Goal: Task Accomplishment & Management: Use online tool/utility

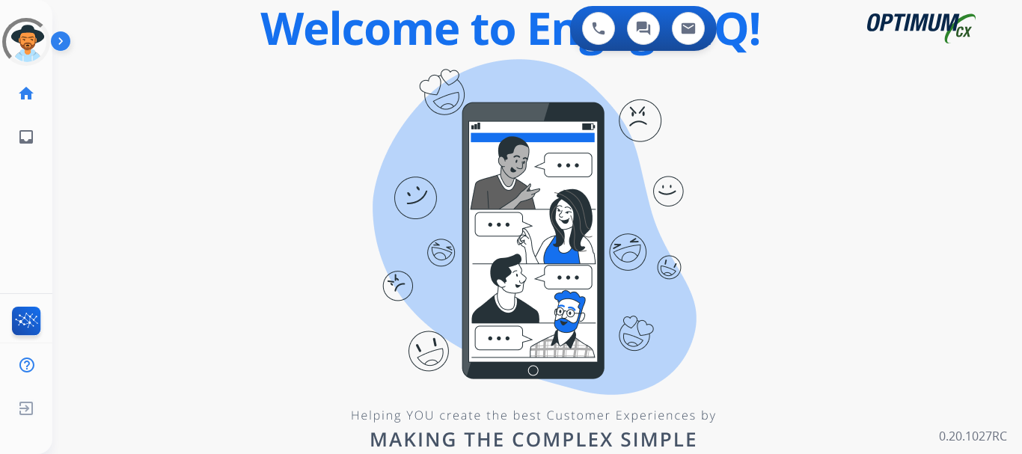
click at [64, 40] on img at bounding box center [63, 44] width 25 height 28
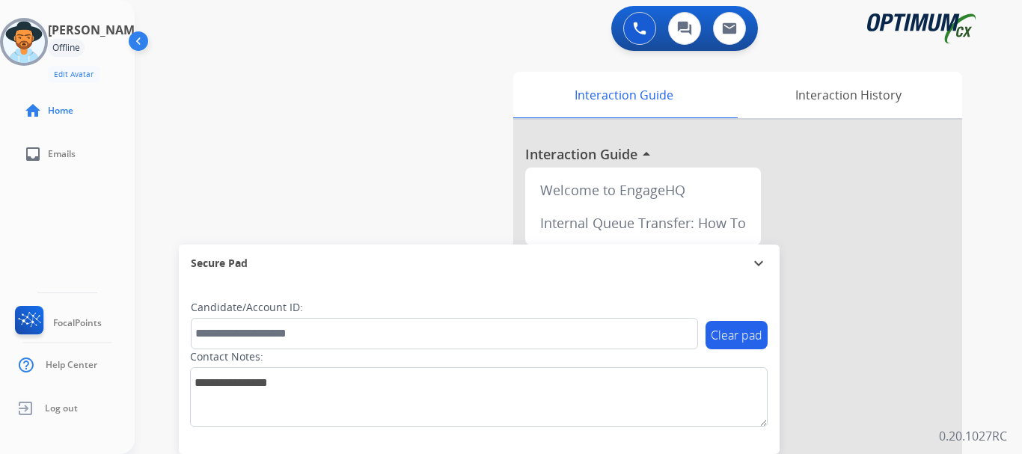
click at [45, 44] on img at bounding box center [24, 42] width 42 height 42
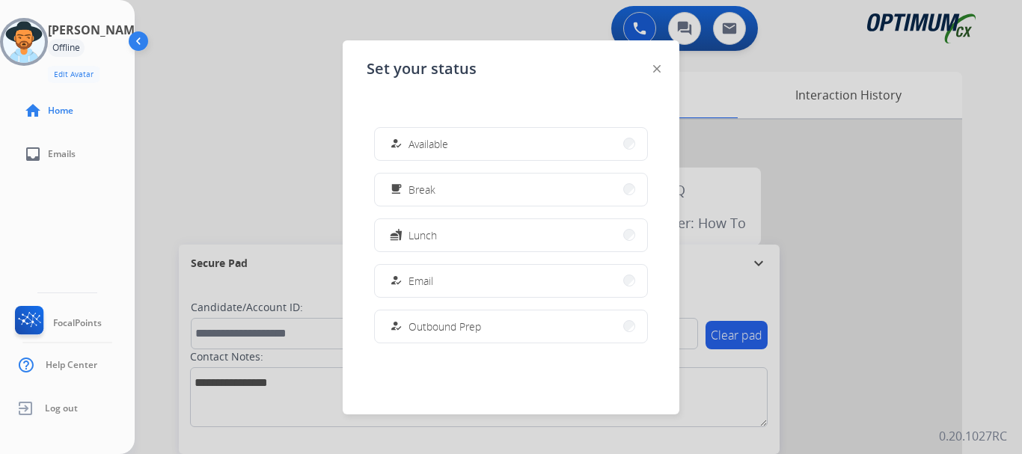
click at [430, 150] on span "Available" at bounding box center [429, 144] width 40 height 16
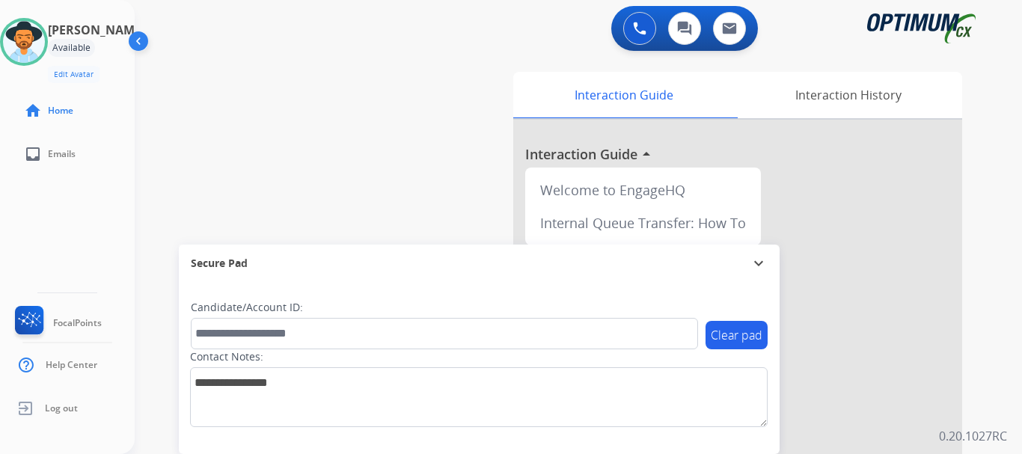
click at [649, 31] on button at bounding box center [640, 28] width 33 height 33
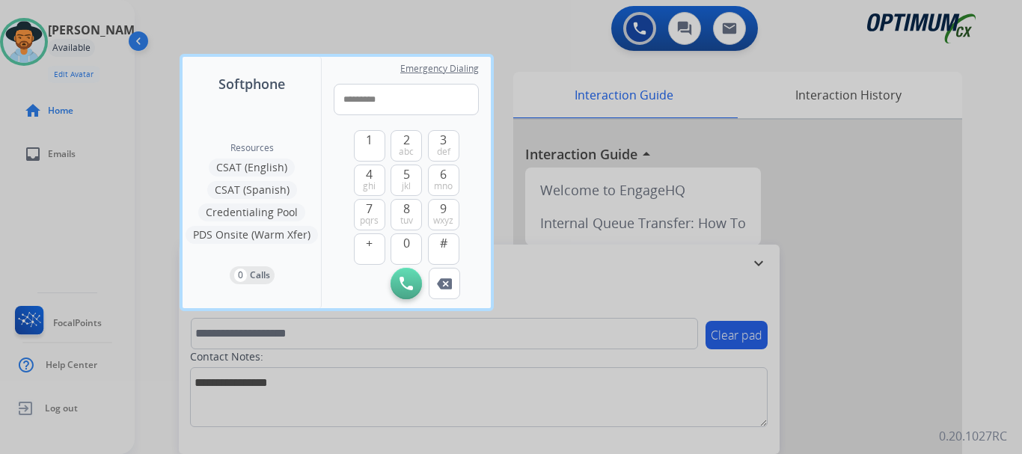
type input "**********"
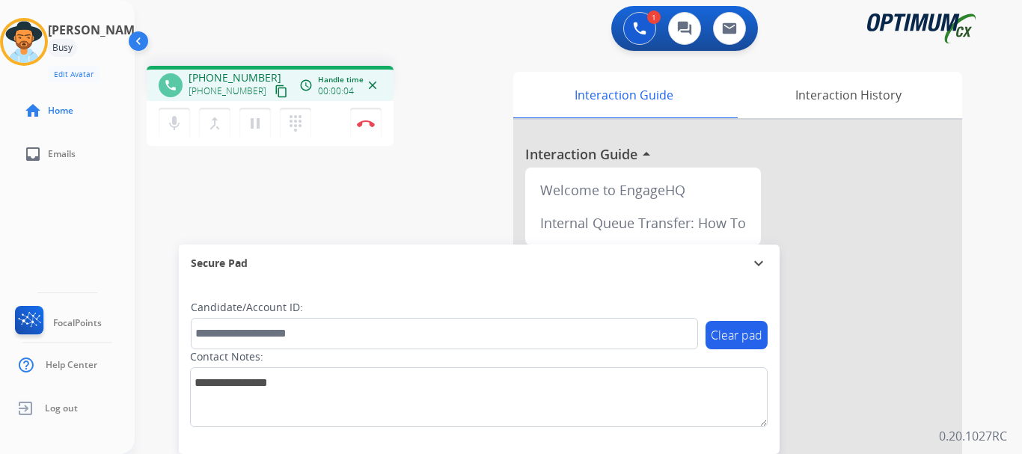
click at [366, 124] on img at bounding box center [366, 123] width 18 height 7
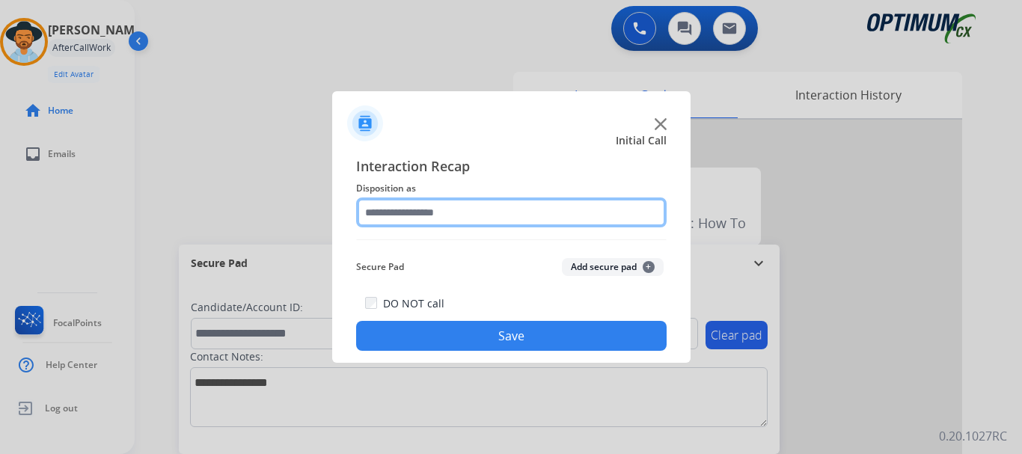
click at [564, 201] on input "text" at bounding box center [511, 213] width 311 height 30
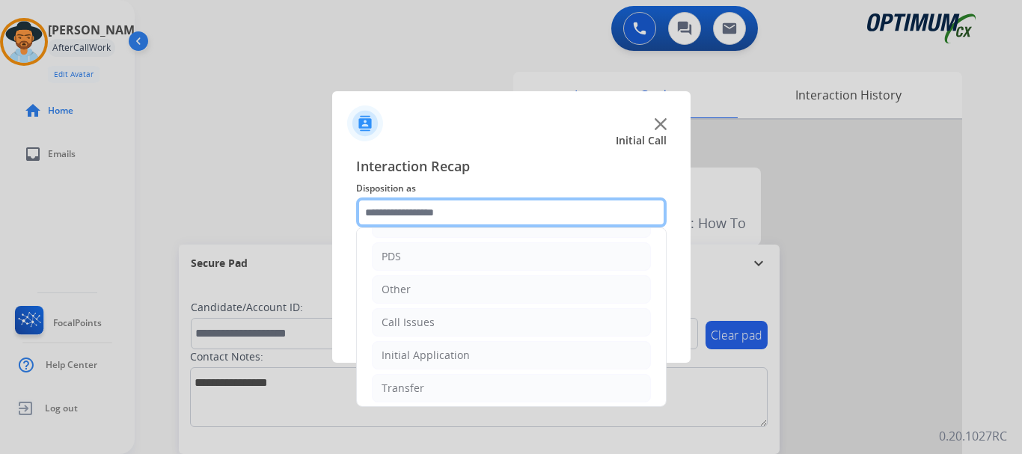
scroll to position [86, 0]
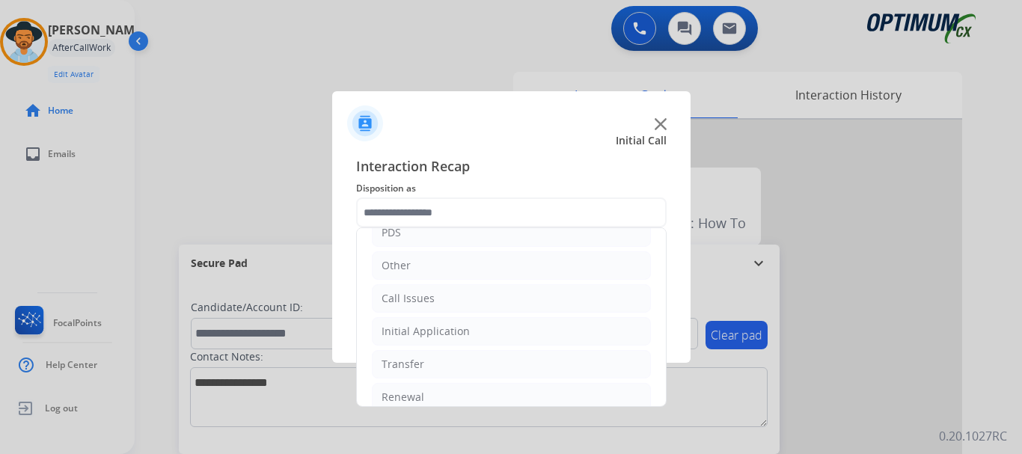
click at [467, 306] on li "Call Issues" at bounding box center [511, 298] width 279 height 28
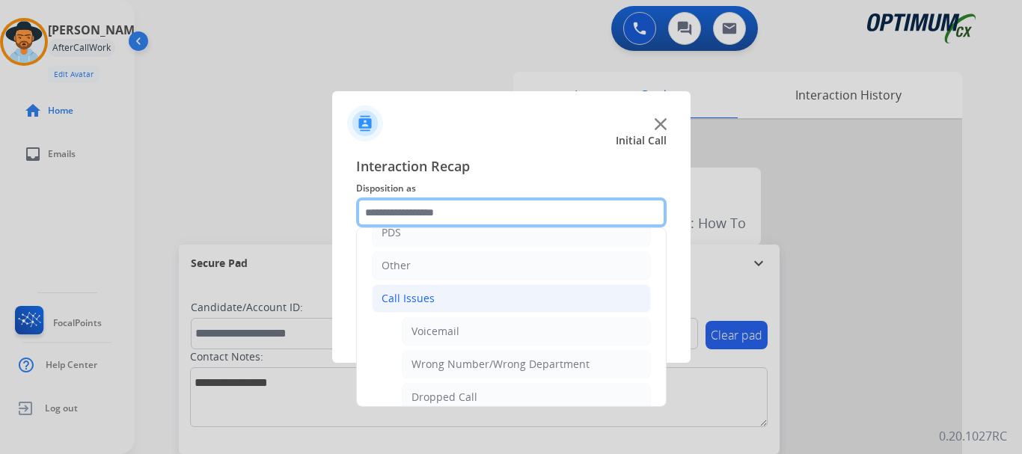
scroll to position [190, 0]
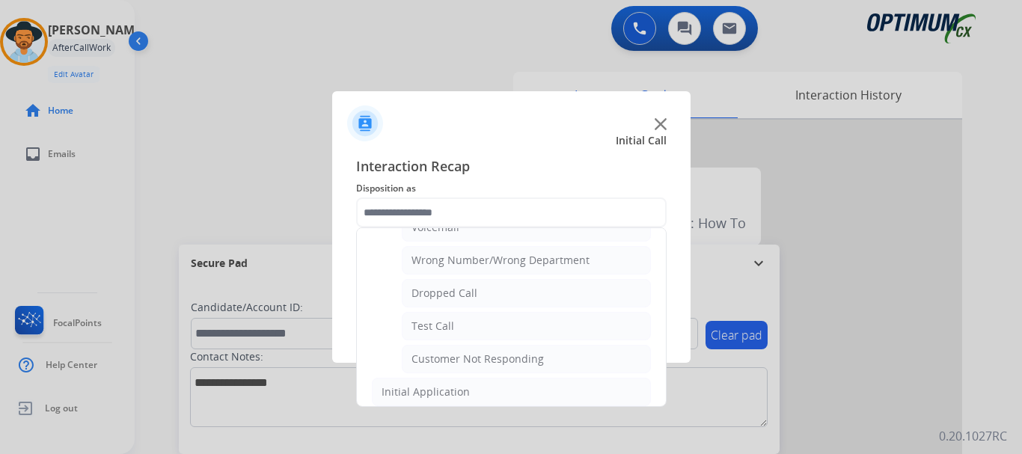
click at [487, 330] on li "Test Call" at bounding box center [526, 326] width 249 height 28
type input "*********"
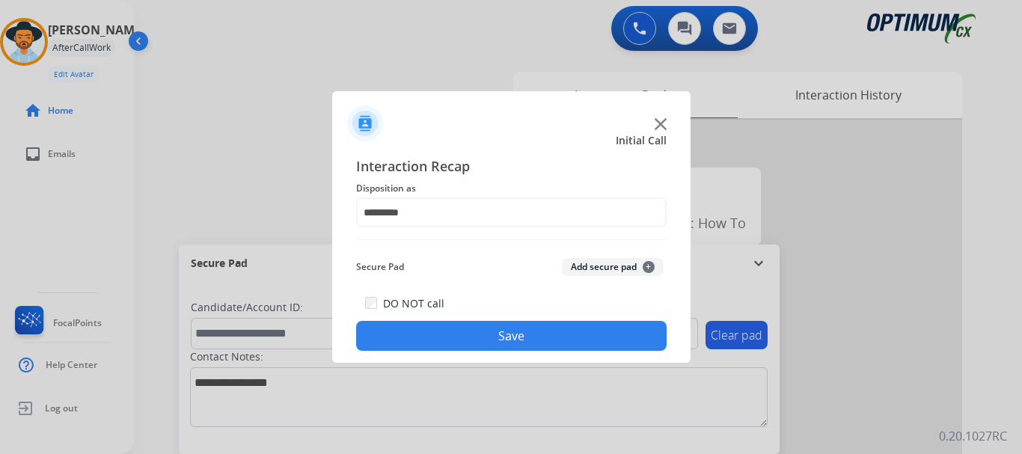
click at [516, 334] on button "Save" at bounding box center [511, 336] width 311 height 30
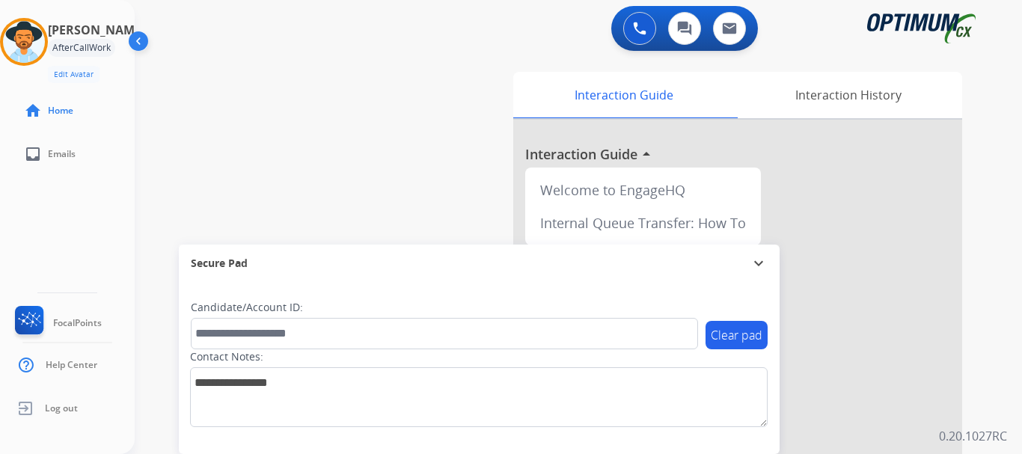
click at [355, 186] on div "swap_horiz Break voice bridge close_fullscreen Connect 3-Way Call merge_type Se…" at bounding box center [561, 366] width 852 height 624
click at [38, 45] on img at bounding box center [24, 42] width 42 height 42
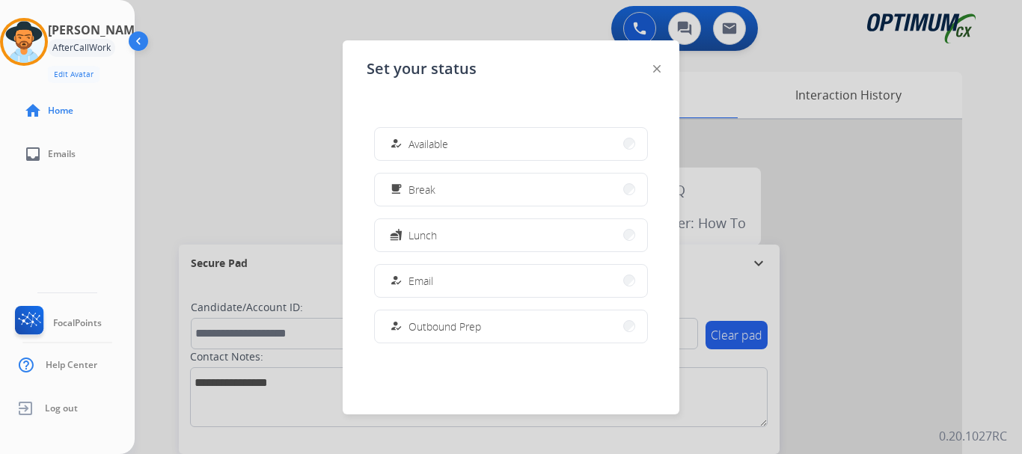
click at [451, 100] on div "Set your status how_to_reg Available free_breakfast Break fastfood Lunch how_to…" at bounding box center [511, 227] width 337 height 374
click at [433, 144] on span "Available" at bounding box center [429, 144] width 40 height 16
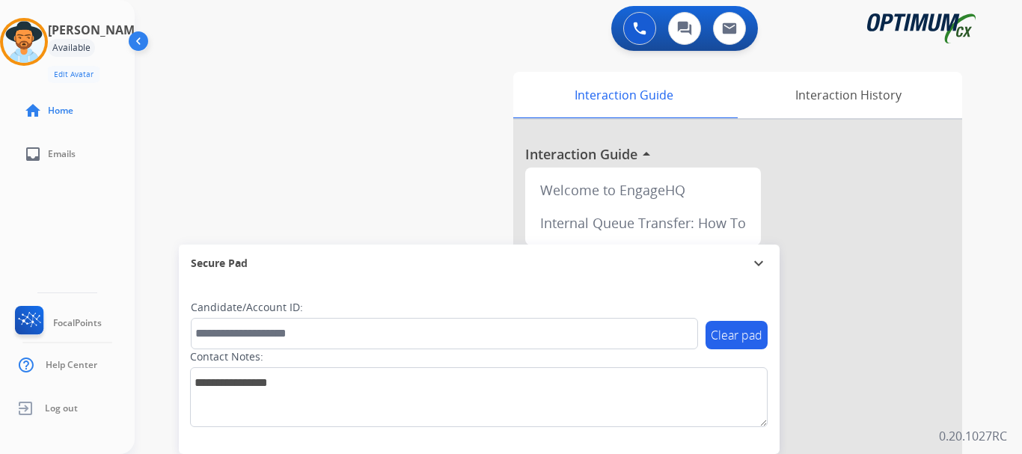
click at [355, 168] on div "swap_horiz Break voice bridge close_fullscreen Connect 3-Way Call merge_type Se…" at bounding box center [561, 366] width 852 height 624
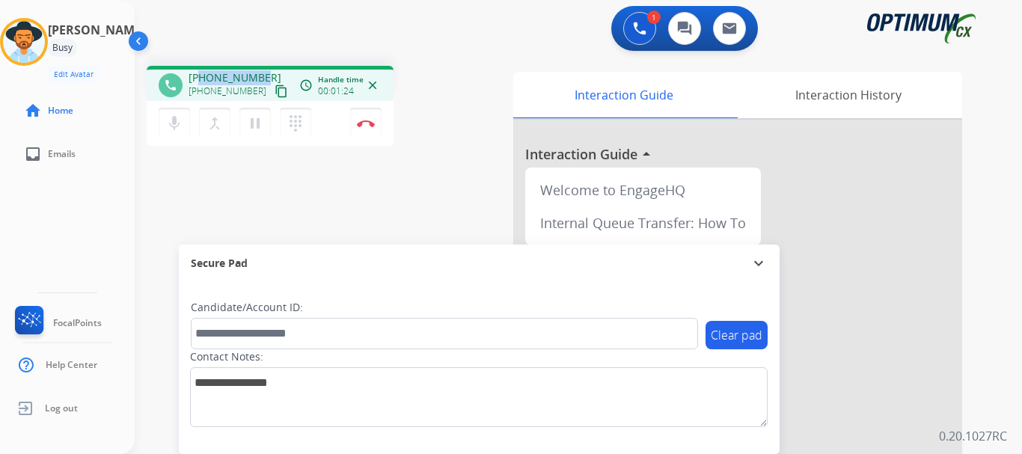
drag, startPoint x: 205, startPoint y: 79, endPoint x: 265, endPoint y: 65, distance: 61.4
click at [265, 65] on div "phone [PHONE_NUMBER] [PHONE_NUMBER] content_copy access_time Call metrics Queue…" at bounding box center [561, 366] width 852 height 624
copy span "8634580082"
click at [309, 16] on div "1 Voice Interactions 0 Chat Interactions 0 Email Interactions" at bounding box center [570, 30] width 834 height 48
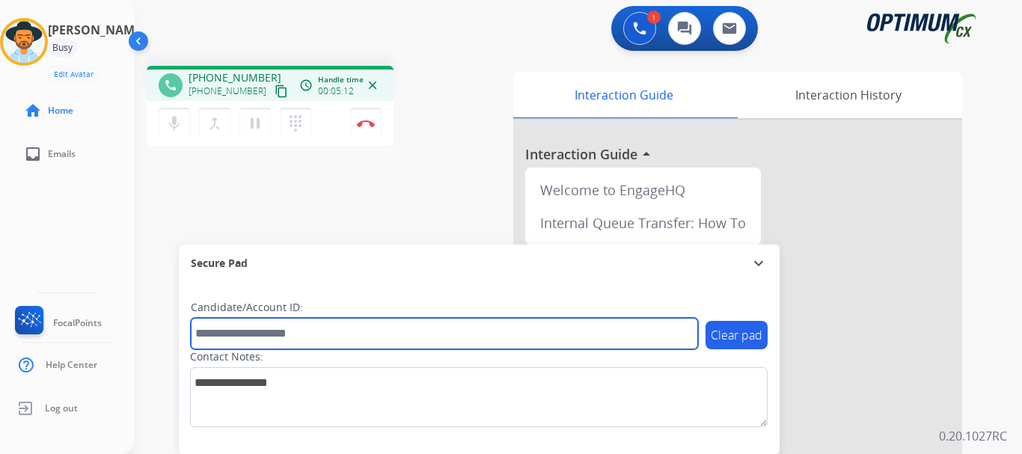
click at [324, 325] on input "text" at bounding box center [444, 333] width 507 height 31
paste input "*******"
type input "*******"
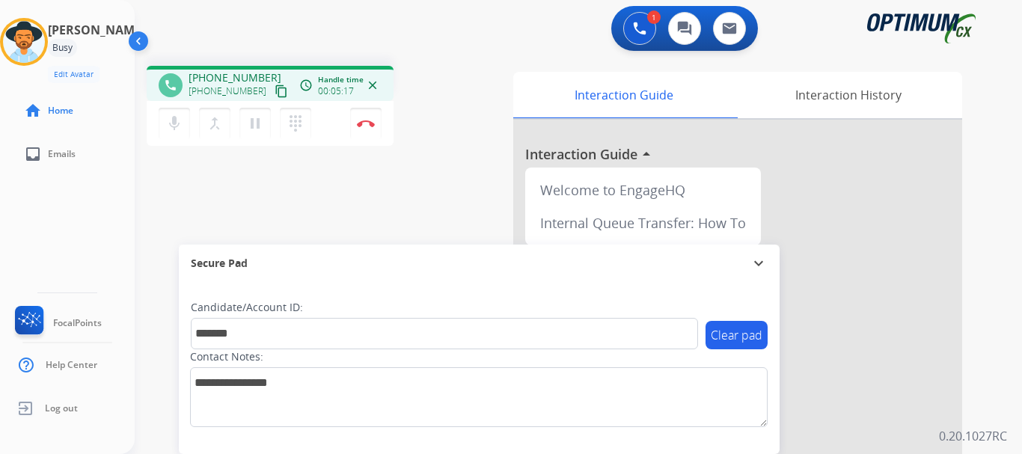
click at [371, 129] on button "Disconnect" at bounding box center [365, 123] width 31 height 31
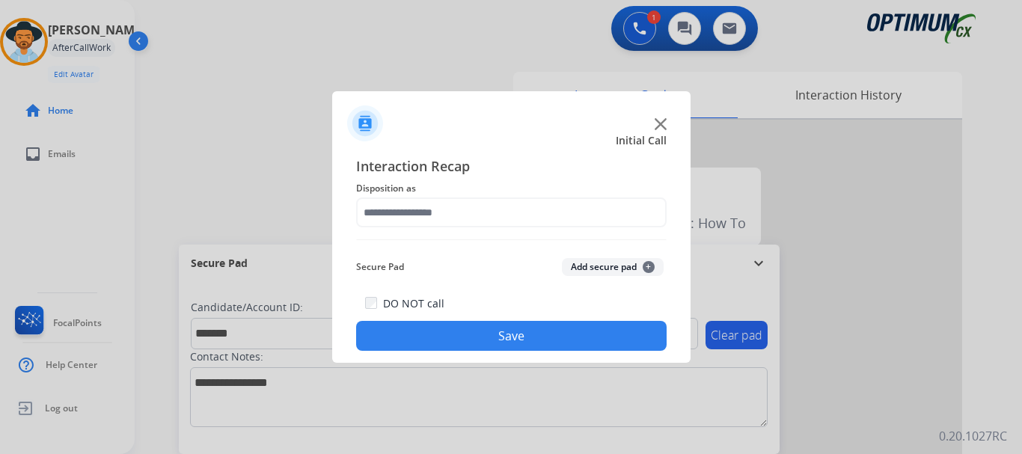
click at [594, 272] on button "Add secure pad +" at bounding box center [613, 267] width 102 height 18
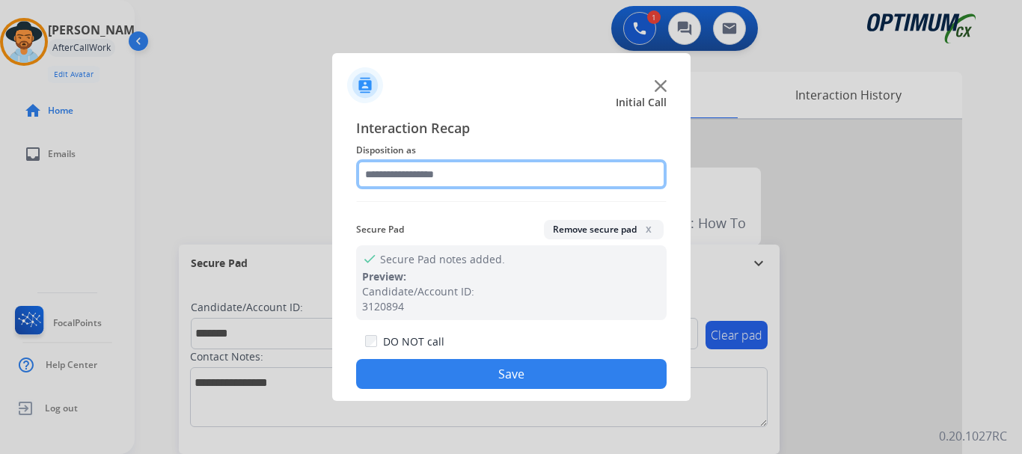
click at [510, 186] on input "text" at bounding box center [511, 174] width 311 height 30
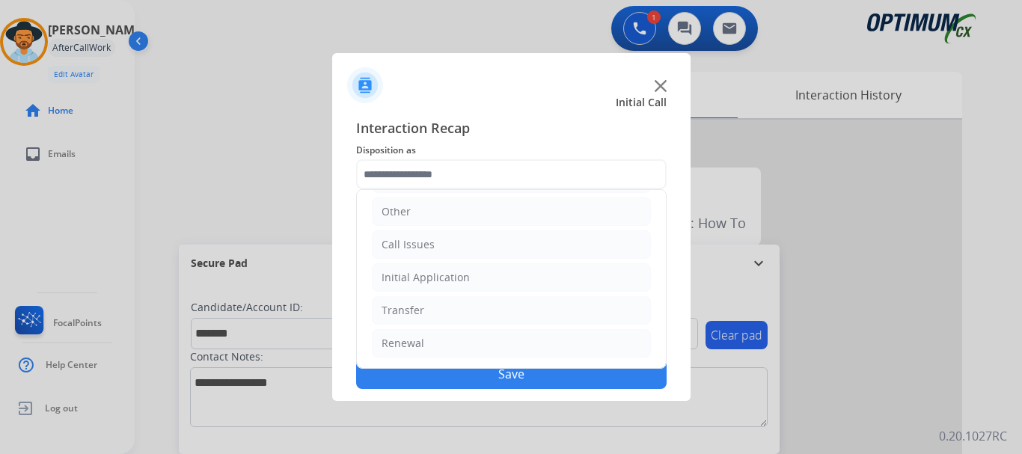
click at [501, 286] on li "Initial Application" at bounding box center [511, 277] width 279 height 28
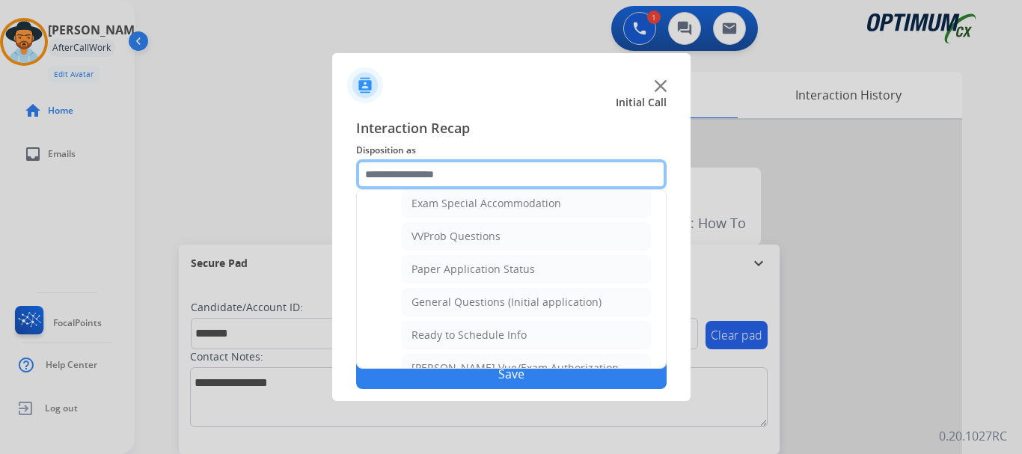
scroll to position [787, 0]
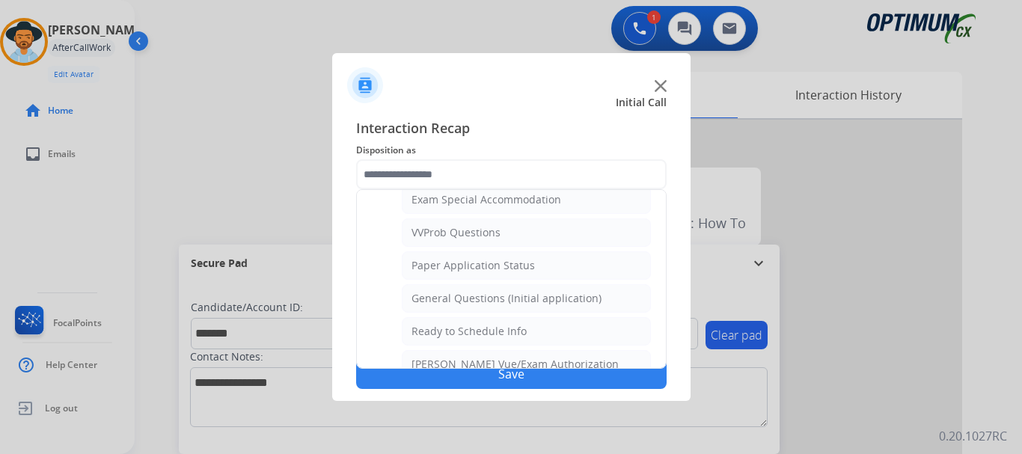
click at [552, 308] on li "General Questions (Initial application)" at bounding box center [526, 298] width 249 height 28
type input "**********"
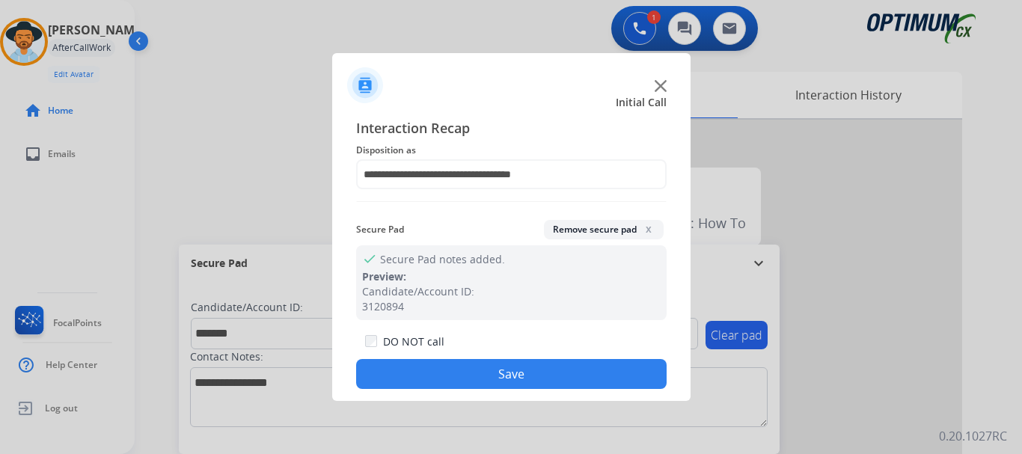
click at [552, 379] on button "Save" at bounding box center [511, 374] width 311 height 30
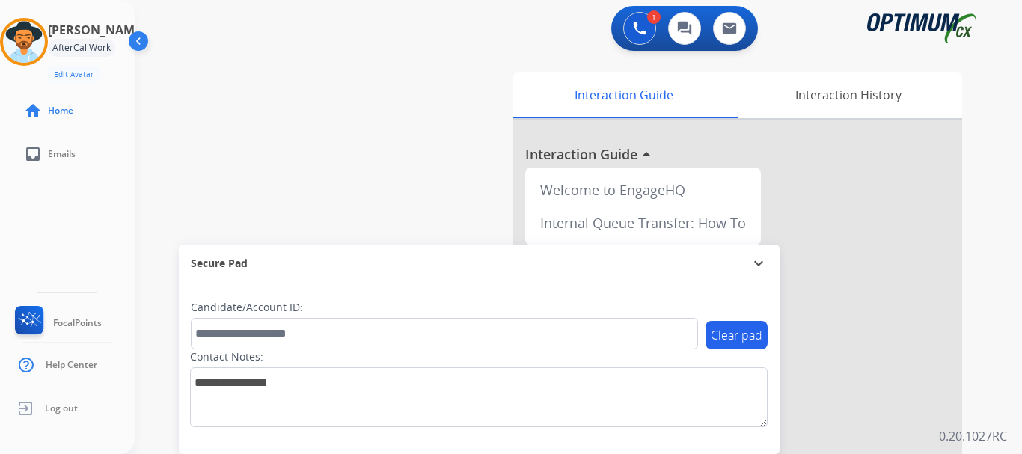
click at [424, 195] on div "swap_horiz Break voice bridge close_fullscreen Connect 3-Way Call merge_type Se…" at bounding box center [561, 366] width 852 height 624
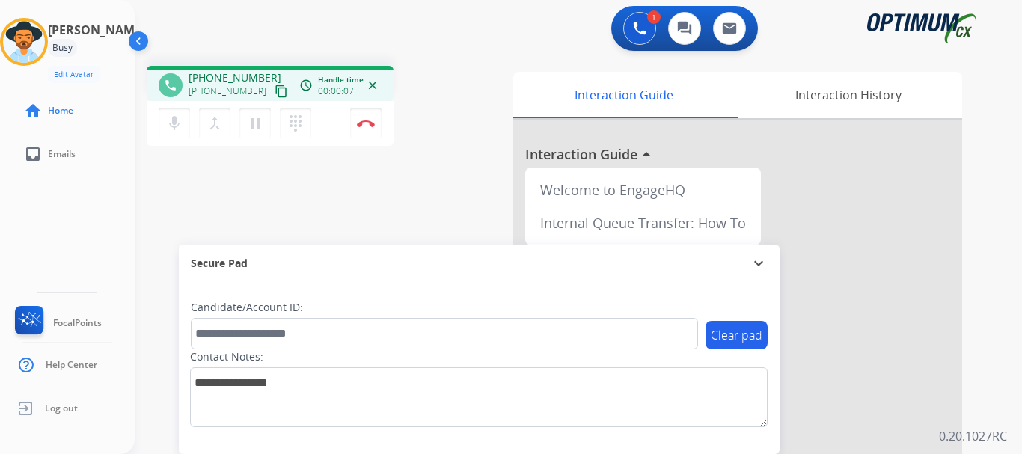
click at [502, 28] on div "1 Voice Interactions 0 Chat Interactions 0 Email Interactions" at bounding box center [570, 30] width 834 height 48
drag, startPoint x: 200, startPoint y: 76, endPoint x: 261, endPoint y: 71, distance: 61.6
click at [261, 71] on div "[PHONE_NUMBER] [PHONE_NUMBER] content_copy" at bounding box center [240, 85] width 102 height 30
copy span "8084368091"
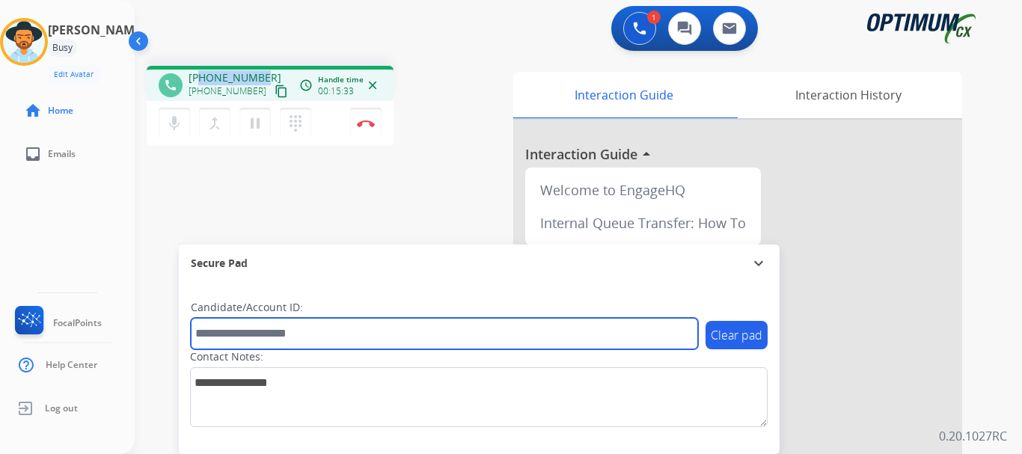
click at [269, 334] on input "text" at bounding box center [444, 333] width 507 height 31
paste input "*******"
type input "*******"
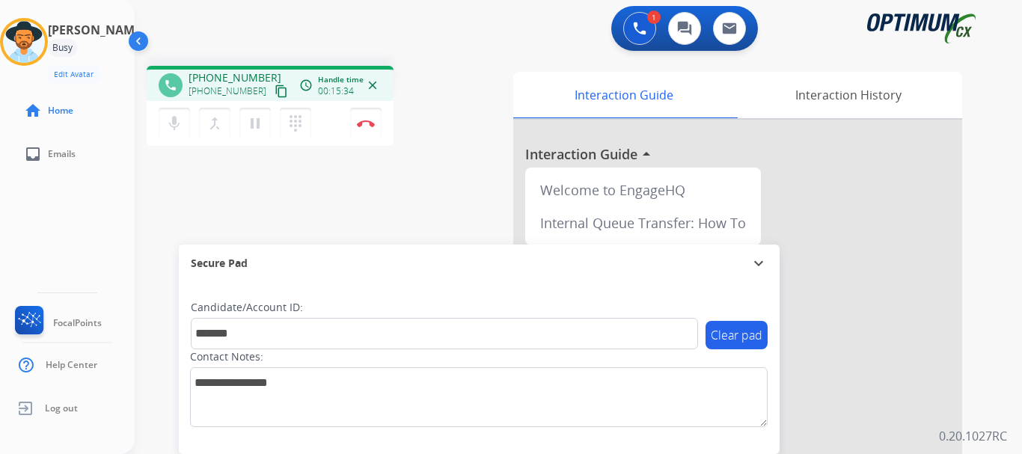
click at [391, 225] on div "phone [PHONE_NUMBER] [PHONE_NUMBER] content_copy access_time Call metrics Queue…" at bounding box center [561, 366] width 852 height 624
click at [366, 120] on img at bounding box center [366, 123] width 18 height 7
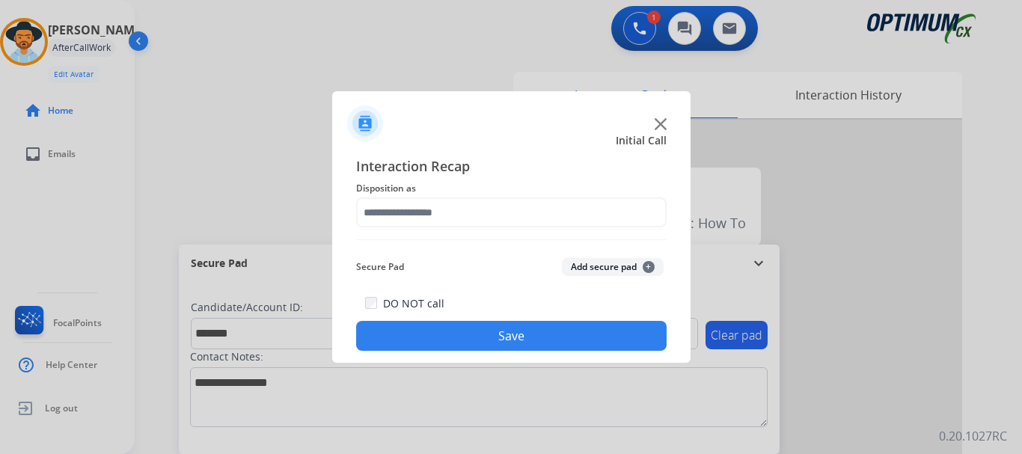
click at [605, 266] on button "Add secure pad +" at bounding box center [613, 267] width 102 height 18
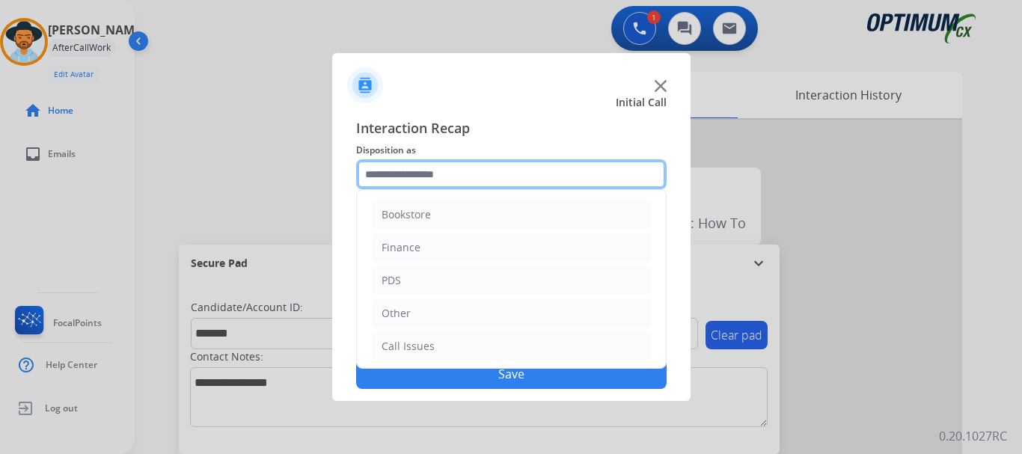
click at [476, 181] on input "text" at bounding box center [511, 174] width 311 height 30
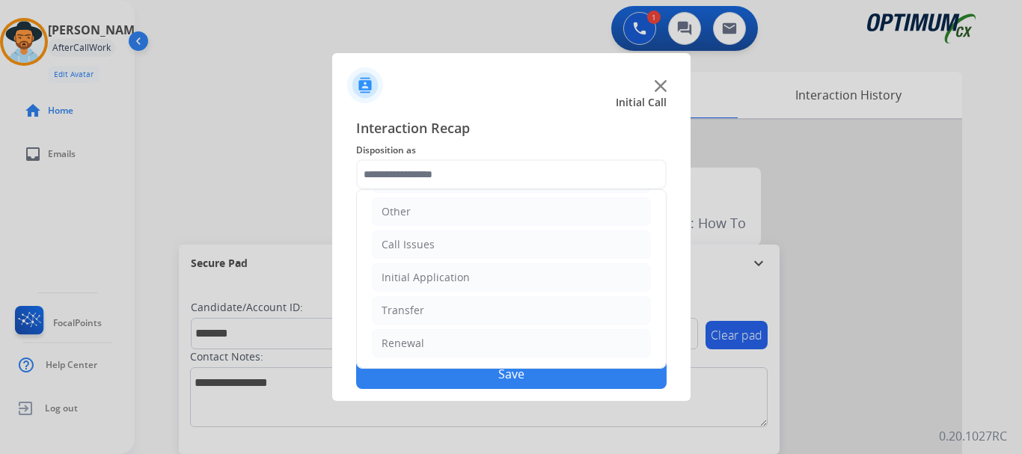
click at [513, 273] on li "Initial Application" at bounding box center [511, 277] width 279 height 28
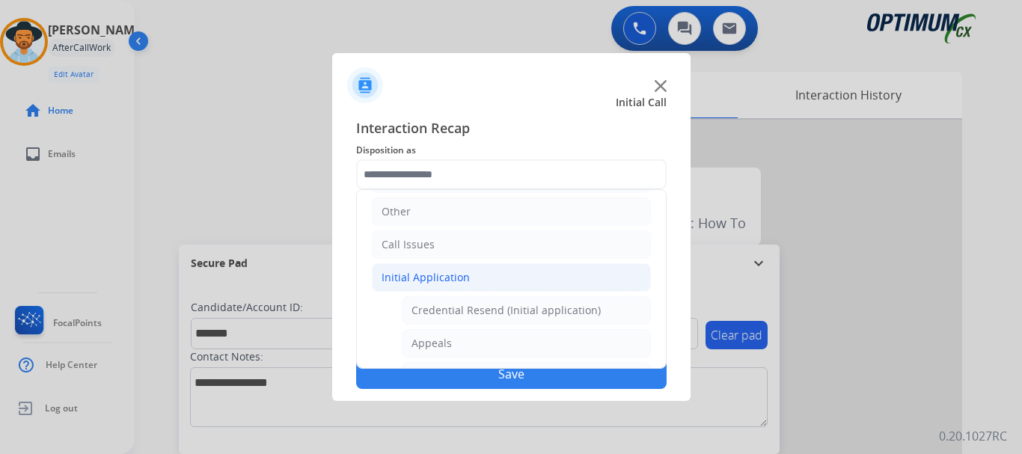
click at [533, 271] on li "Initial Application" at bounding box center [511, 277] width 279 height 28
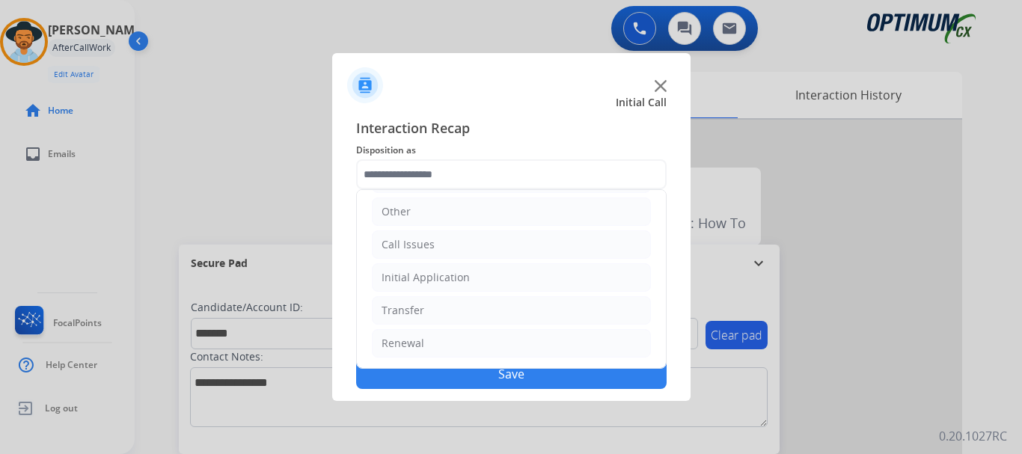
click at [471, 344] on li "Renewal" at bounding box center [511, 343] width 279 height 28
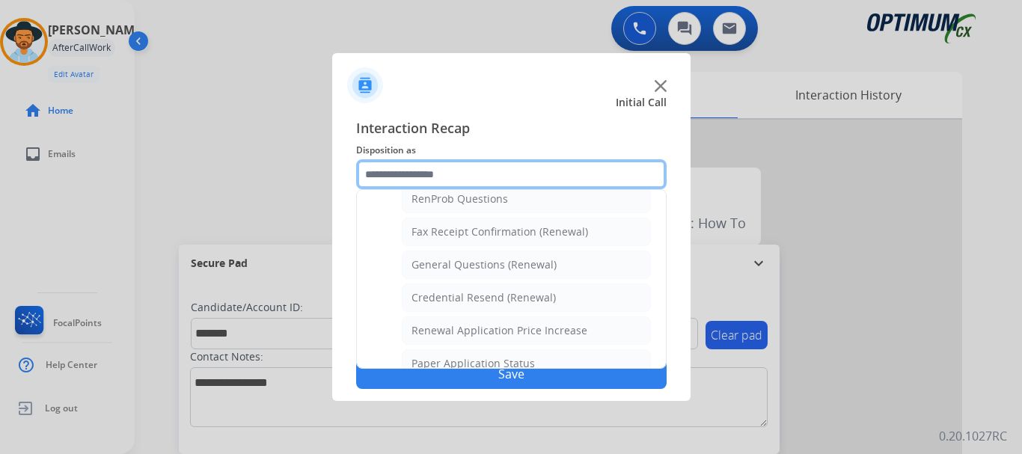
scroll to position [389, 0]
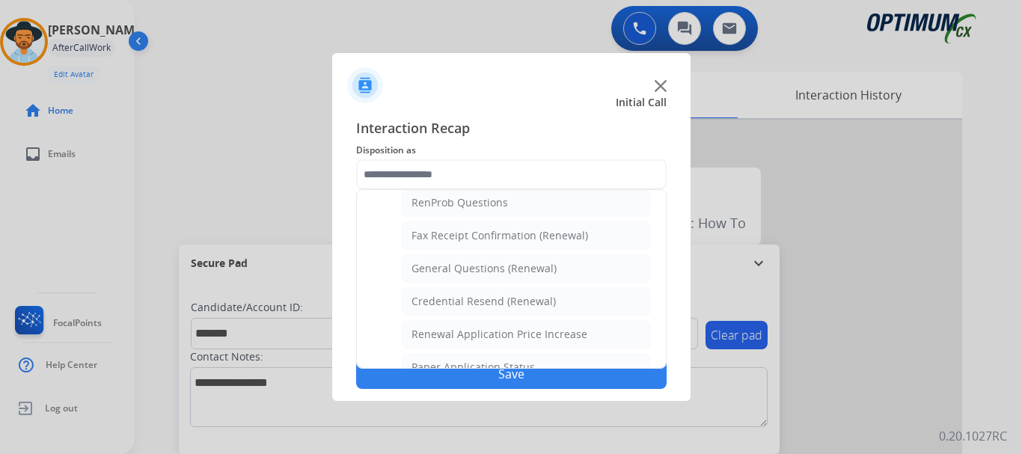
click at [517, 264] on div "General Questions (Renewal)" at bounding box center [484, 268] width 145 height 15
type input "**********"
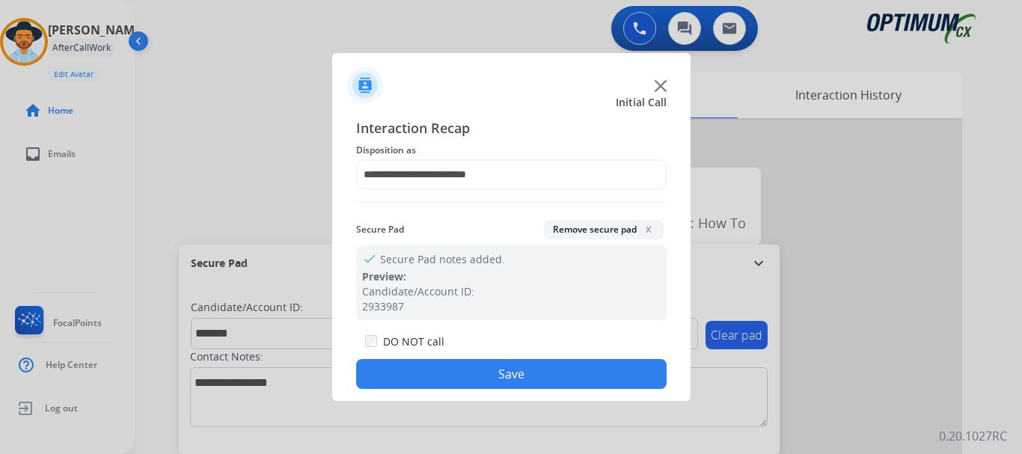
click at [505, 346] on div "DO NOT call Save" at bounding box center [511, 360] width 311 height 57
click at [472, 379] on button "Save" at bounding box center [511, 374] width 311 height 30
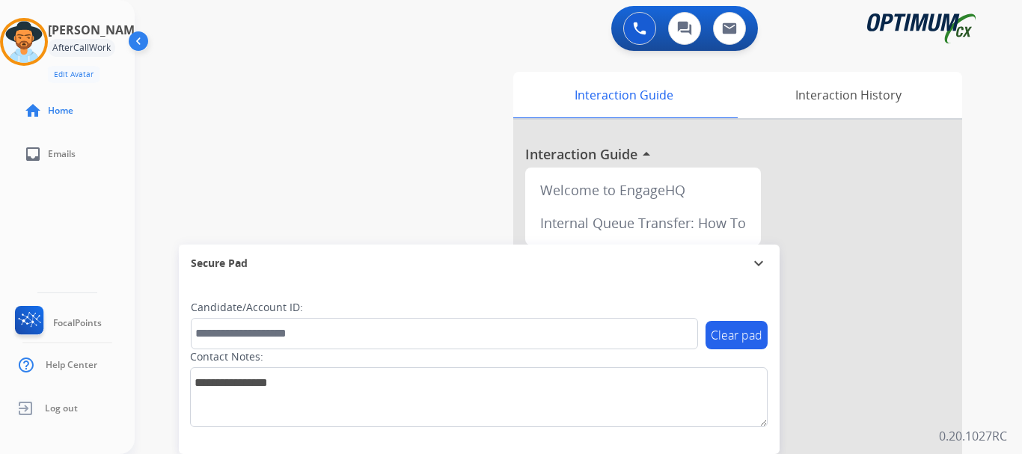
click at [362, 153] on div "swap_horiz Break voice bridge close_fullscreen Connect 3-Way Call merge_type Se…" at bounding box center [561, 366] width 852 height 624
click at [374, 184] on div "swap_horiz Break voice bridge close_fullscreen Connect 3-Way Call merge_type Se…" at bounding box center [561, 366] width 852 height 624
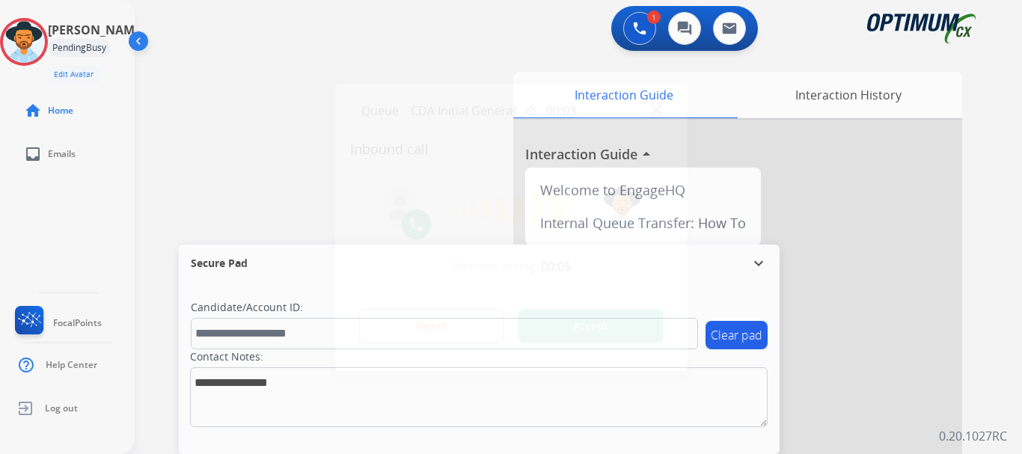
click at [565, 329] on button "Accept" at bounding box center [591, 326] width 145 height 34
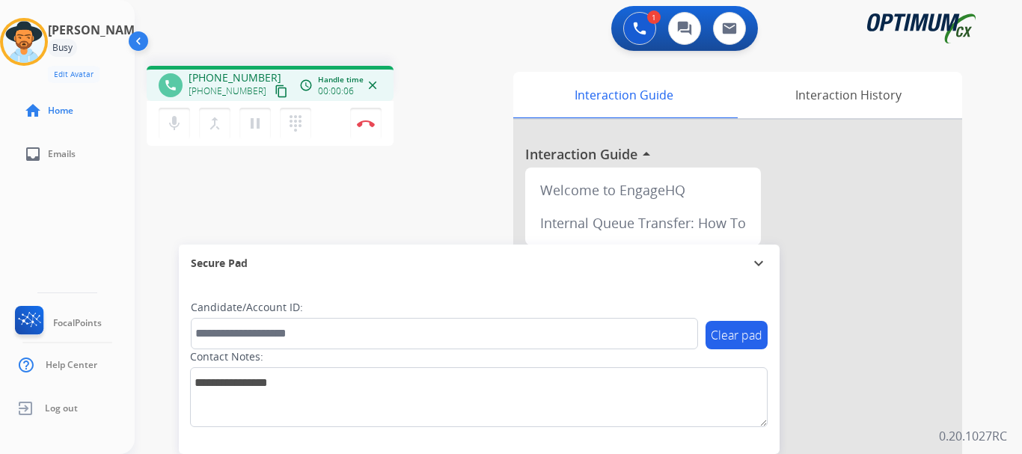
click at [181, 128] on mat-icon "mic" at bounding box center [174, 124] width 18 height 18
drag, startPoint x: 201, startPoint y: 73, endPoint x: 261, endPoint y: 70, distance: 60.7
click at [261, 70] on div "phone [PHONE_NUMBER] [PHONE_NUMBER] content_copy access_time Call metrics Queue…" at bounding box center [270, 83] width 247 height 35
copy span "9548652891"
click at [287, 180] on div "phone [PHONE_NUMBER] [PHONE_NUMBER] content_copy access_time Call metrics Queue…" at bounding box center [561, 366] width 852 height 624
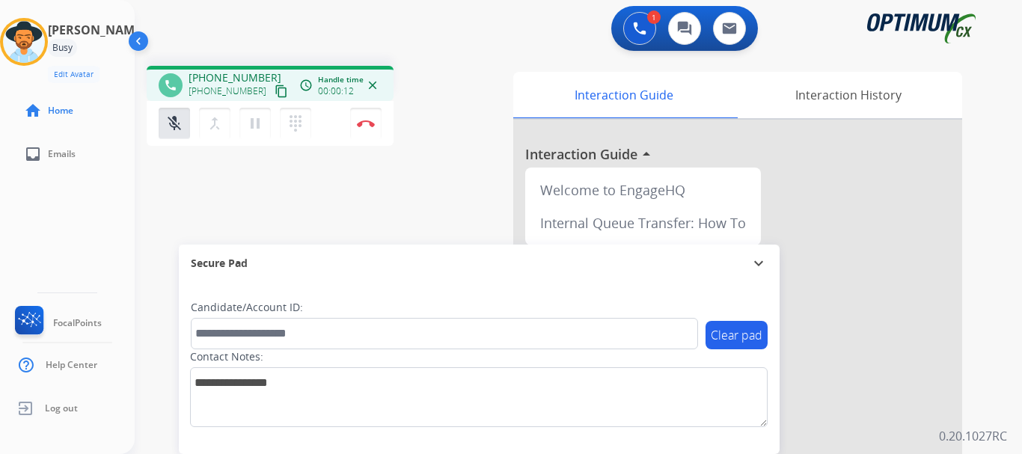
click at [172, 126] on mat-icon "mic_off" at bounding box center [174, 124] width 18 height 18
drag, startPoint x: 200, startPoint y: 78, endPoint x: 263, endPoint y: 62, distance: 64.8
click at [263, 62] on div "phone [PHONE_NUMBER] [PHONE_NUMBER] content_copy access_time Call metrics Queue…" at bounding box center [561, 366] width 852 height 624
copy span "9548652891"
click at [300, 53] on div "1 Voice Interactions 0 Chat Interactions 0 Email Interactions" at bounding box center [570, 30] width 834 height 48
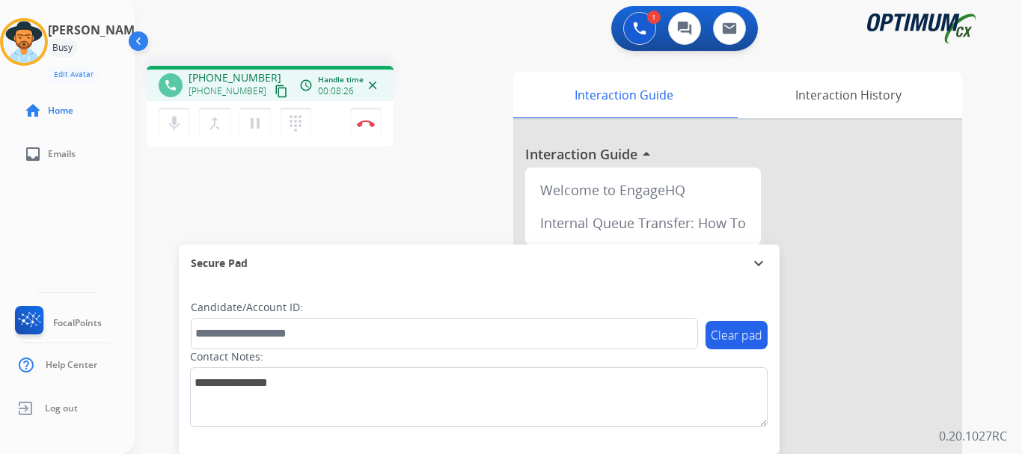
click at [406, 31] on div "1 Voice Interactions 0 Chat Interactions 0 Email Interactions" at bounding box center [570, 30] width 834 height 48
click at [368, 126] on img at bounding box center [366, 123] width 18 height 7
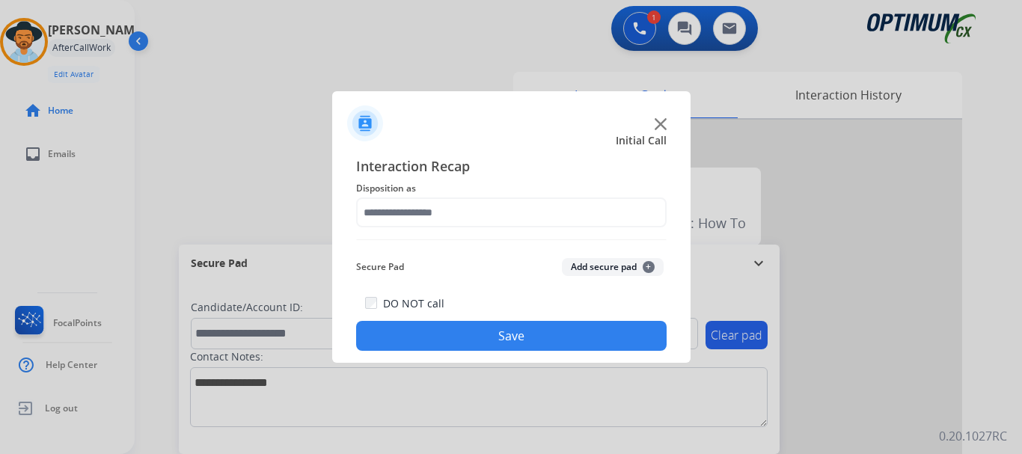
click at [599, 269] on button "Add secure pad +" at bounding box center [613, 267] width 102 height 18
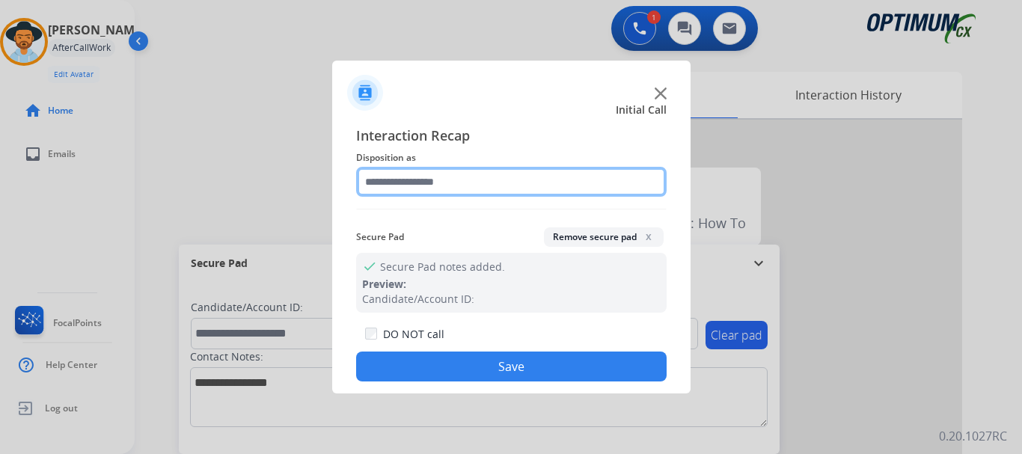
click at [508, 180] on input "text" at bounding box center [511, 182] width 311 height 30
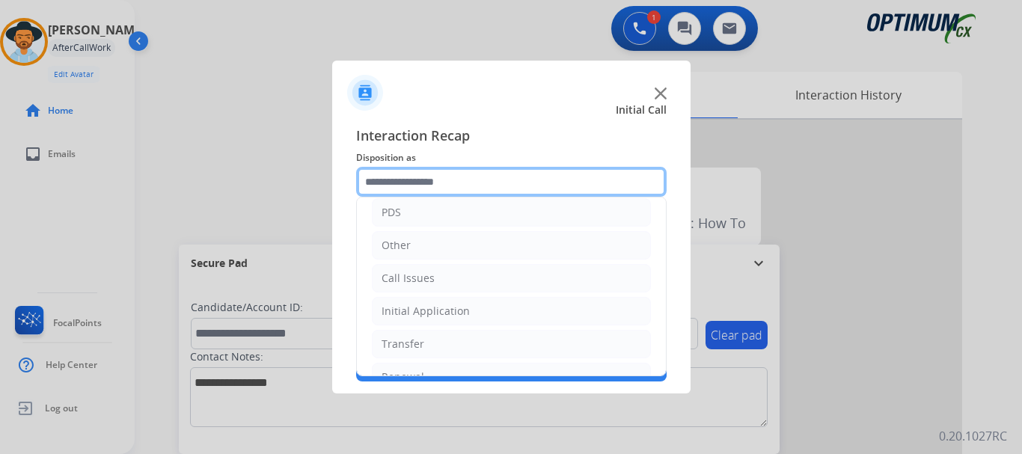
scroll to position [102, 0]
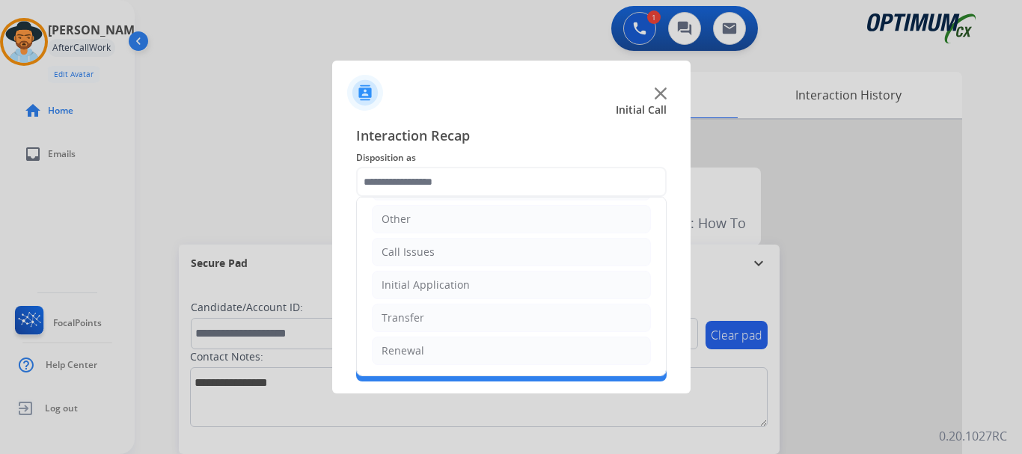
click at [522, 290] on li "Initial Application" at bounding box center [511, 285] width 279 height 28
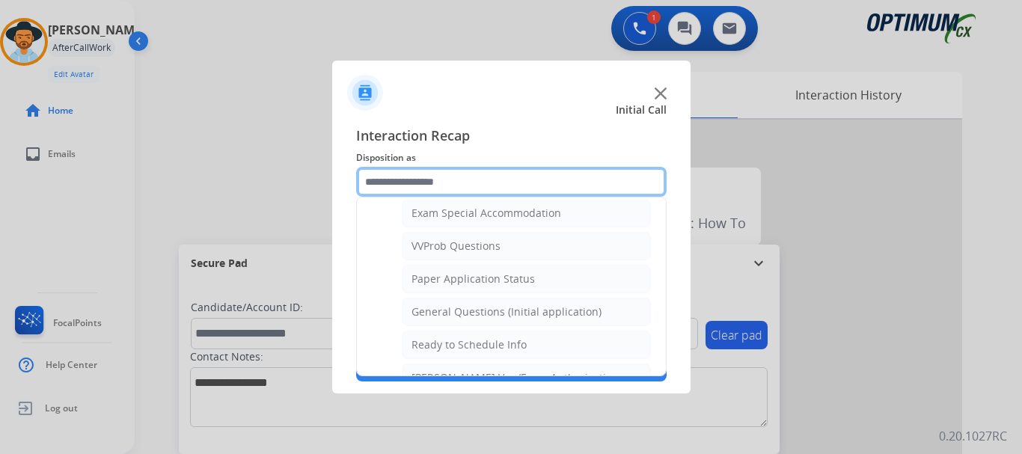
scroll to position [790, 0]
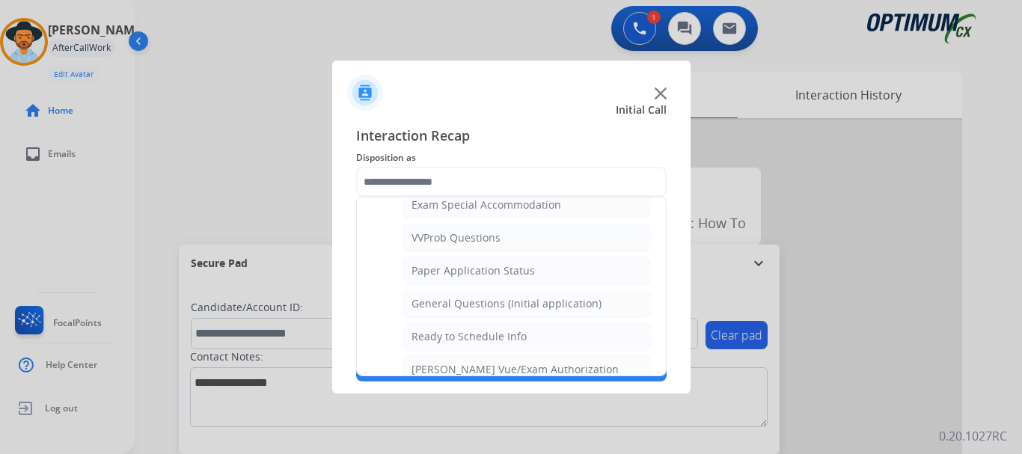
click at [580, 308] on div "General Questions (Initial application)" at bounding box center [507, 303] width 190 height 15
type input "**********"
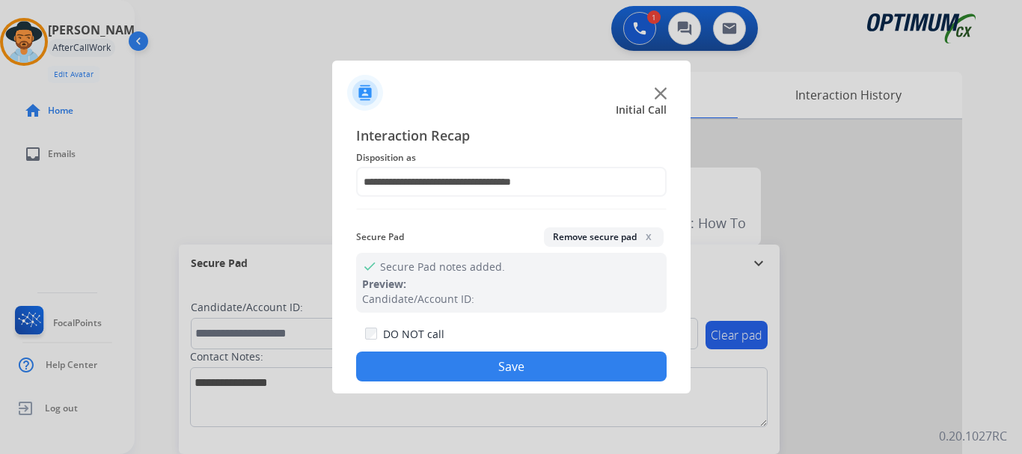
click at [559, 355] on button "Save" at bounding box center [511, 367] width 311 height 30
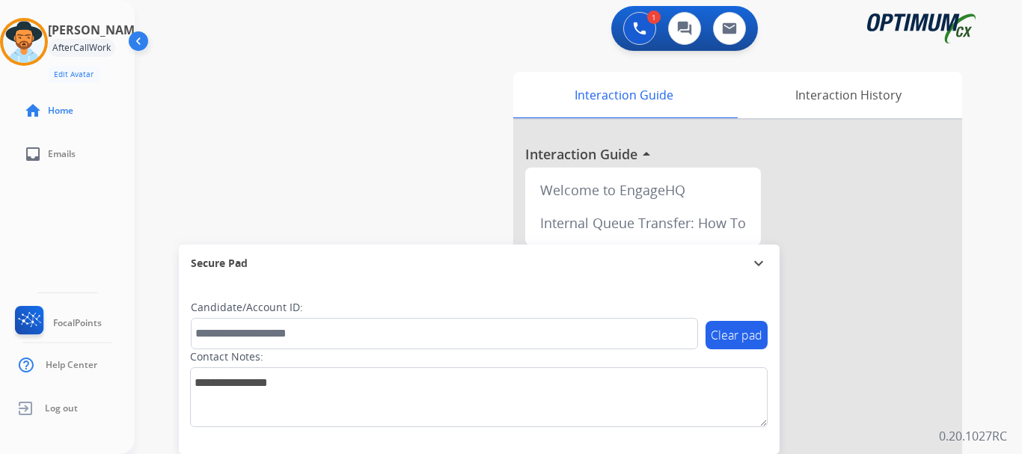
click at [459, 222] on div "swap_horiz Break voice bridge close_fullscreen Connect 3-Way Call merge_type Se…" at bounding box center [561, 366] width 852 height 624
click at [306, 148] on div "swap_horiz Break voice bridge close_fullscreen Connect 3-Way Call merge_type Se…" at bounding box center [561, 366] width 852 height 624
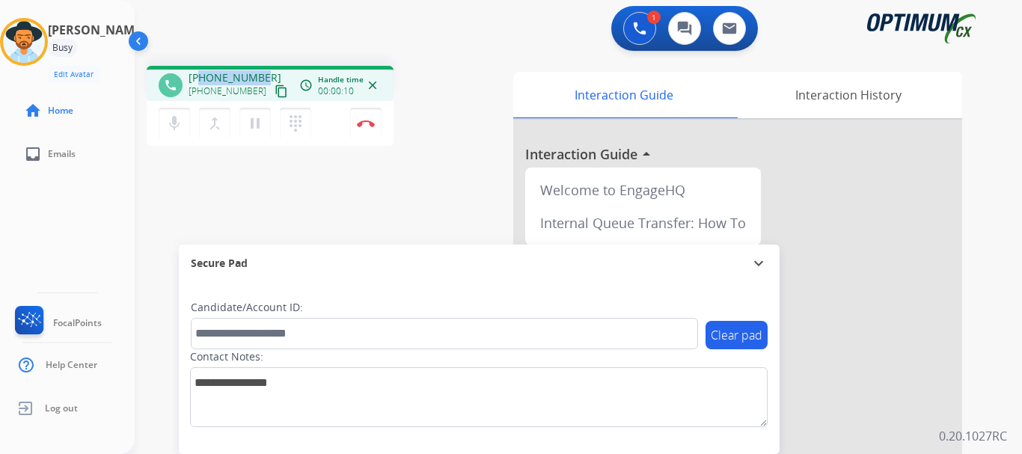
drag, startPoint x: 201, startPoint y: 73, endPoint x: 263, endPoint y: 75, distance: 62.2
click at [263, 75] on div "[PHONE_NUMBER] [PHONE_NUMBER] content_copy" at bounding box center [240, 85] width 102 height 30
copy span "9012492298"
click at [323, 19] on div "1 Voice Interactions 0 Chat Interactions 0 Email Interactions" at bounding box center [570, 30] width 834 height 48
click at [367, 124] on img at bounding box center [366, 123] width 18 height 7
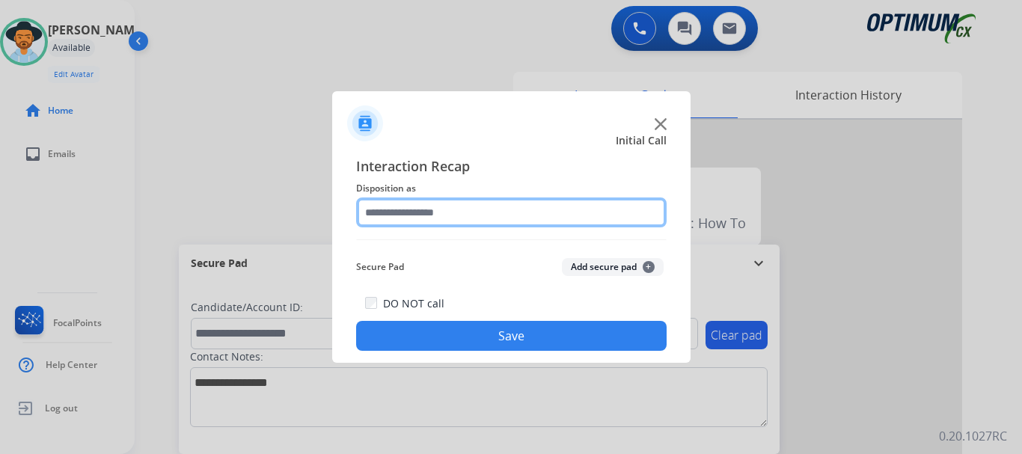
click at [503, 210] on input "text" at bounding box center [511, 213] width 311 height 30
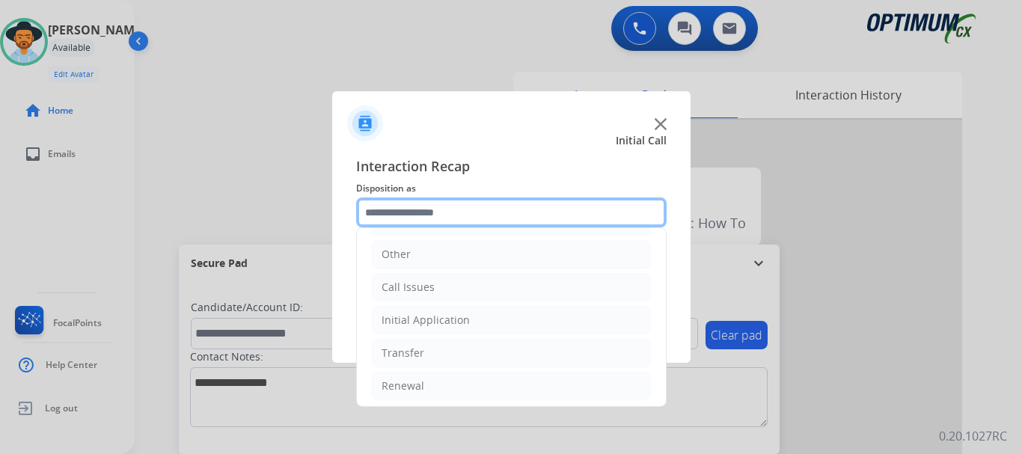
scroll to position [102, 0]
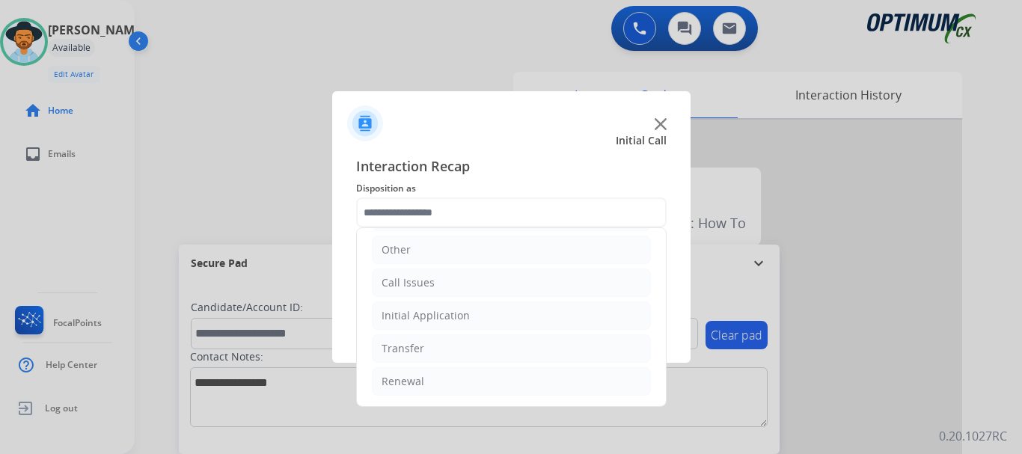
click at [480, 318] on li "Initial Application" at bounding box center [511, 316] width 279 height 28
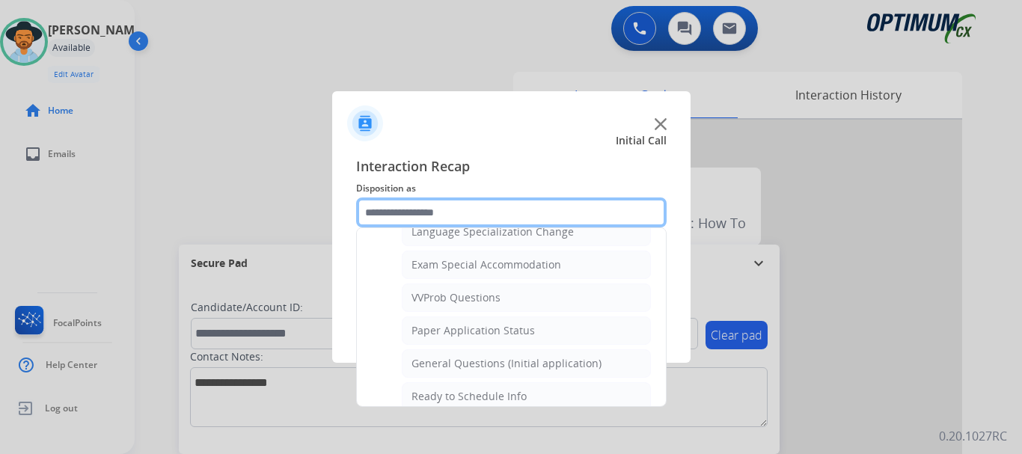
scroll to position [814, 0]
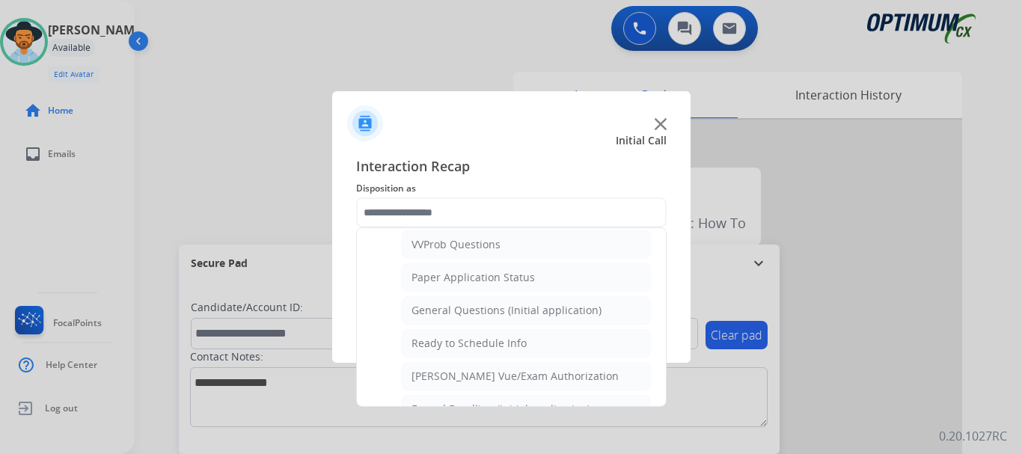
click at [521, 314] on div "General Questions (Initial application)" at bounding box center [507, 310] width 190 height 15
type input "**********"
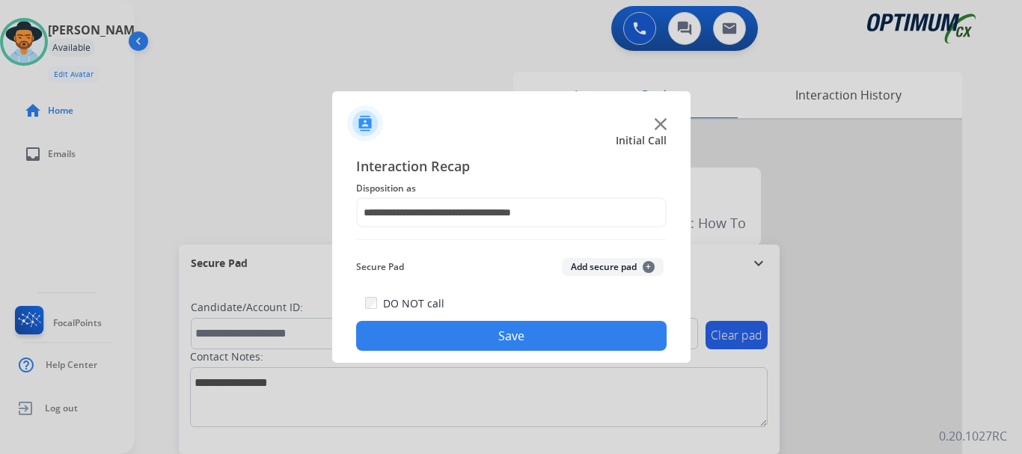
click at [534, 330] on button "Save" at bounding box center [511, 336] width 311 height 30
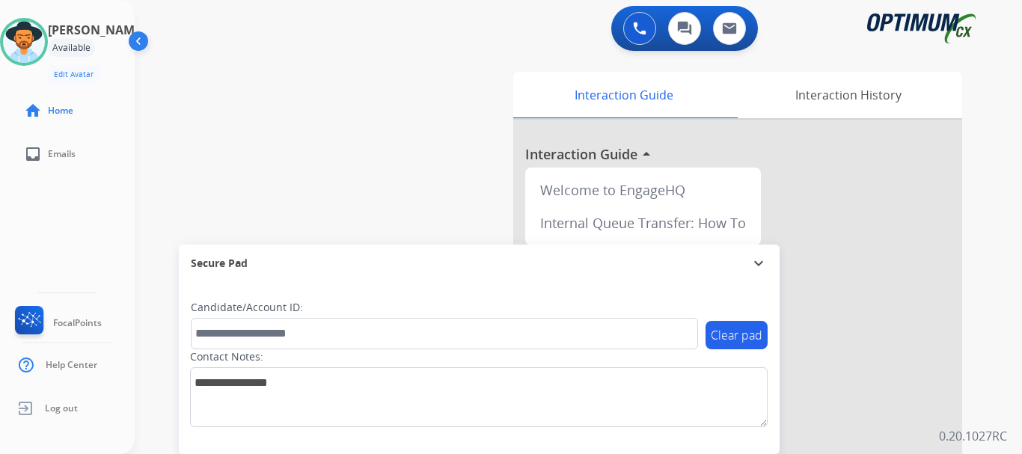
click at [346, 147] on div "swap_horiz Break voice bridge close_fullscreen Connect 3-Way Call merge_type Se…" at bounding box center [561, 366] width 852 height 624
click at [393, 142] on div "swap_horiz Break voice bridge close_fullscreen Connect 3-Way Call merge_type Se…" at bounding box center [561, 366] width 852 height 624
click at [399, 136] on div "swap_horiz Break voice bridge close_fullscreen Connect 3-Way Call merge_type Se…" at bounding box center [561, 366] width 852 height 624
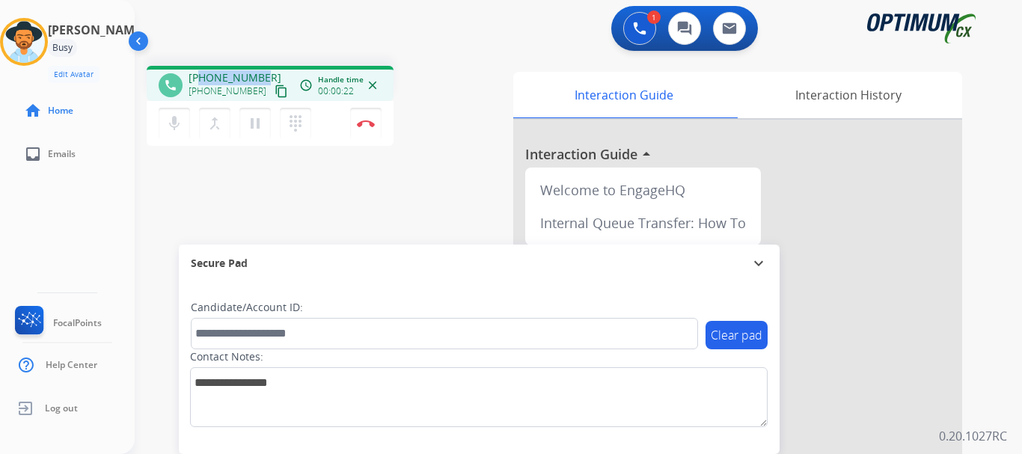
drag, startPoint x: 201, startPoint y: 73, endPoint x: 270, endPoint y: 70, distance: 69.7
click at [270, 70] on div "phone [PHONE_NUMBER] [PHONE_NUMBER] content_copy access_time Call metrics Queue…" at bounding box center [270, 83] width 247 height 35
copy span "7187046836"
click at [343, 53] on div "1 Voice Interactions 0 Chat Interactions 0 Email Interactions" at bounding box center [570, 30] width 834 height 48
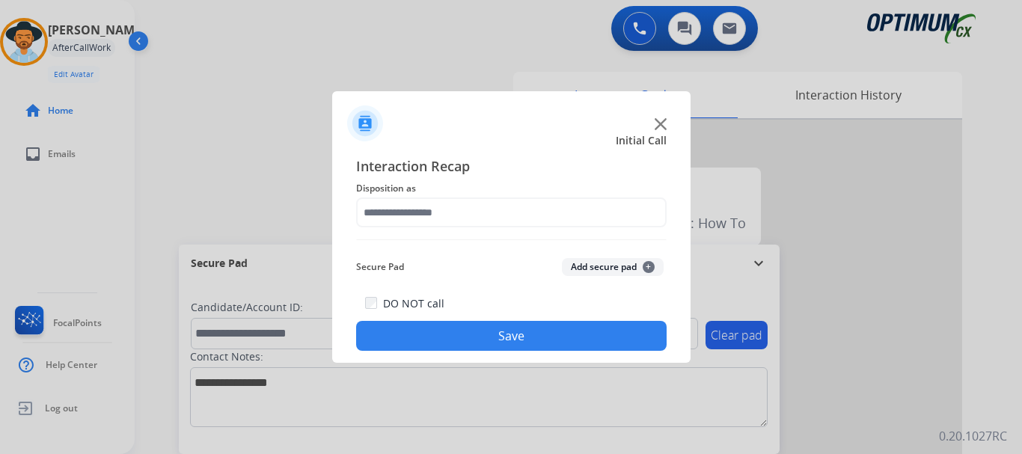
click at [594, 255] on div "Secure Pad Add secure pad +" at bounding box center [511, 267] width 311 height 30
click at [590, 260] on button "Add secure pad +" at bounding box center [613, 267] width 102 height 18
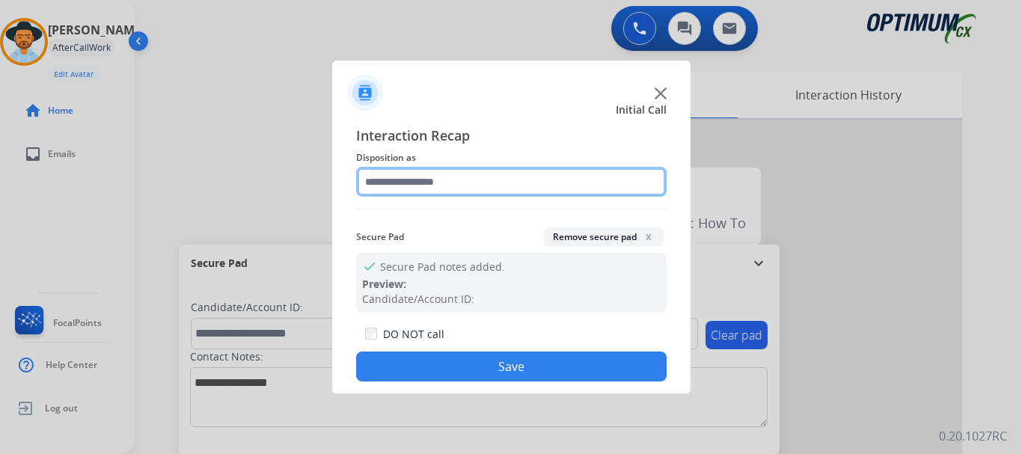
click at [496, 186] on input "text" at bounding box center [511, 182] width 311 height 30
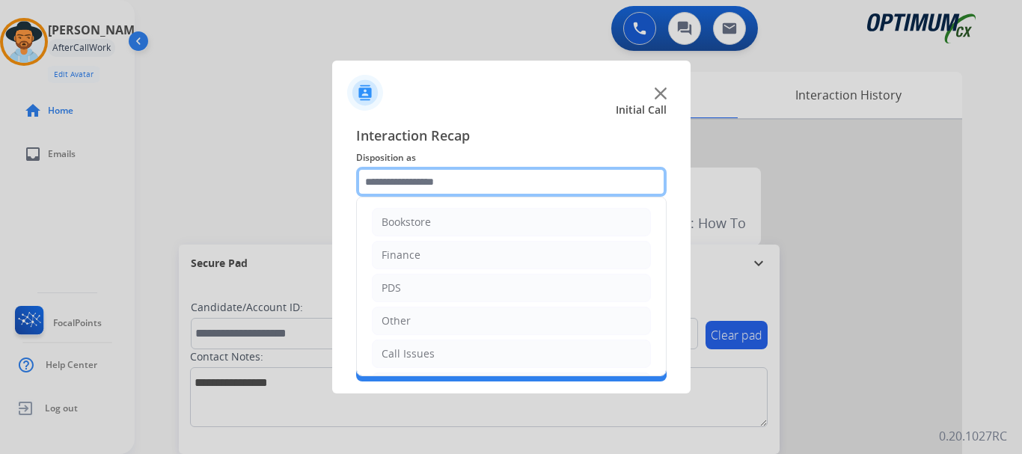
scroll to position [102, 0]
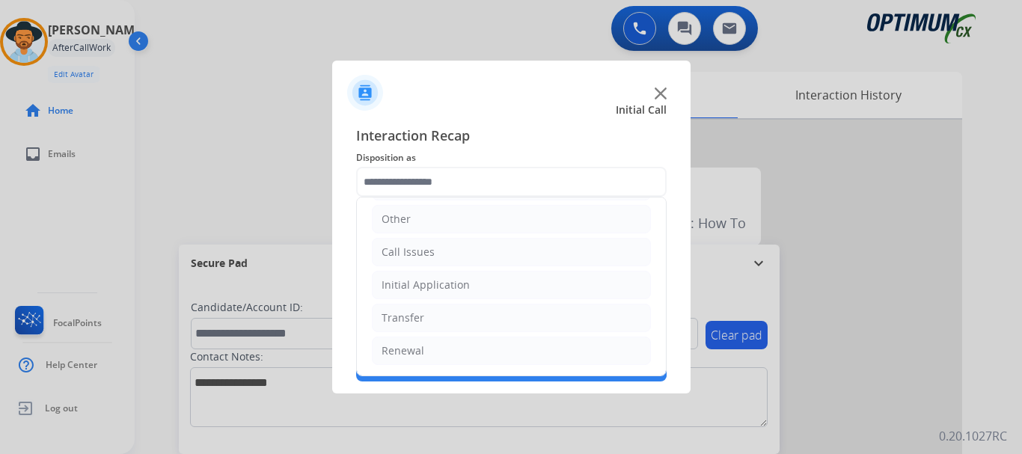
click at [537, 290] on li "Initial Application" at bounding box center [511, 285] width 279 height 28
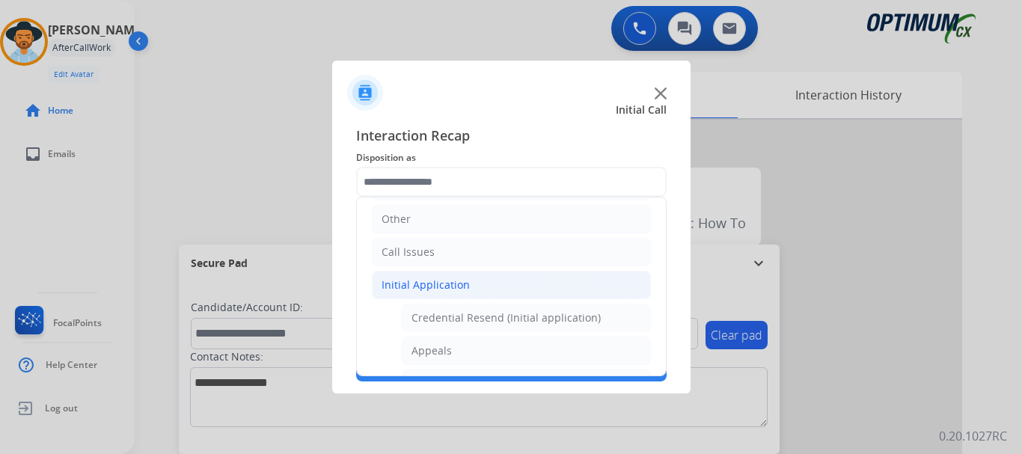
click at [525, 290] on li "Initial Application" at bounding box center [511, 285] width 279 height 28
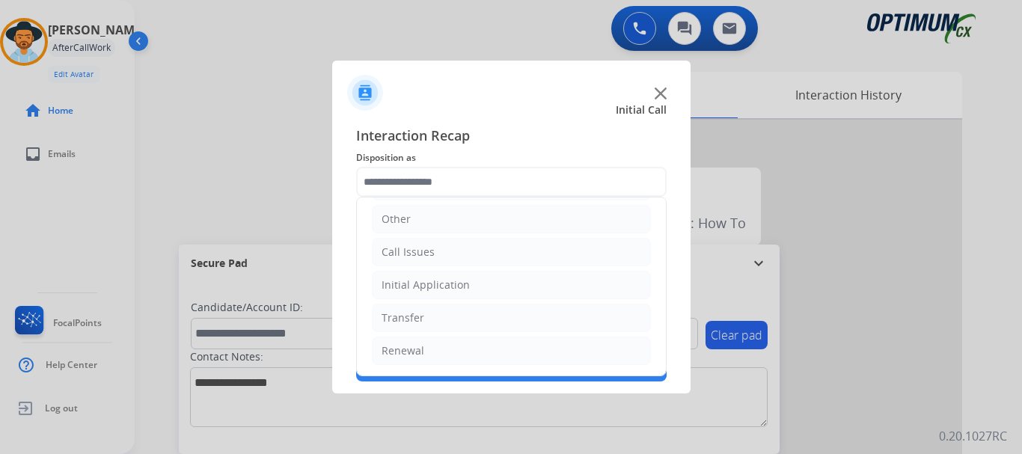
click at [488, 358] on li "Renewal" at bounding box center [511, 351] width 279 height 28
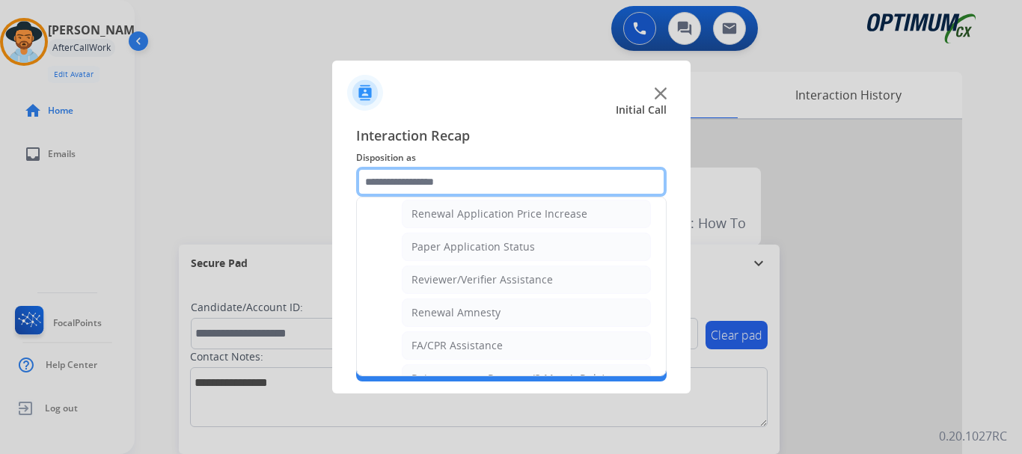
scroll to position [510, 0]
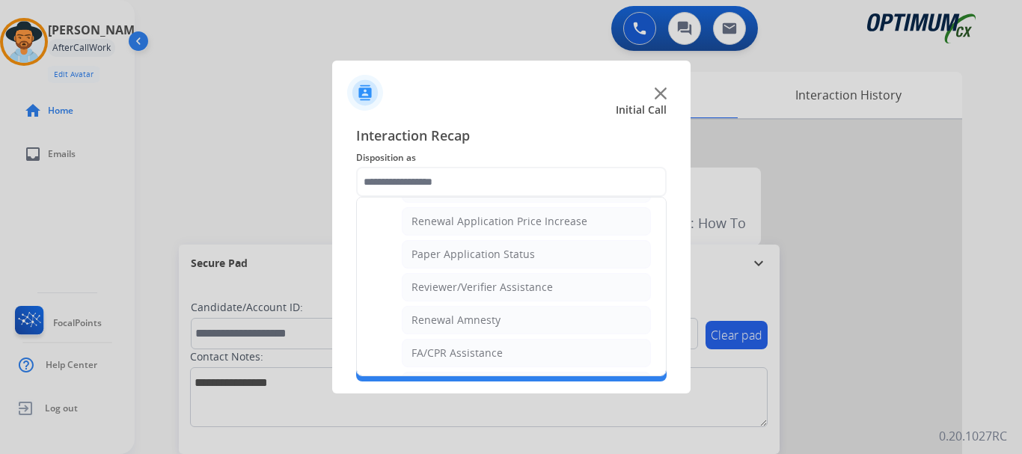
click at [568, 287] on li "Reviewer/Verifier Assistance" at bounding box center [526, 287] width 249 height 28
type input "**********"
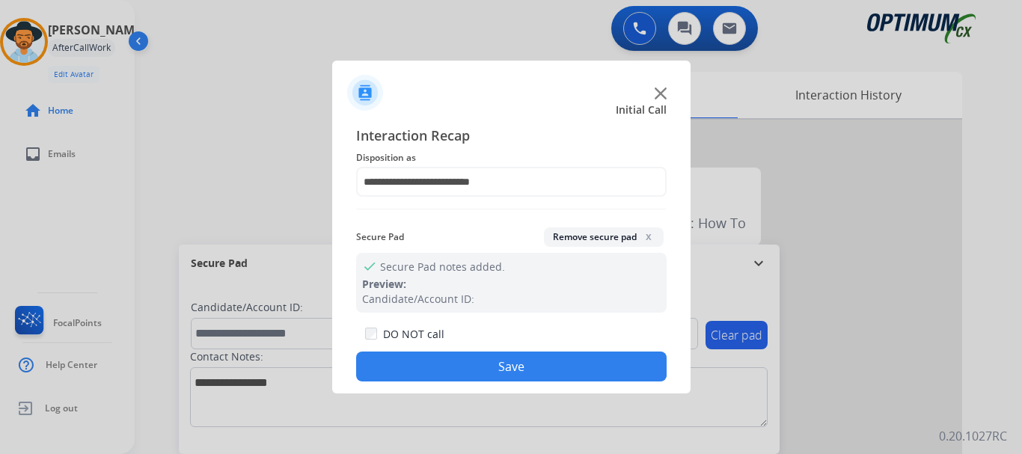
click at [534, 365] on button "Save" at bounding box center [511, 367] width 311 height 30
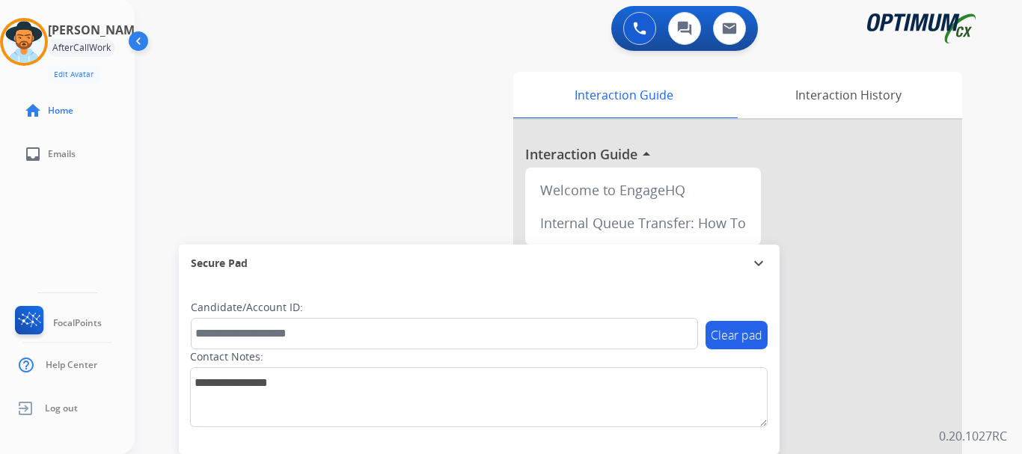
click at [445, 209] on div "swap_horiz Break voice bridge close_fullscreen Connect 3-Way Call merge_type Se…" at bounding box center [561, 366] width 852 height 624
click at [45, 38] on img at bounding box center [24, 42] width 42 height 42
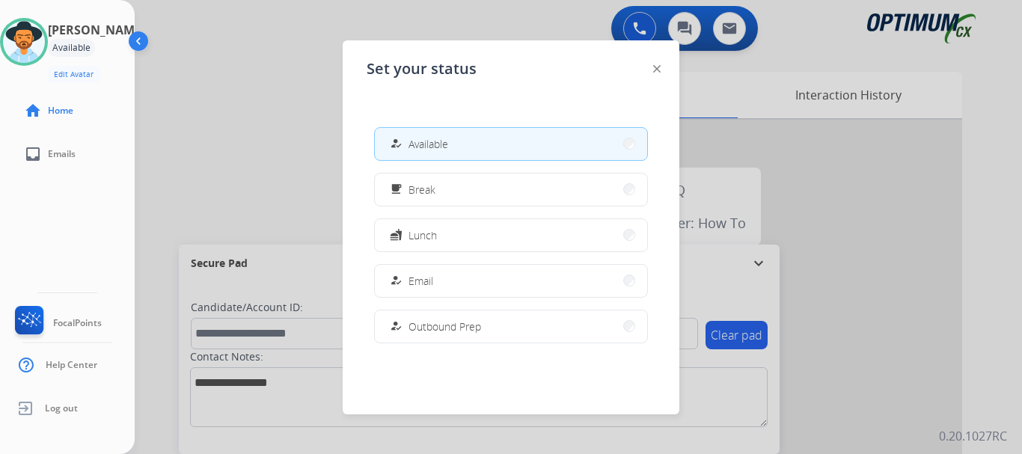
click at [538, 201] on button "free_breakfast Break" at bounding box center [511, 190] width 272 height 32
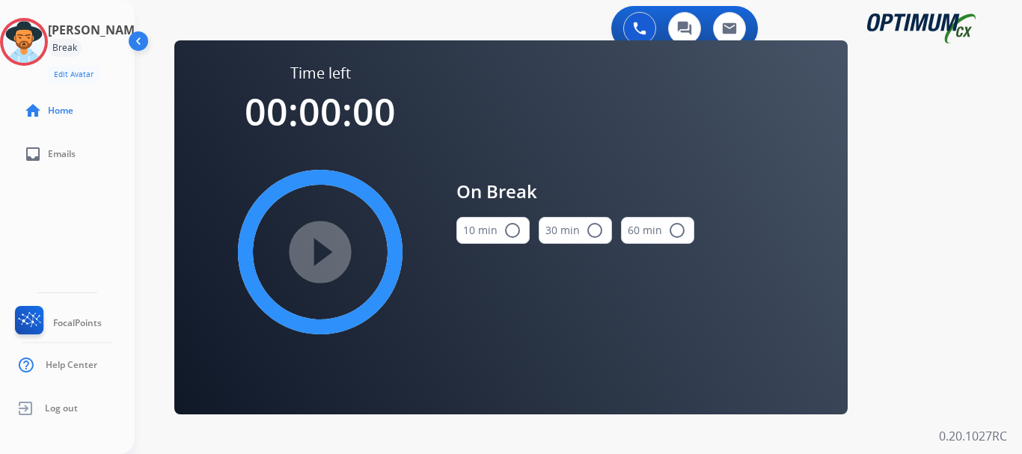
click at [500, 234] on button "10 min radio_button_unchecked" at bounding box center [493, 230] width 73 height 27
click at [327, 260] on mat-icon "play_circle_filled" at bounding box center [320, 252] width 18 height 18
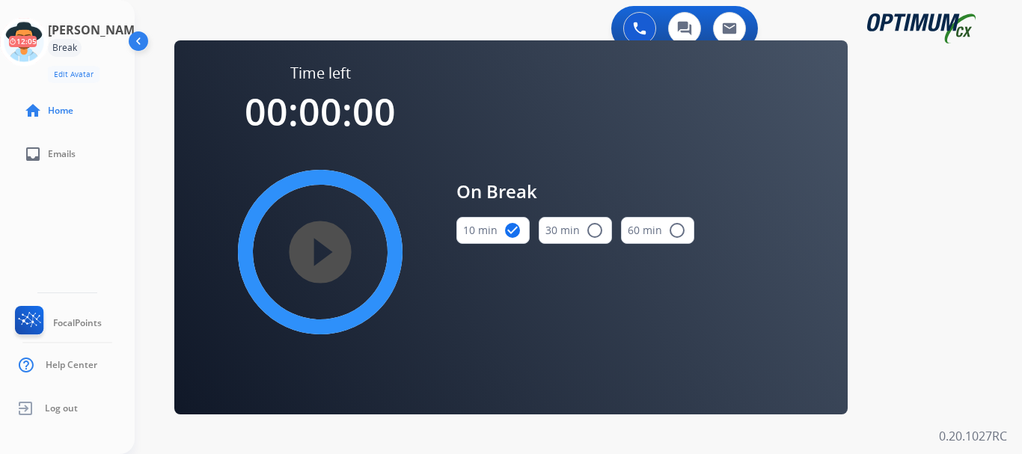
click at [32, 43] on icon at bounding box center [24, 42] width 49 height 49
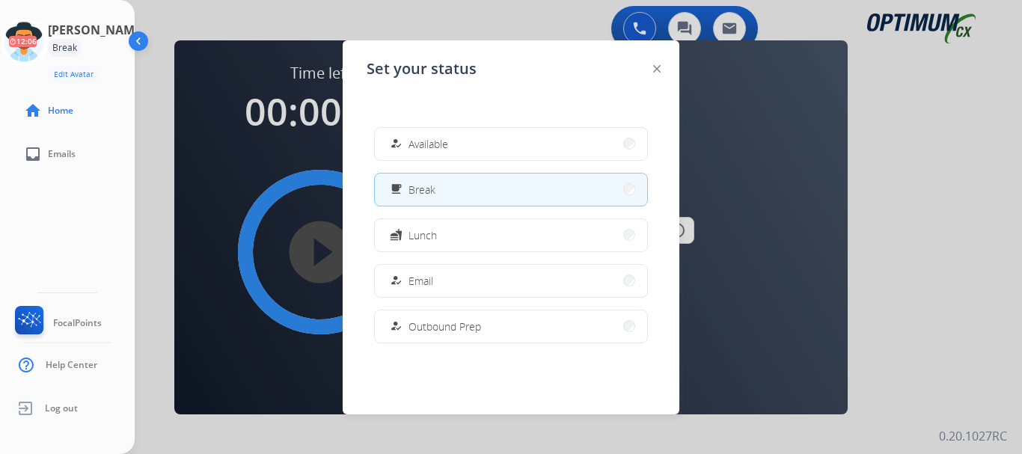
click at [417, 149] on span "Available" at bounding box center [429, 144] width 40 height 16
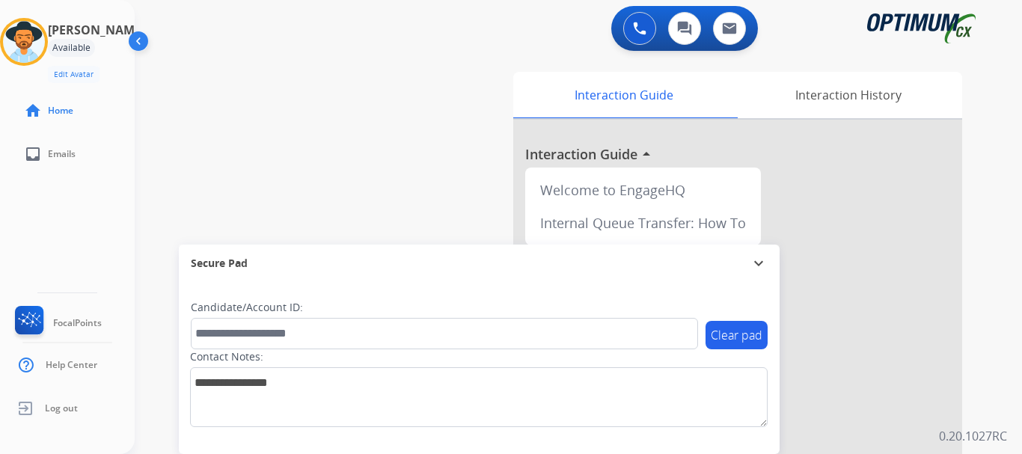
click at [417, 149] on div "swap_horiz Break voice bridge close_fullscreen Connect 3-Way Call merge_type Se…" at bounding box center [561, 366] width 852 height 624
click at [365, 118] on div "swap_horiz Break voice bridge close_fullscreen Connect 3-Way Call merge_type Se…" at bounding box center [561, 366] width 852 height 624
click at [641, 30] on img at bounding box center [639, 28] width 13 height 13
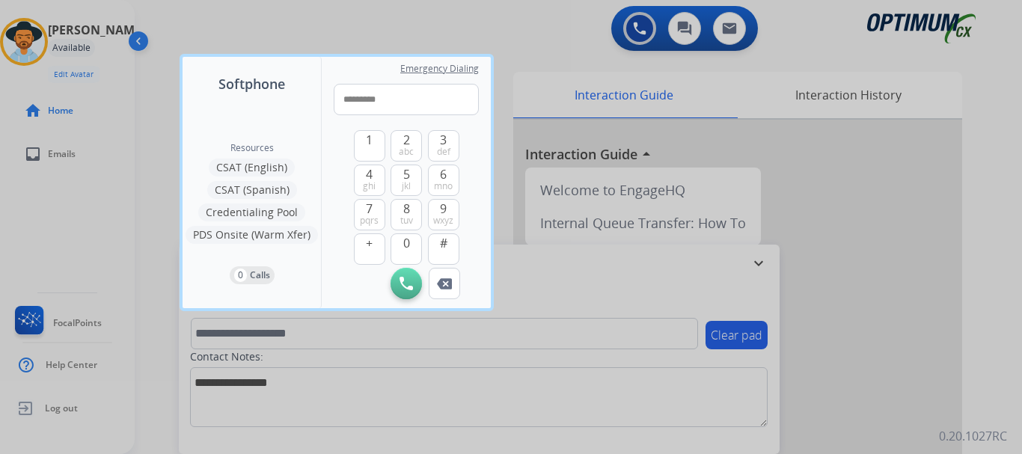
type input "**********"
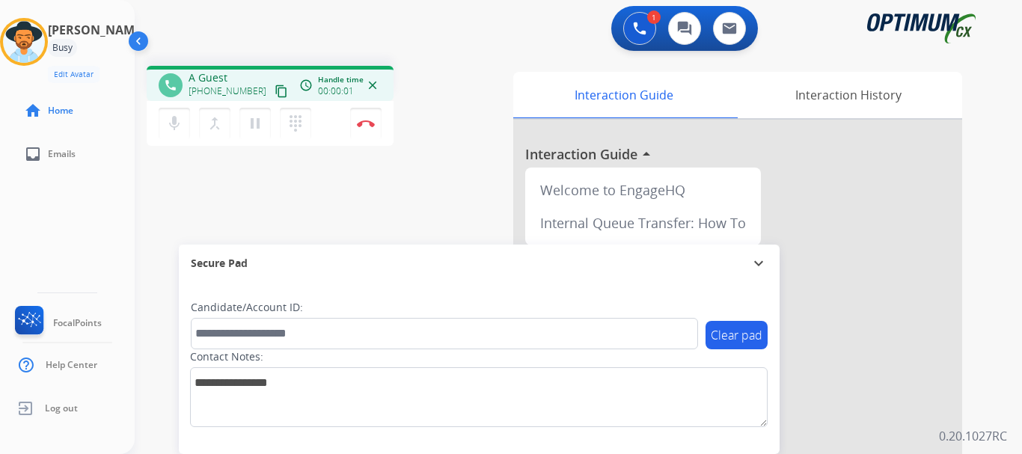
click at [365, 124] on img at bounding box center [366, 123] width 18 height 7
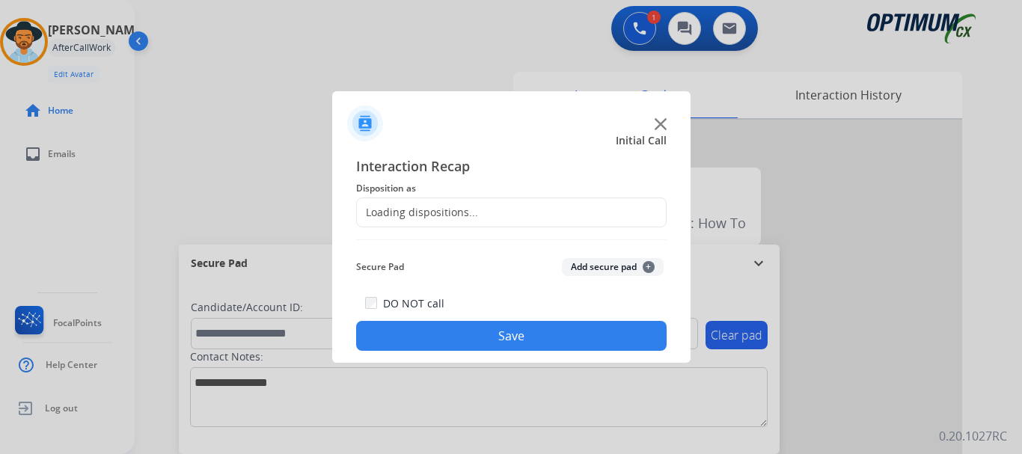
click at [371, 117] on img at bounding box center [365, 124] width 36 height 36
click at [556, 156] on span "Interaction Recap" at bounding box center [511, 168] width 311 height 24
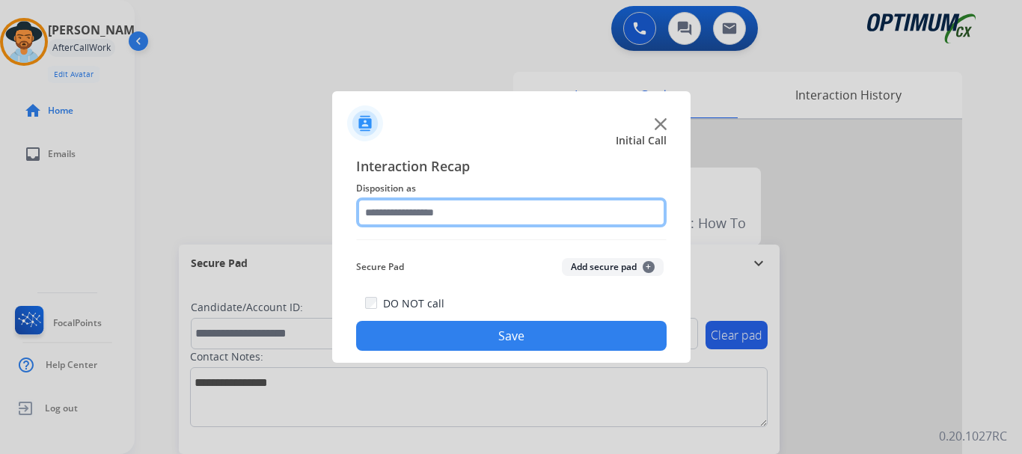
click at [521, 217] on input "text" at bounding box center [511, 213] width 311 height 30
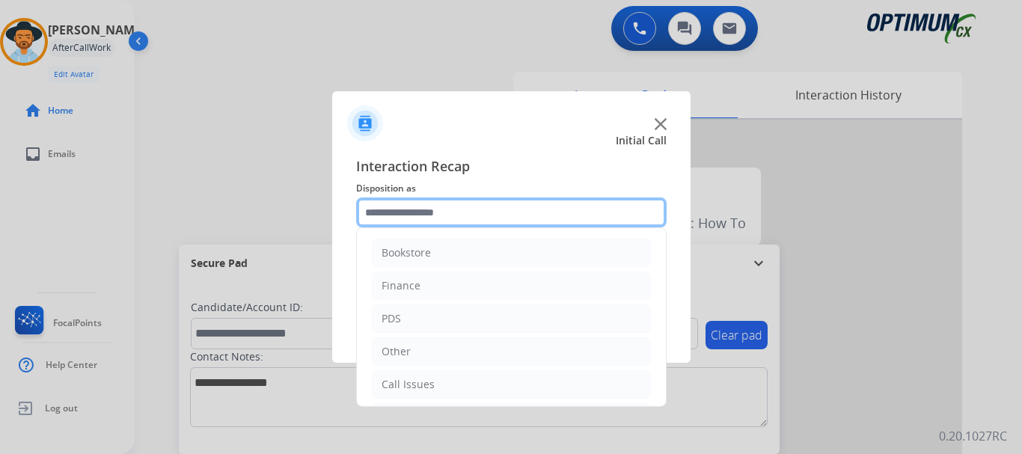
scroll to position [79, 0]
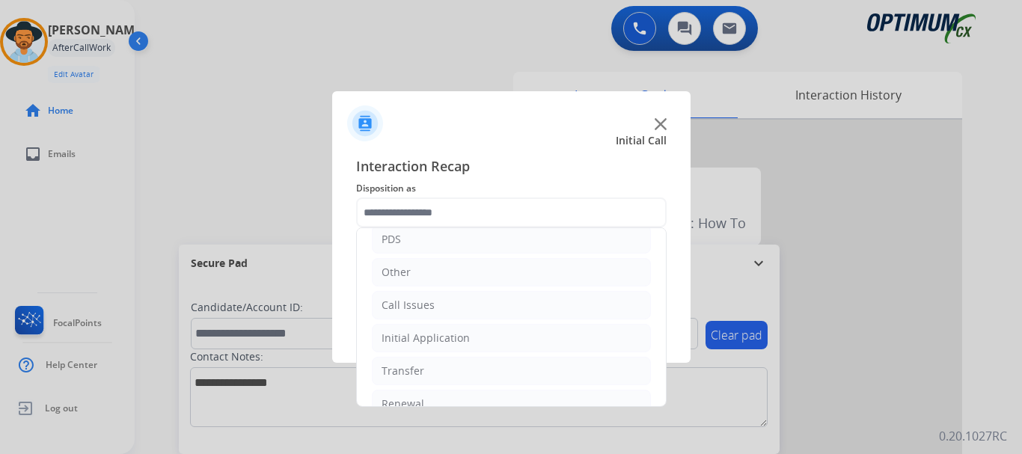
click at [487, 304] on li "Call Issues" at bounding box center [511, 305] width 279 height 28
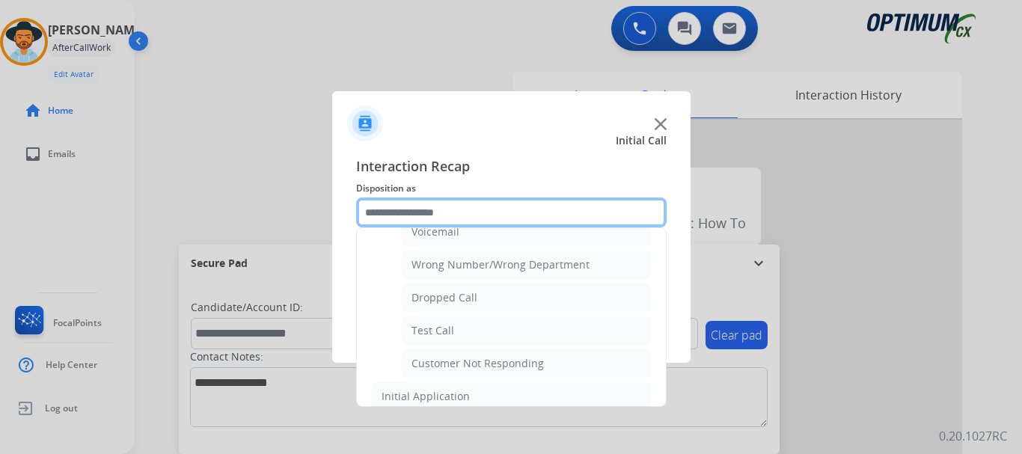
scroll to position [186, 0]
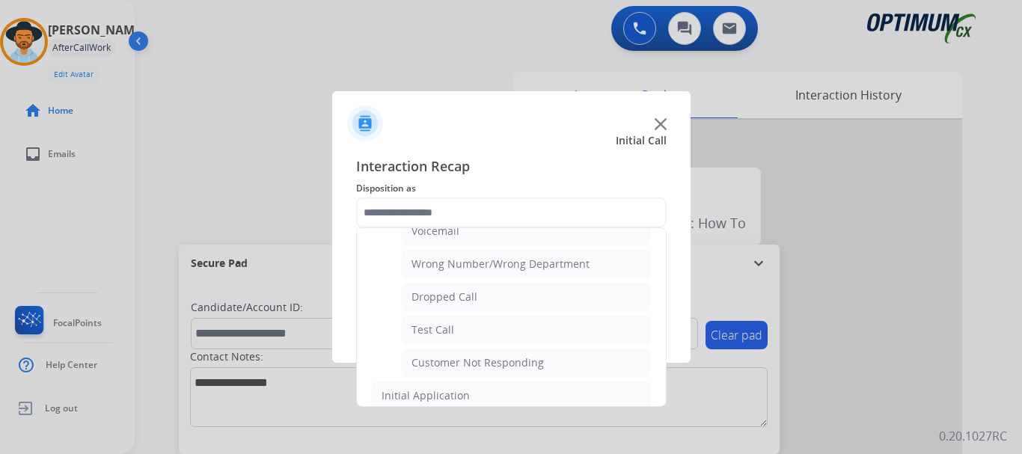
click at [495, 329] on li "Test Call" at bounding box center [526, 330] width 249 height 28
type input "*********"
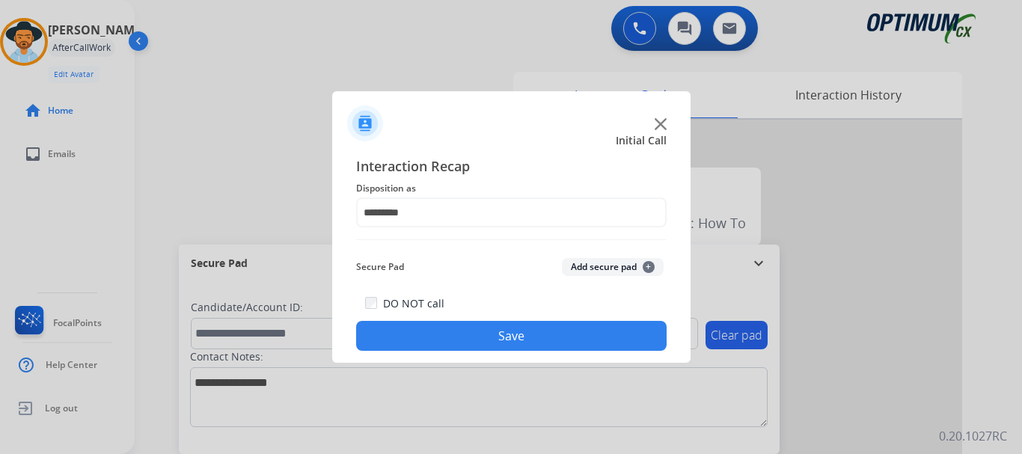
click at [501, 346] on button "Save" at bounding box center [511, 336] width 311 height 30
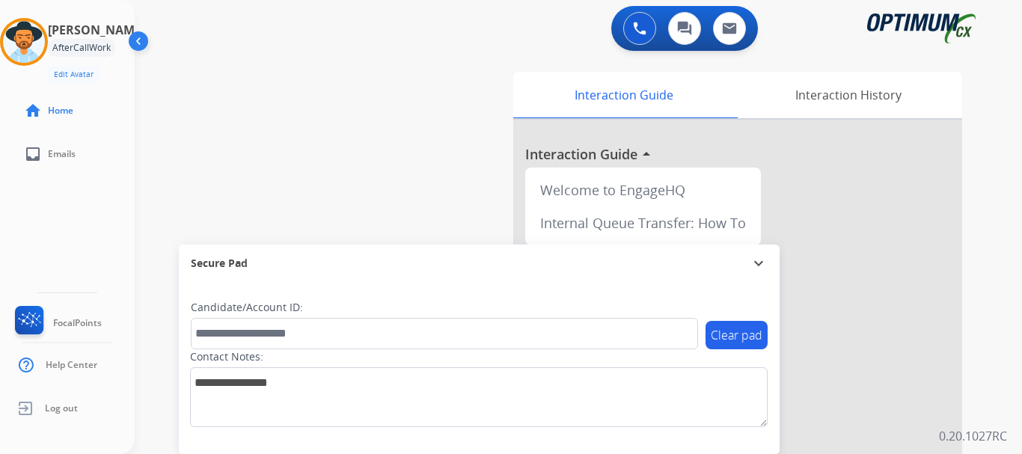
click at [365, 198] on div "swap_horiz Break voice bridge close_fullscreen Connect 3-Way Call merge_type Se…" at bounding box center [561, 366] width 852 height 624
click at [38, 36] on img at bounding box center [24, 42] width 42 height 42
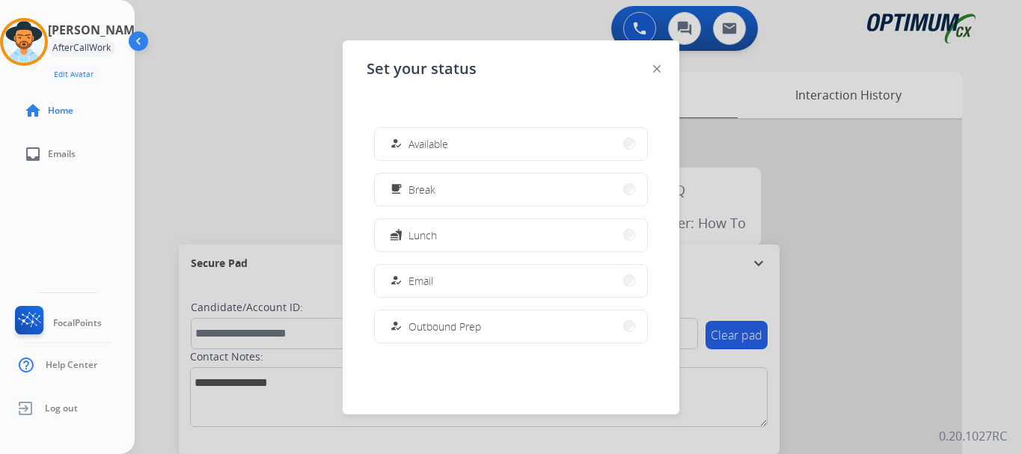
click at [547, 132] on button "how_to_reg Available" at bounding box center [511, 144] width 272 height 32
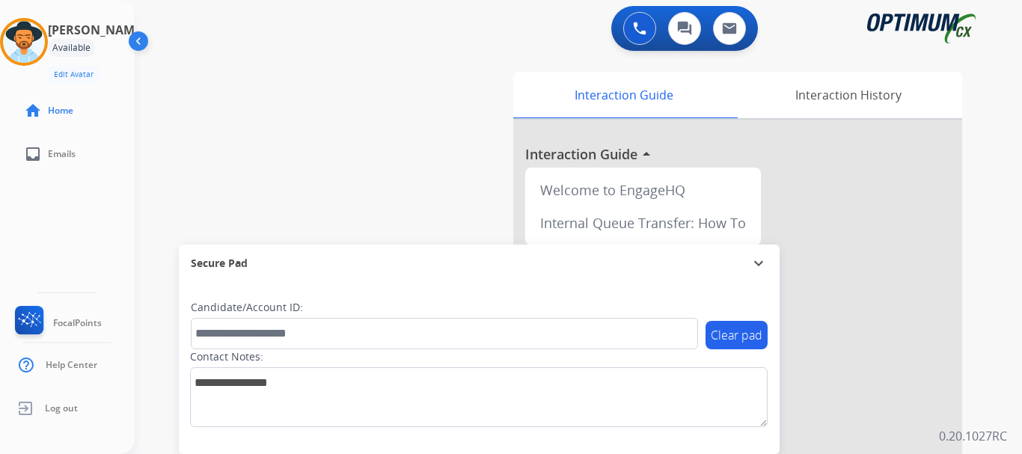
click at [337, 177] on div "swap_horiz Break voice bridge close_fullscreen Connect 3-Way Call merge_type Se…" at bounding box center [561, 366] width 852 height 624
click at [632, 30] on button at bounding box center [640, 28] width 33 height 33
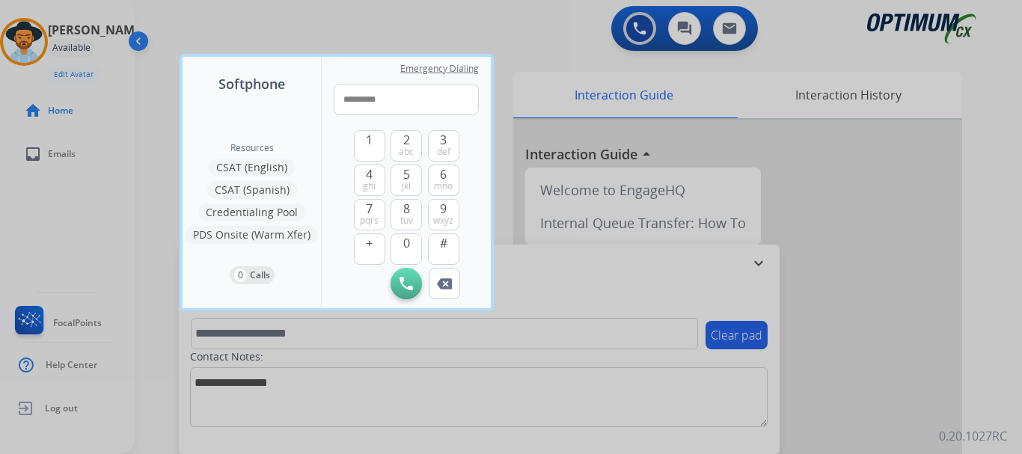
type input "**********"
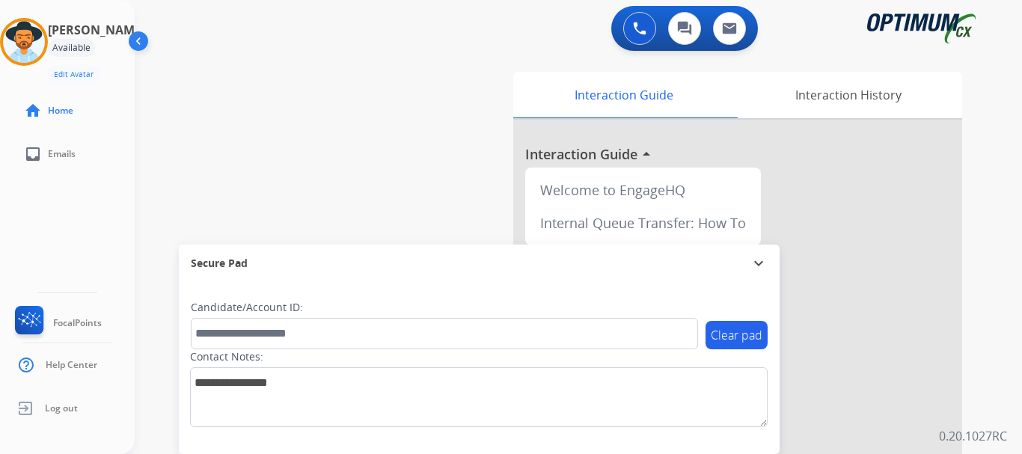
click at [632, 30] on button at bounding box center [640, 28] width 33 height 33
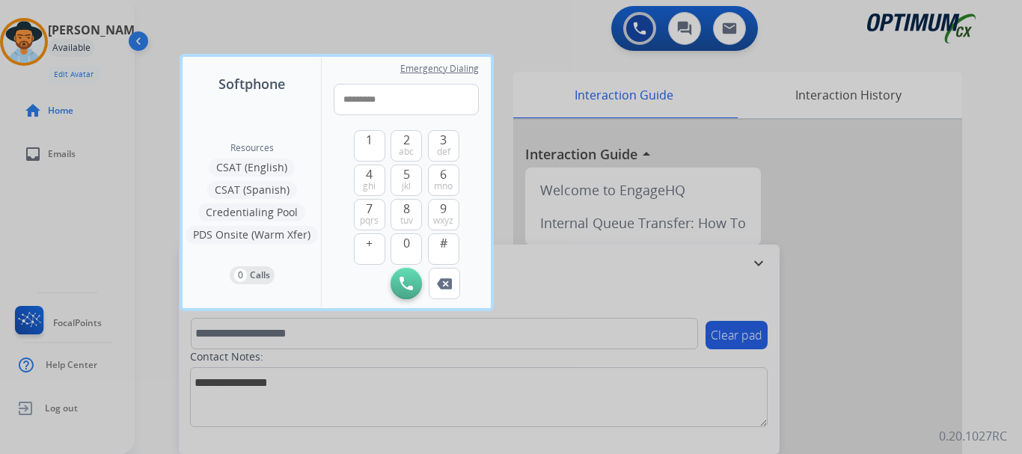
type input "**********"
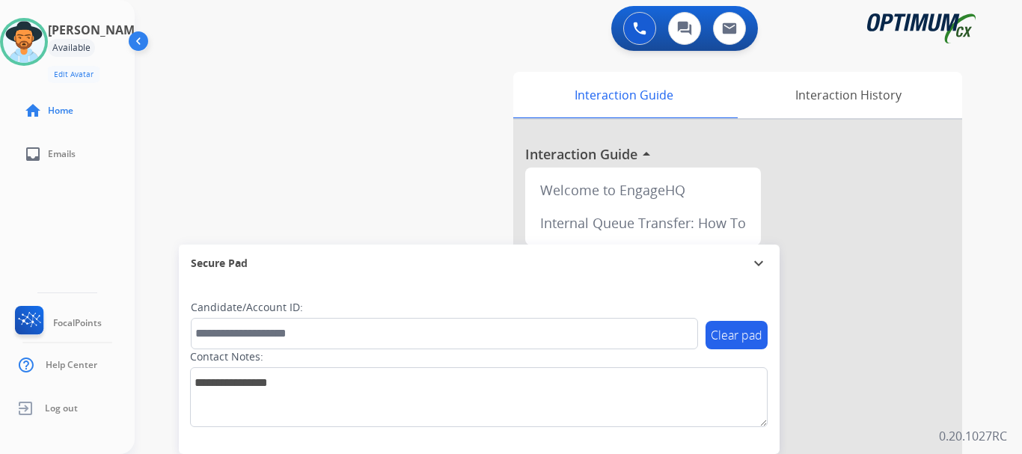
click at [432, 129] on div "swap_horiz Break voice bridge close_fullscreen Connect 3-Way Call merge_type Se…" at bounding box center [561, 366] width 852 height 624
click at [309, 88] on div "swap_horiz Break voice bridge close_fullscreen Connect 3-Way Call merge_type Se…" at bounding box center [561, 366] width 852 height 624
click at [45, 41] on img at bounding box center [24, 42] width 42 height 42
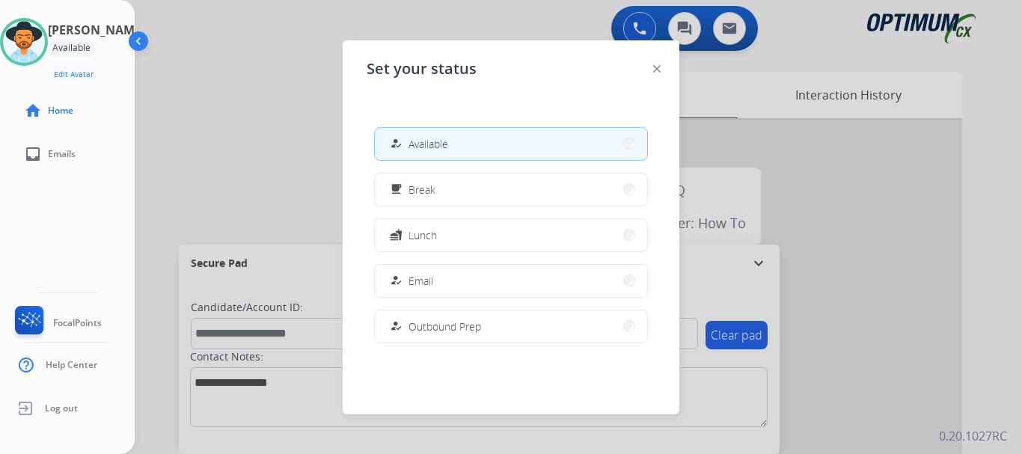
click at [425, 231] on span "Lunch" at bounding box center [423, 236] width 28 height 16
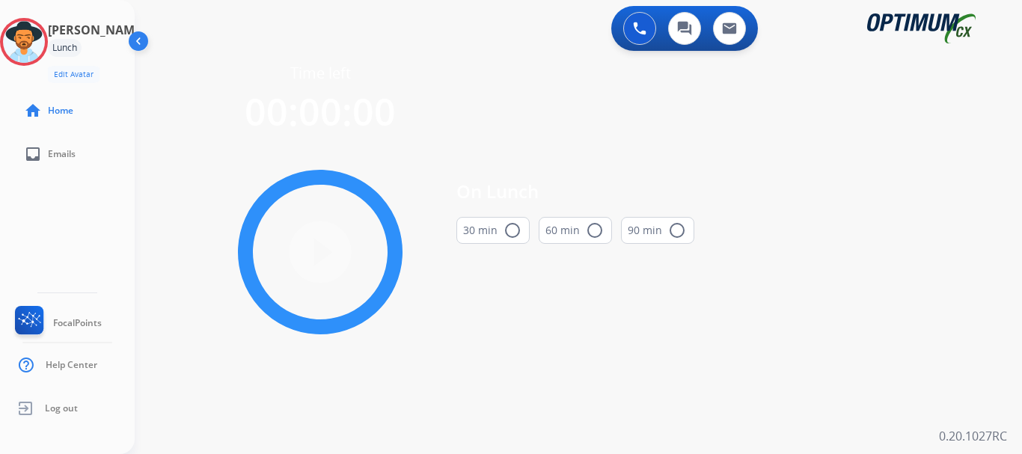
click at [40, 46] on img at bounding box center [24, 42] width 42 height 42
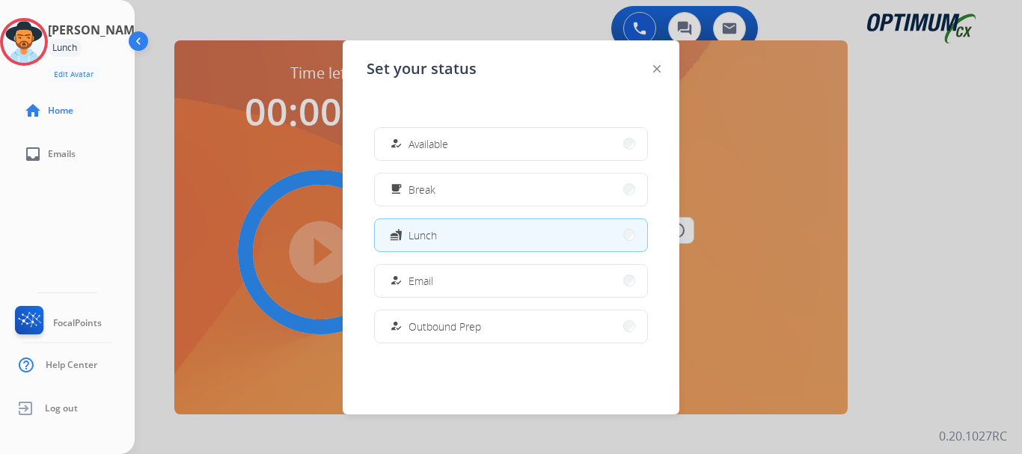
click at [455, 142] on button "how_to_reg Available" at bounding box center [511, 144] width 272 height 32
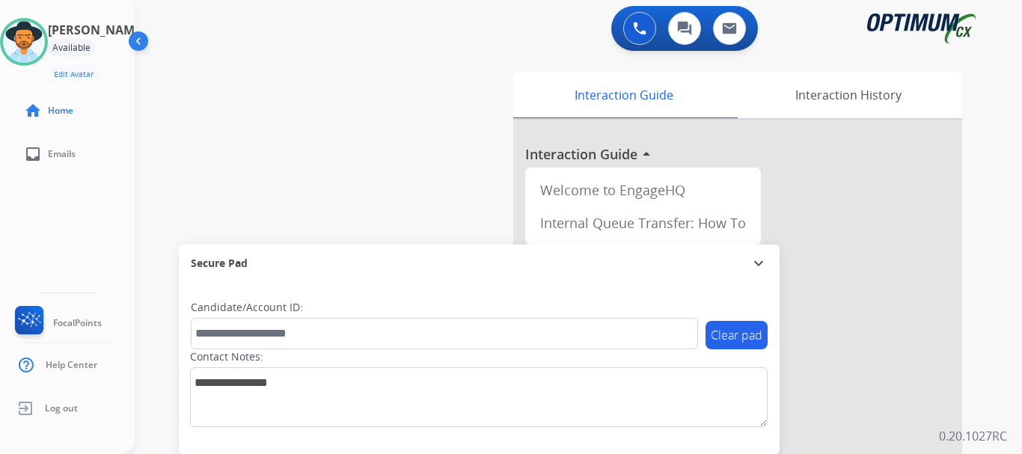
click at [406, 106] on div "swap_horiz Break voice bridge close_fullscreen Connect 3-Way Call merge_type Se…" at bounding box center [561, 366] width 852 height 624
click at [633, 34] on img at bounding box center [639, 28] width 13 height 13
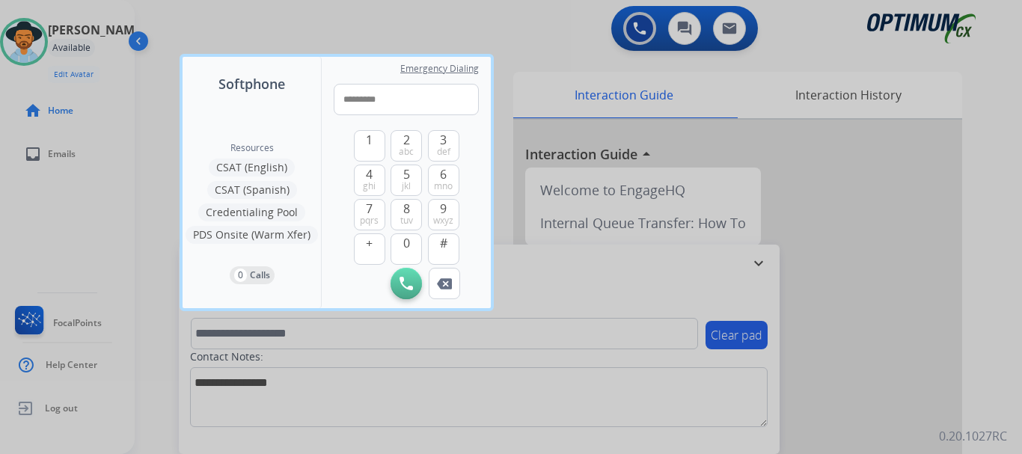
type input "**********"
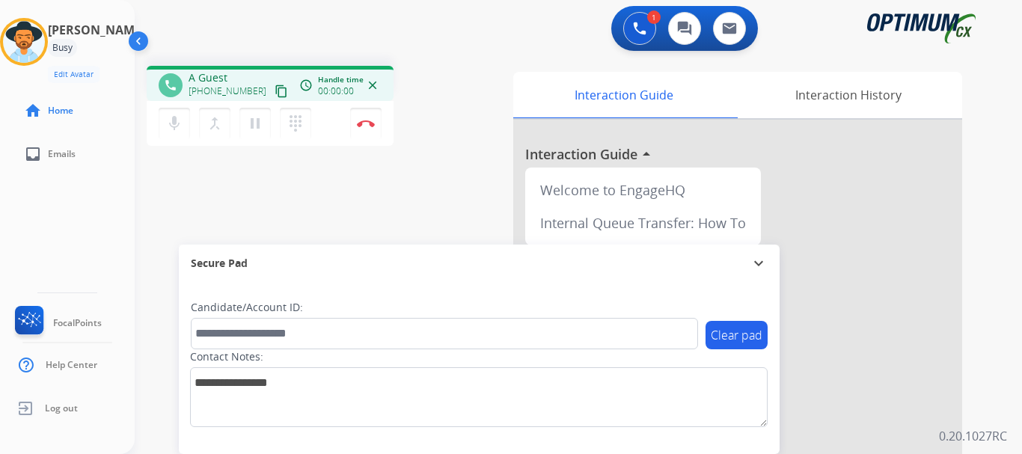
click at [376, 126] on button "Disconnect" at bounding box center [365, 123] width 31 height 31
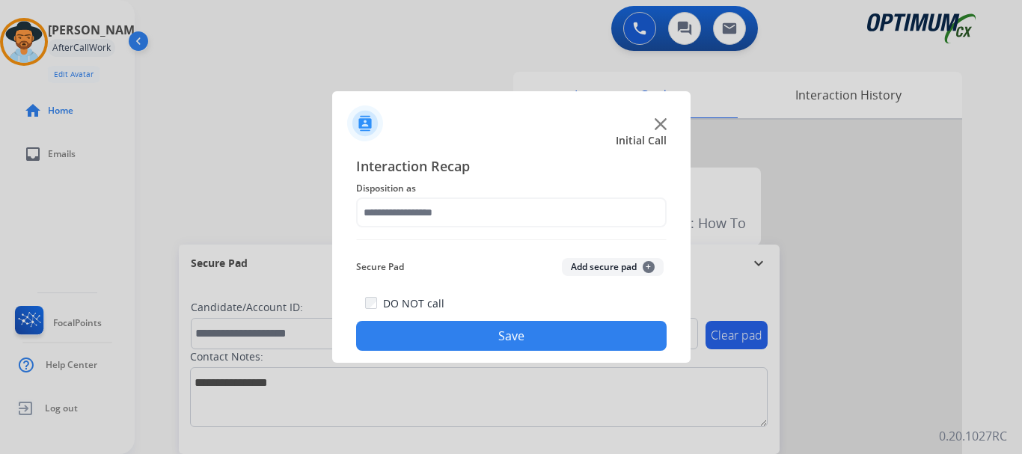
click at [603, 266] on button "Add secure pad +" at bounding box center [613, 267] width 102 height 18
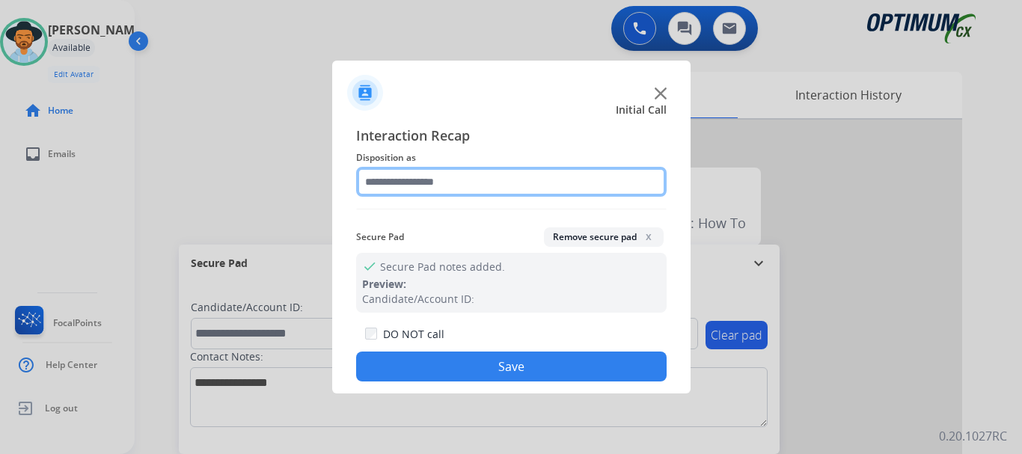
click at [441, 179] on input "text" at bounding box center [511, 182] width 311 height 30
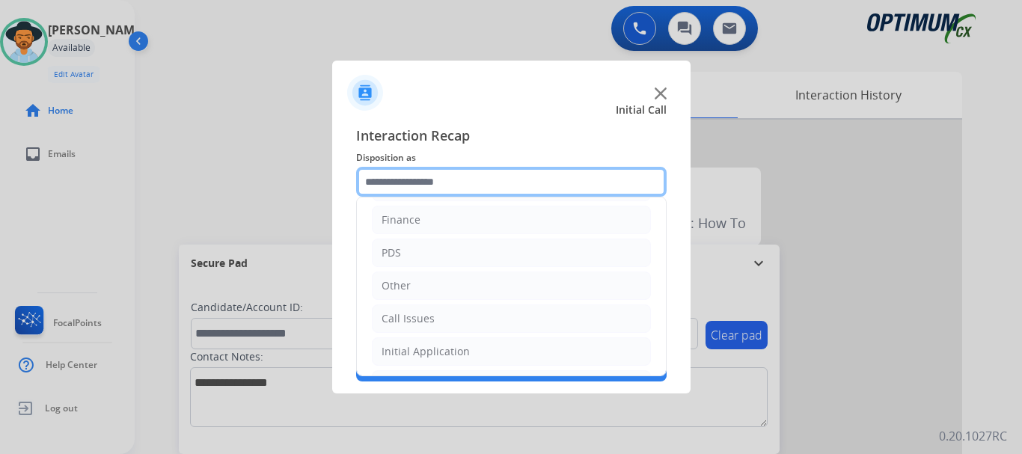
scroll to position [102, 0]
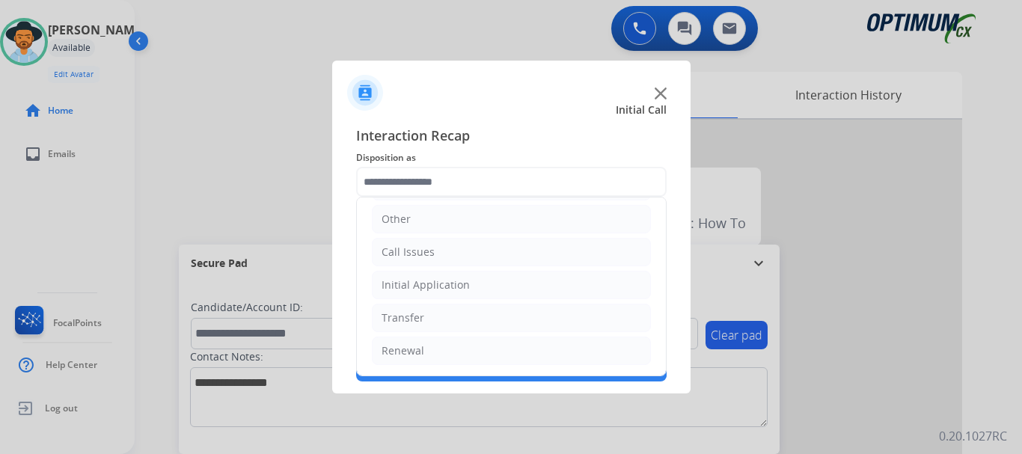
click at [478, 243] on li "Call Issues" at bounding box center [511, 252] width 279 height 28
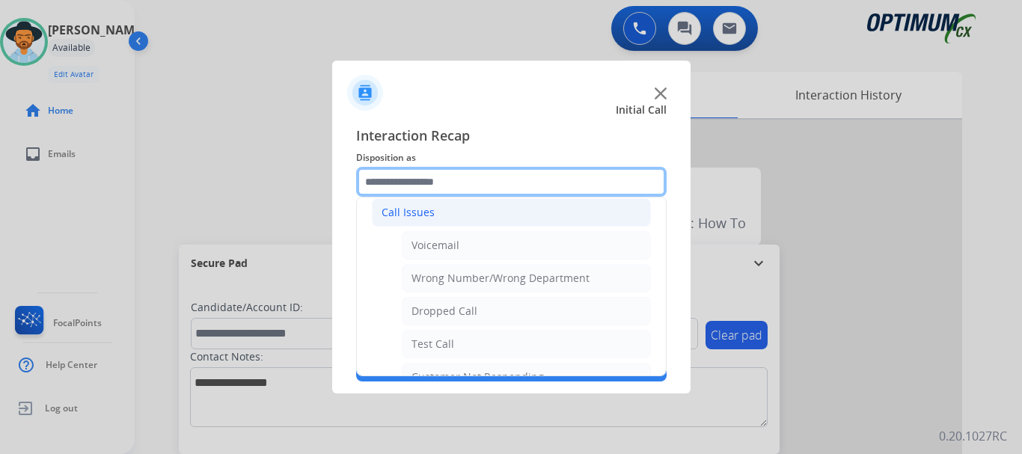
scroll to position [189, 0]
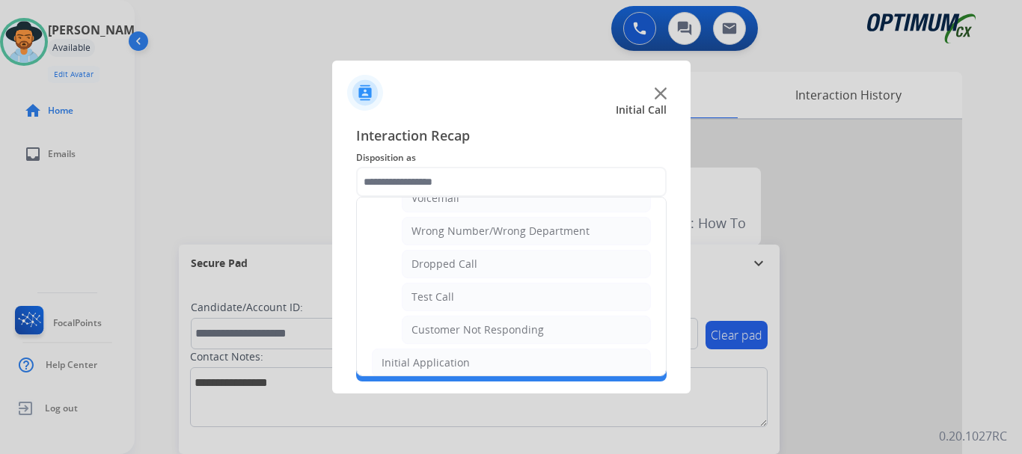
click at [492, 294] on li "Test Call" at bounding box center [526, 297] width 249 height 28
type input "*********"
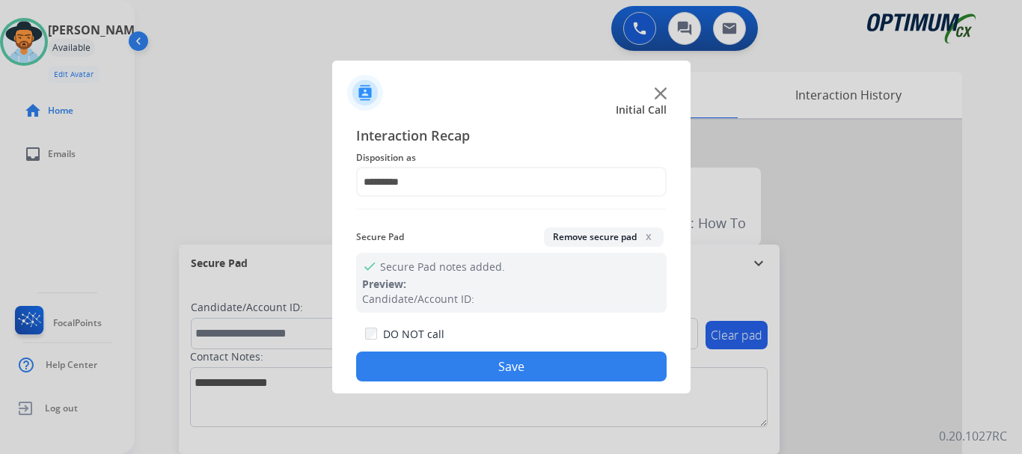
click at [500, 358] on button "Save" at bounding box center [511, 367] width 311 height 30
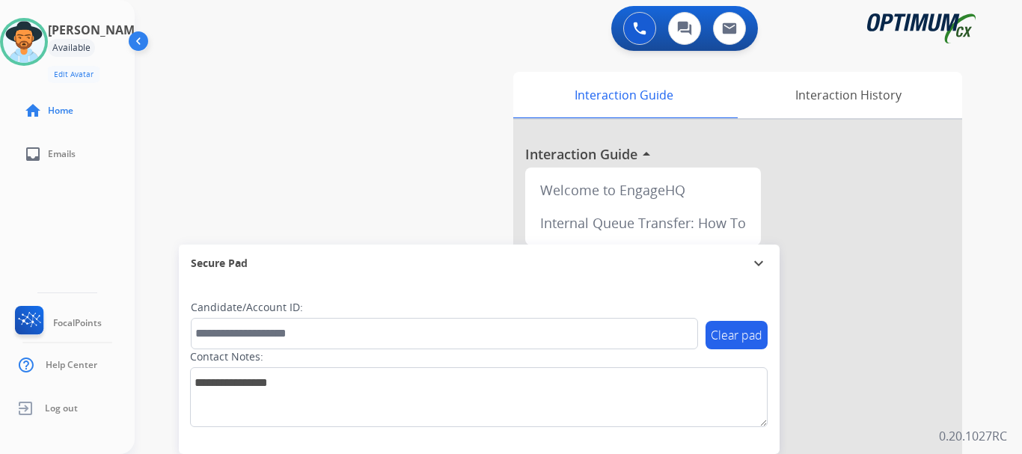
click at [231, 91] on div "swap_horiz Break voice bridge close_fullscreen Connect 3-Way Call merge_type Se…" at bounding box center [561, 366] width 852 height 624
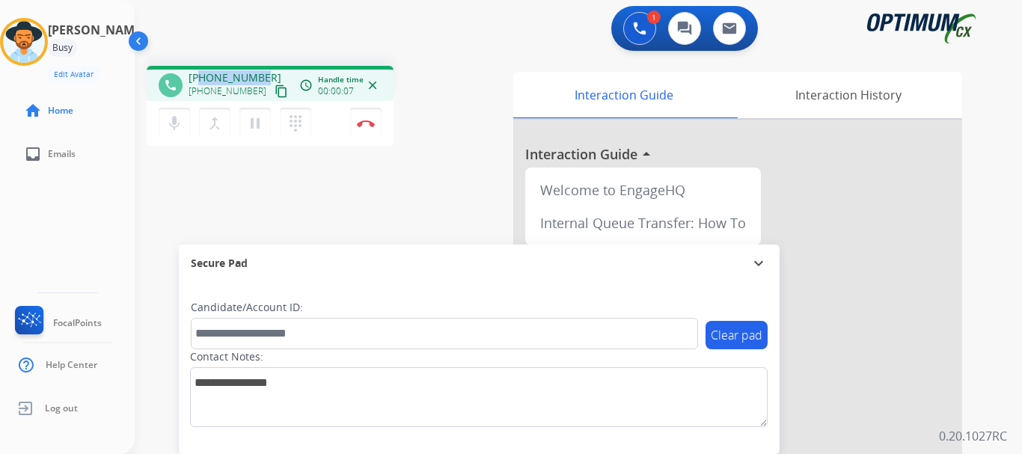
drag, startPoint x: 201, startPoint y: 77, endPoint x: 263, endPoint y: 77, distance: 62.1
click at [263, 77] on div "[PHONE_NUMBER] [PHONE_NUMBER] content_copy" at bounding box center [240, 85] width 102 height 30
copy span "2025360287"
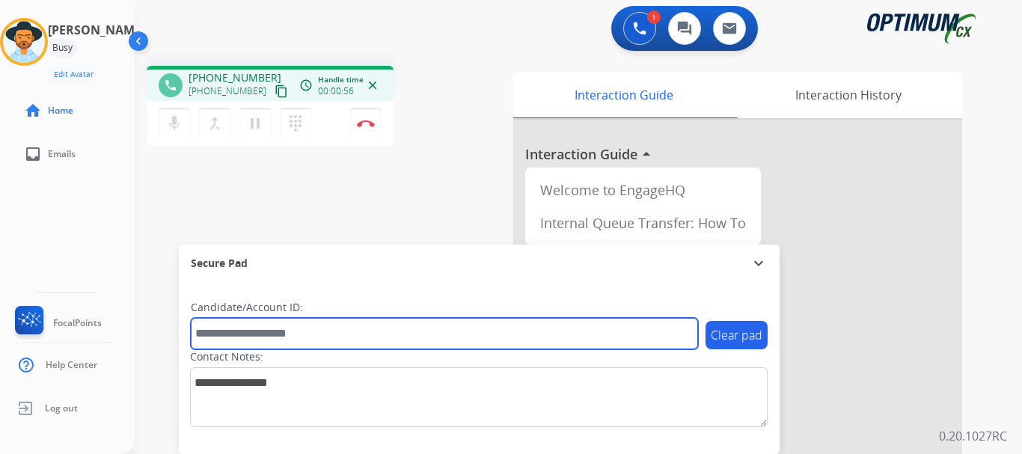
click at [307, 341] on input "text" at bounding box center [444, 333] width 507 height 31
paste input "*******"
type input "*******"
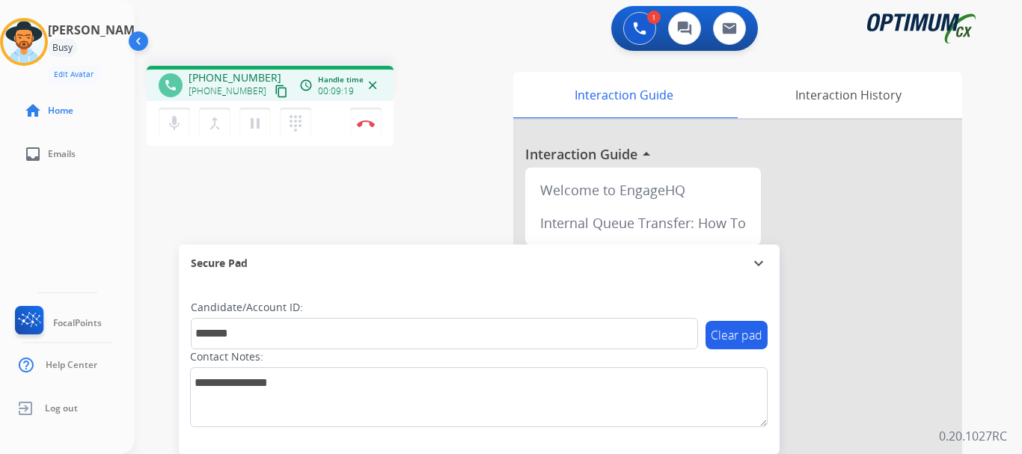
click at [365, 130] on button "Disconnect" at bounding box center [365, 123] width 31 height 31
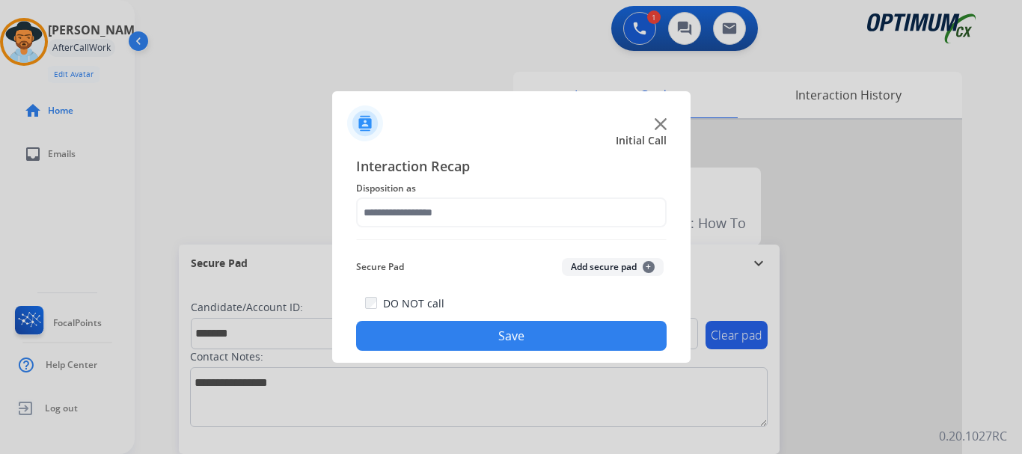
click at [582, 264] on button "Add secure pad +" at bounding box center [613, 267] width 102 height 18
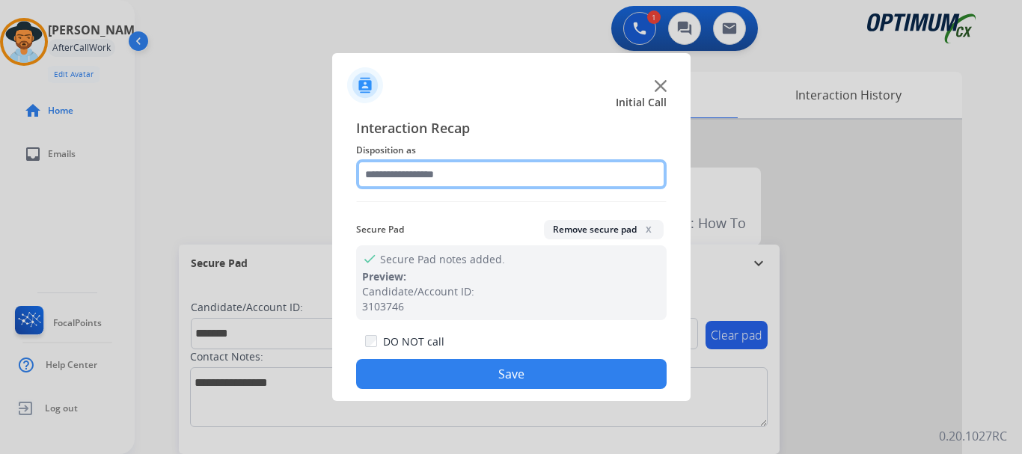
click at [491, 167] on input "text" at bounding box center [511, 174] width 311 height 30
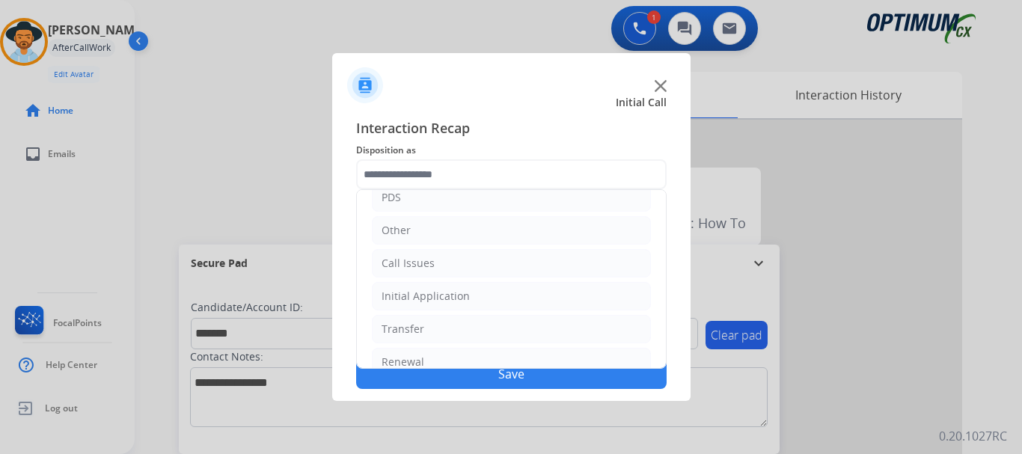
click at [462, 299] on div "Initial Application" at bounding box center [426, 296] width 88 height 15
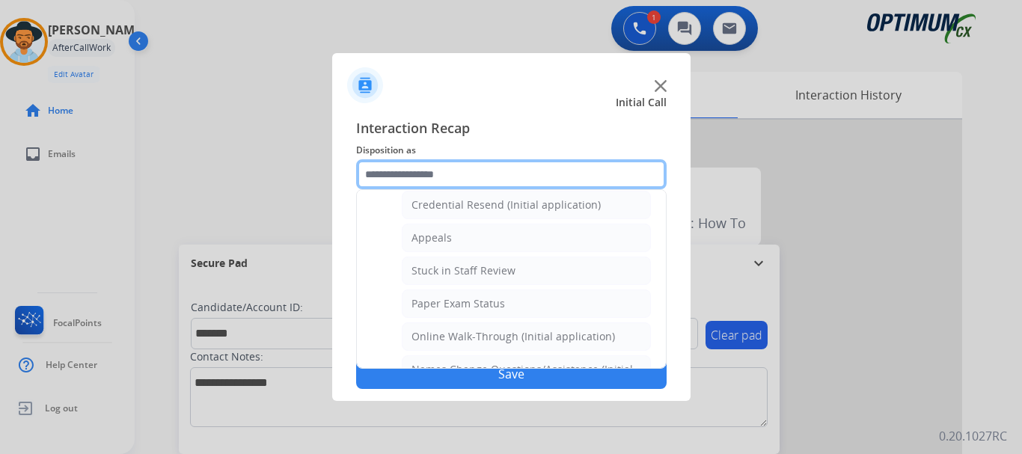
scroll to position [207, 0]
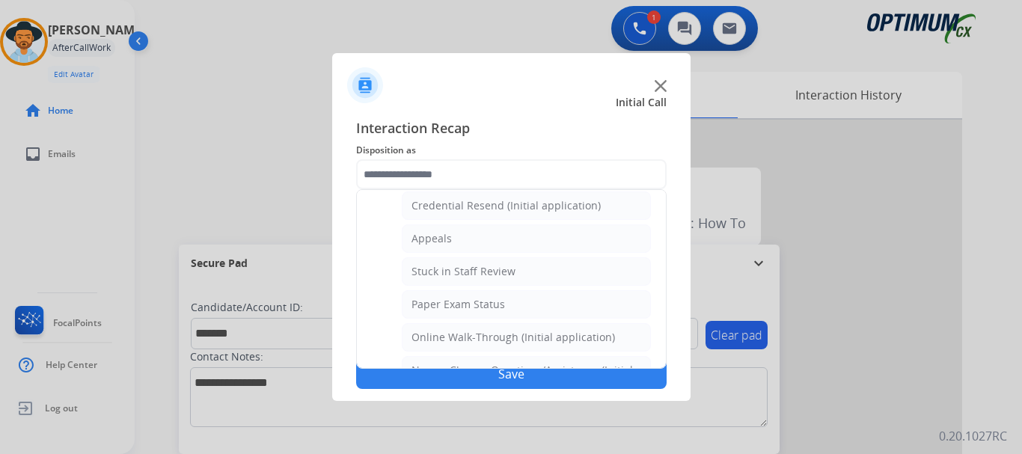
click at [550, 274] on li "Stuck in Staff Review" at bounding box center [526, 271] width 249 height 28
type input "**********"
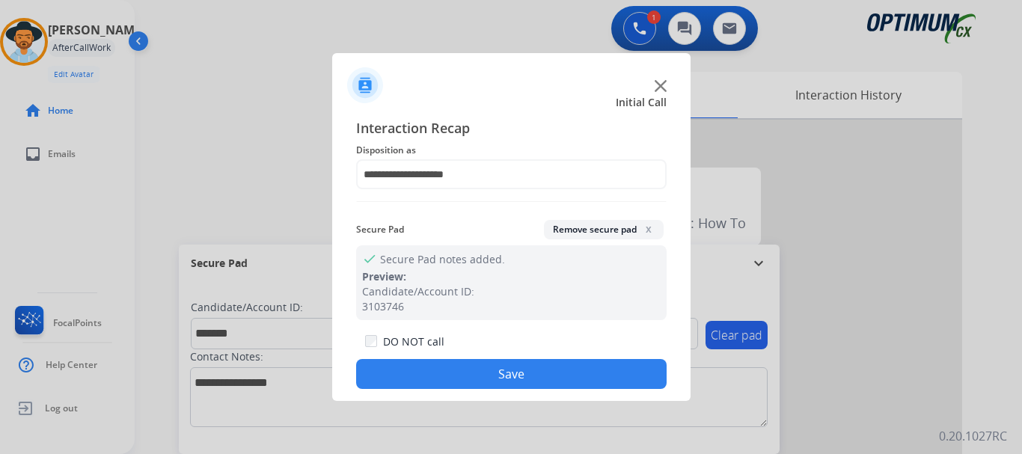
click at [527, 362] on button "Save" at bounding box center [511, 374] width 311 height 30
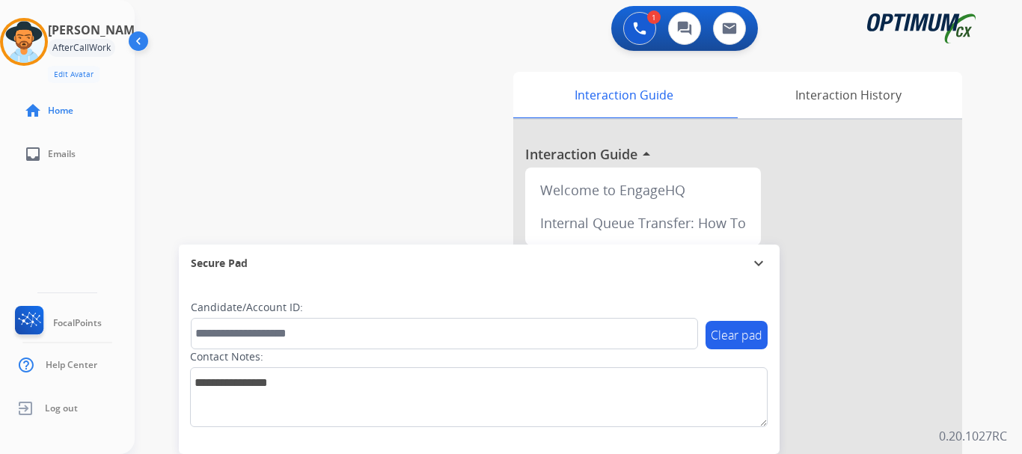
click at [462, 212] on div "swap_horiz Break voice bridge close_fullscreen Connect 3-Way Call merge_type Se…" at bounding box center [561, 366] width 852 height 624
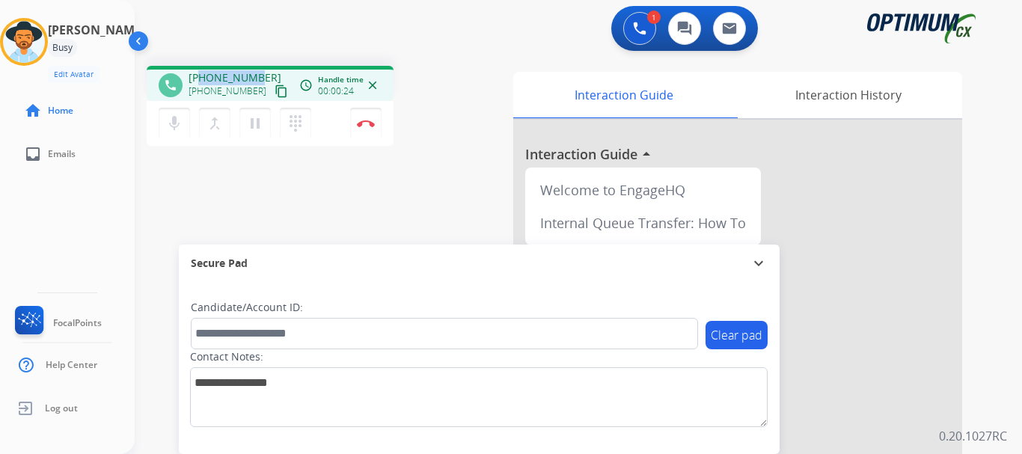
drag, startPoint x: 201, startPoint y: 72, endPoint x: 256, endPoint y: 70, distance: 54.7
click at [256, 70] on span "[PHONE_NUMBER]" at bounding box center [235, 77] width 93 height 15
drag, startPoint x: 260, startPoint y: 73, endPoint x: 198, endPoint y: 73, distance: 62.9
click at [198, 73] on div "[PHONE_NUMBER] [PHONE_NUMBER] content_copy" at bounding box center [240, 85] width 102 height 30
copy span "16172869918"
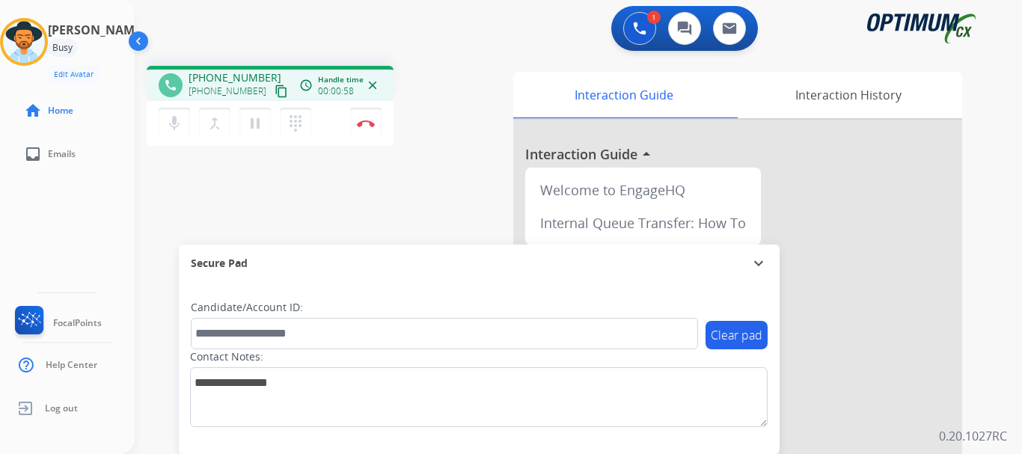
click at [253, 212] on div "phone [PHONE_NUMBER] [PHONE_NUMBER] content_copy access_time Call metrics Queue…" at bounding box center [561, 366] width 852 height 624
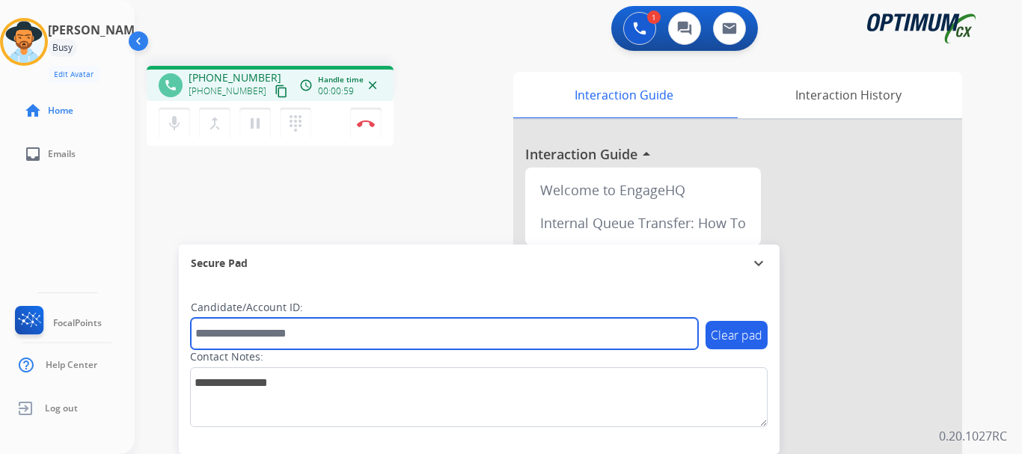
click at [266, 329] on input "text" at bounding box center [444, 333] width 507 height 31
type input "*******"
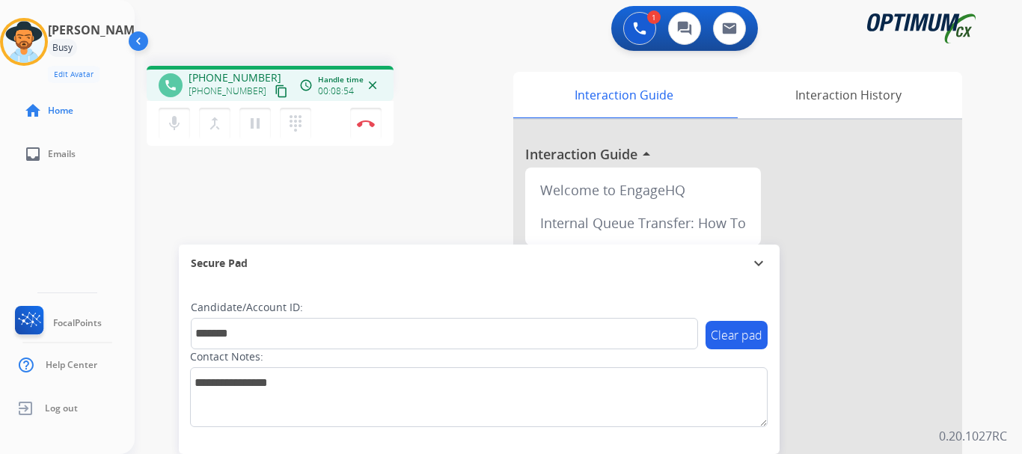
click at [343, 201] on div "phone [PHONE_NUMBER] [PHONE_NUMBER] content_copy access_time Call metrics Queue…" at bounding box center [561, 366] width 852 height 624
click at [364, 120] on img at bounding box center [366, 123] width 18 height 7
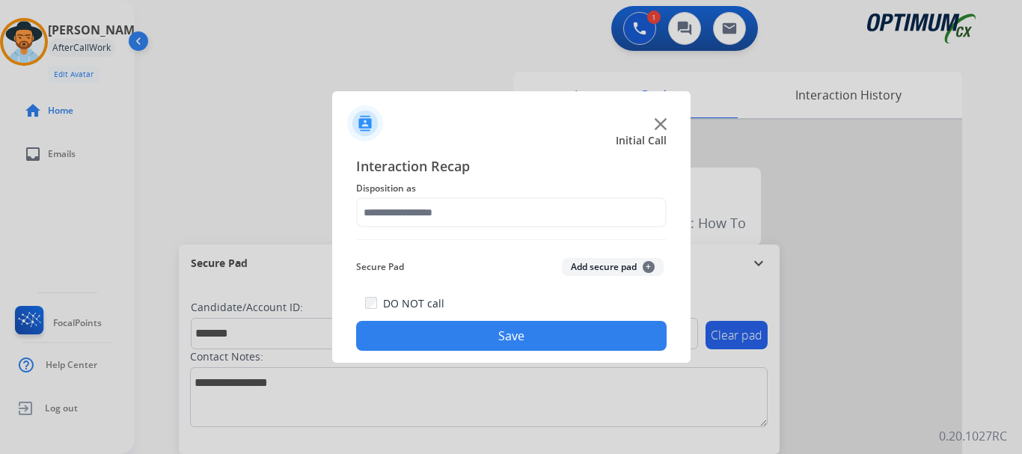
click at [617, 263] on button "Add secure pad +" at bounding box center [613, 267] width 102 height 18
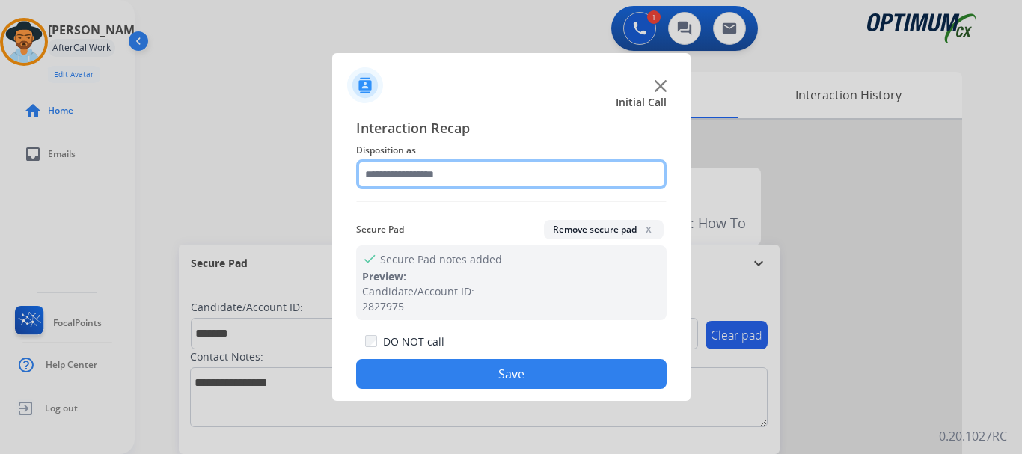
click at [510, 180] on input "text" at bounding box center [511, 174] width 311 height 30
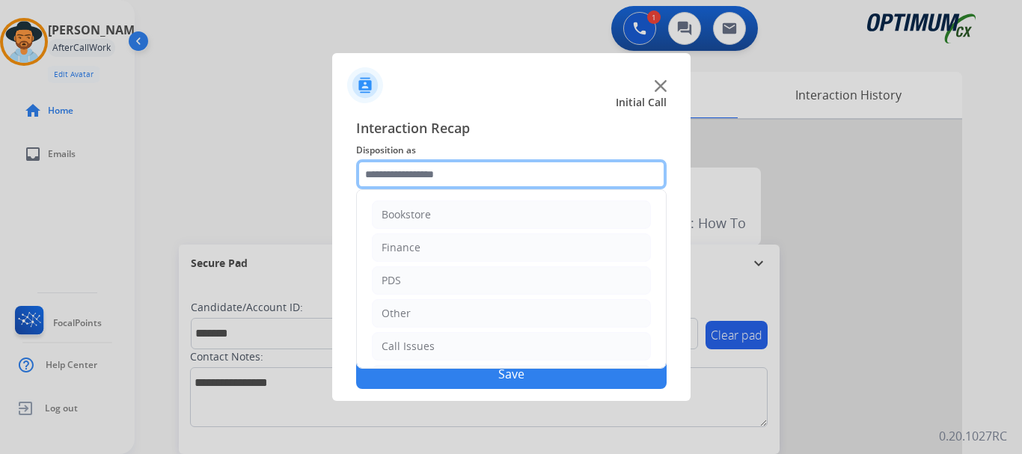
scroll to position [102, 0]
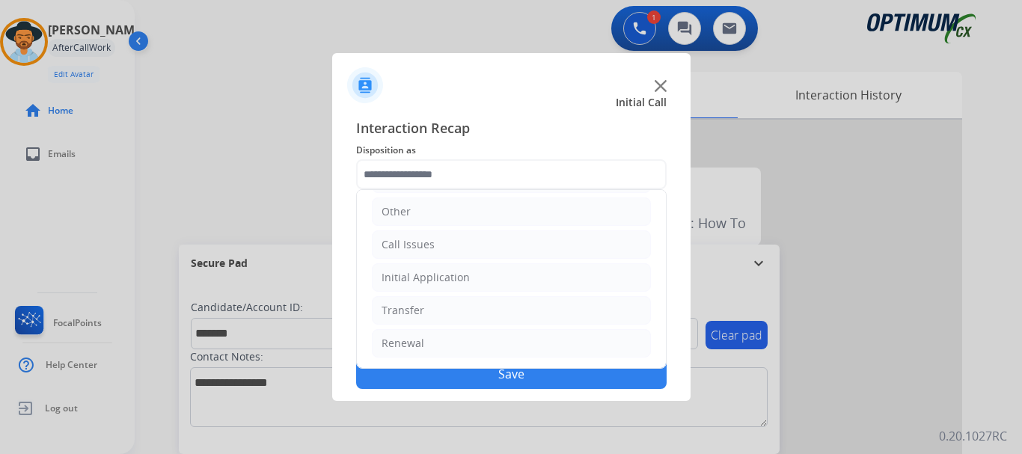
click at [490, 273] on li "Initial Application" at bounding box center [511, 277] width 279 height 28
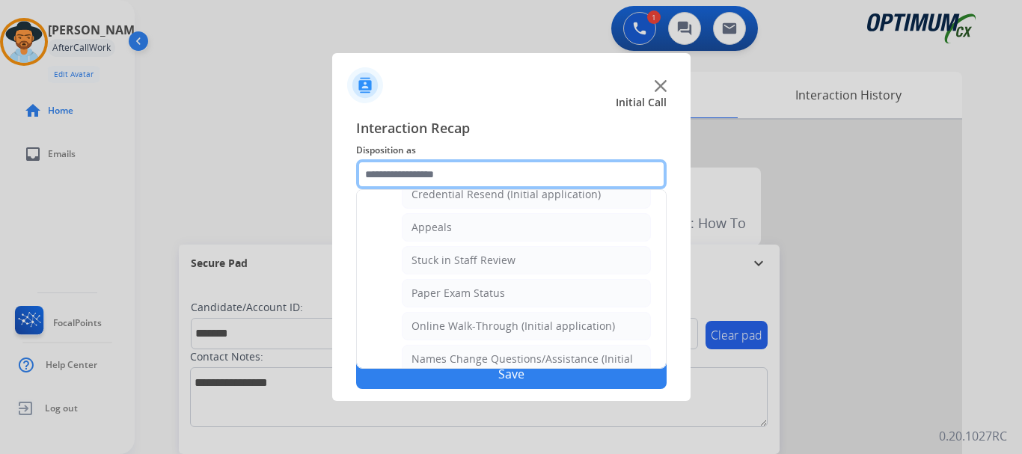
scroll to position [219, 0]
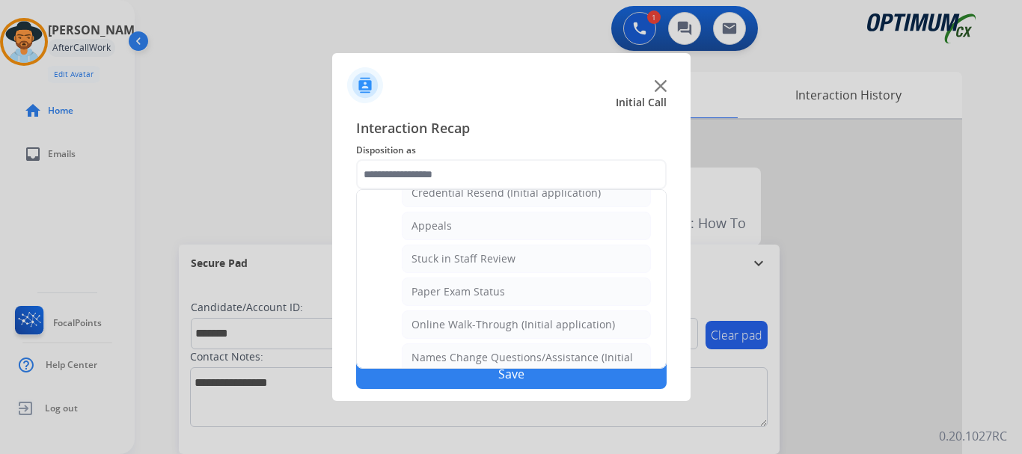
click at [537, 261] on li "Stuck in Staff Review" at bounding box center [526, 259] width 249 height 28
type input "**********"
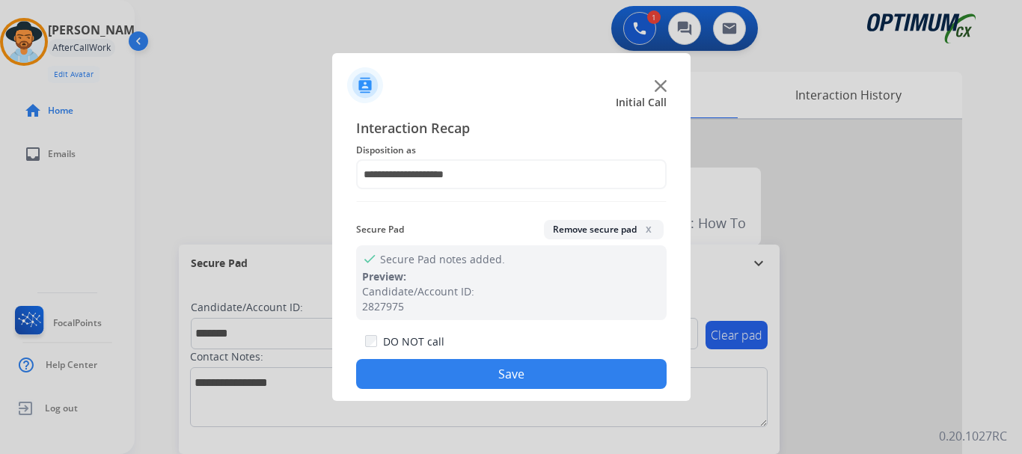
click at [502, 382] on button "Save" at bounding box center [511, 374] width 311 height 30
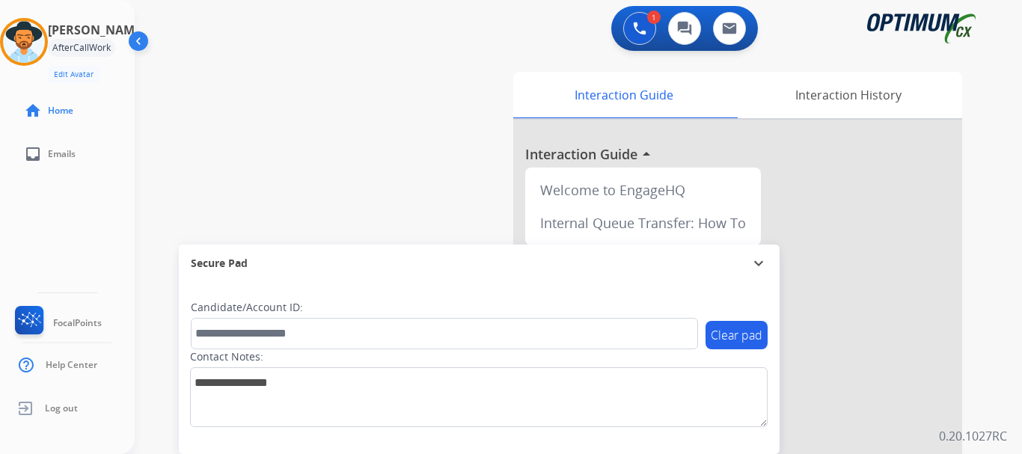
click at [330, 165] on div "swap_horiz Break voice bridge close_fullscreen Connect 3-Way Call merge_type Se…" at bounding box center [561, 366] width 852 height 624
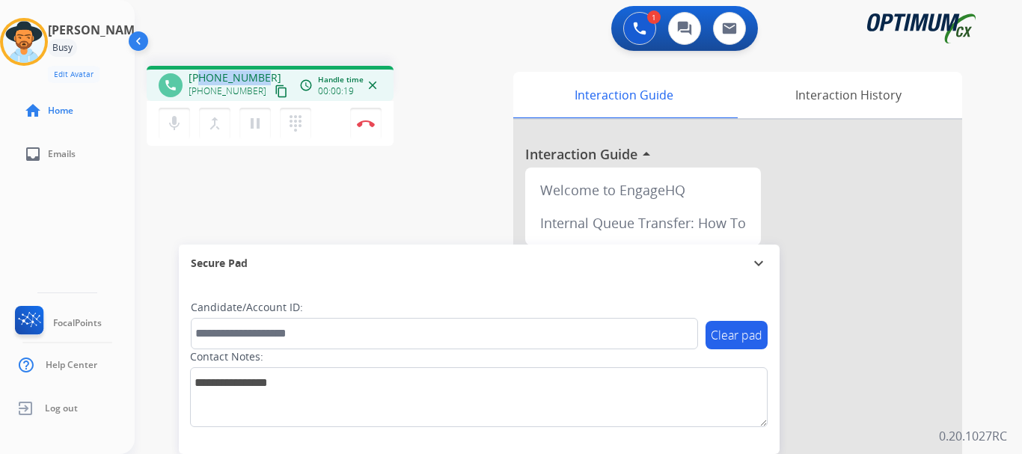
drag, startPoint x: 201, startPoint y: 76, endPoint x: 258, endPoint y: 79, distance: 57.7
click at [258, 79] on span "[PHONE_NUMBER]" at bounding box center [235, 77] width 93 height 15
copy span "7133493747"
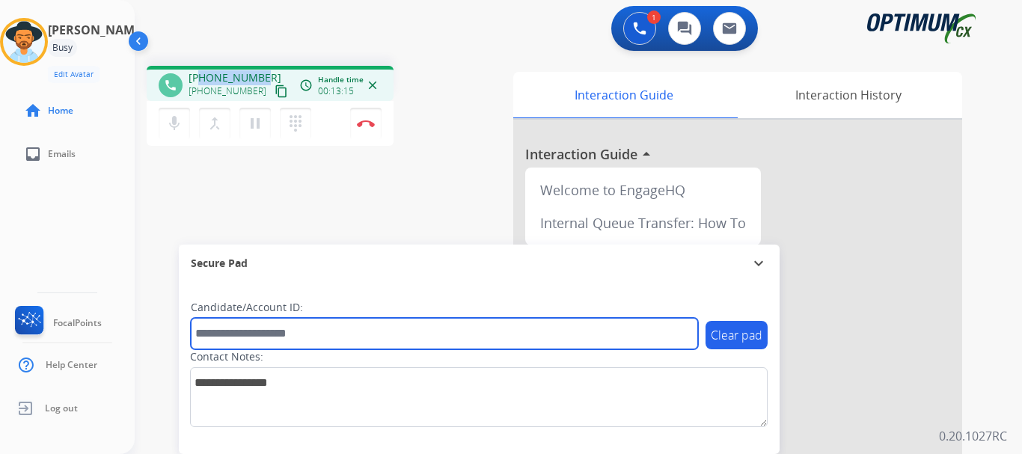
click at [281, 340] on input "text" at bounding box center [444, 333] width 507 height 31
paste input "*******"
type input "*******"
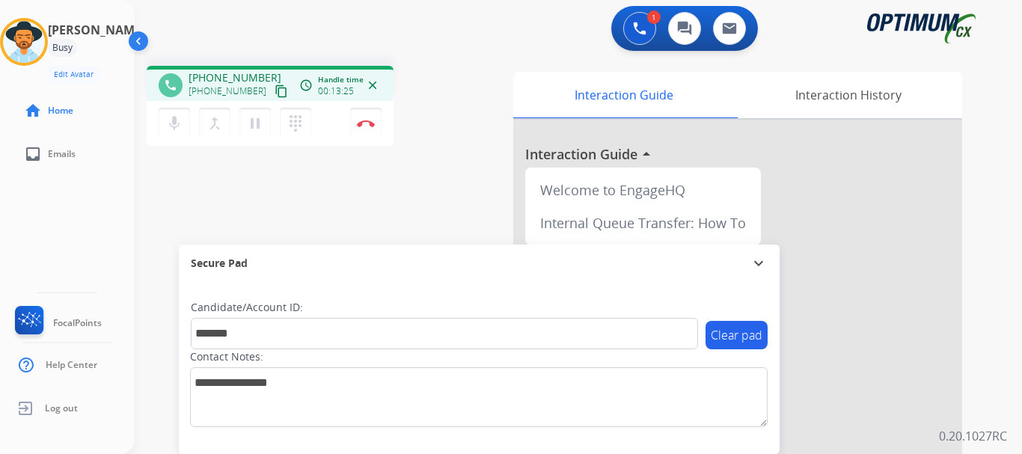
click at [365, 124] on img at bounding box center [366, 123] width 18 height 7
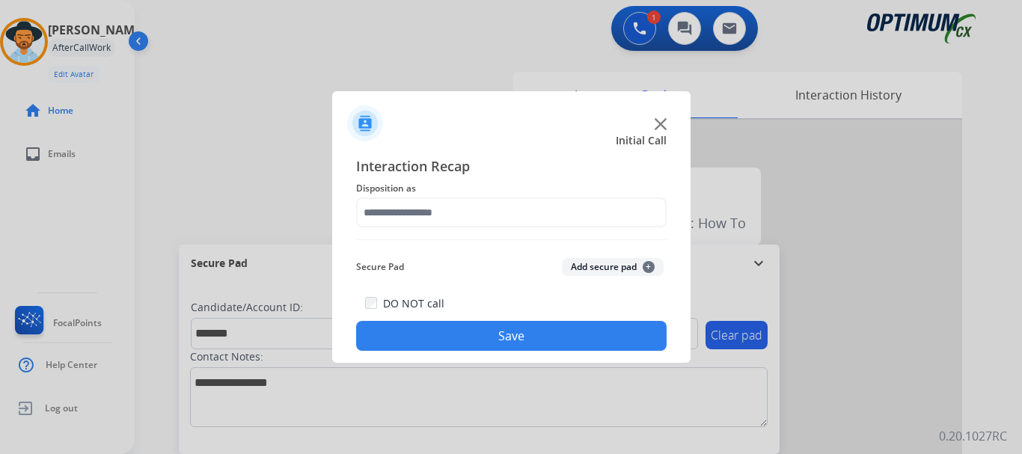
click at [627, 274] on button "Add secure pad +" at bounding box center [613, 267] width 102 height 18
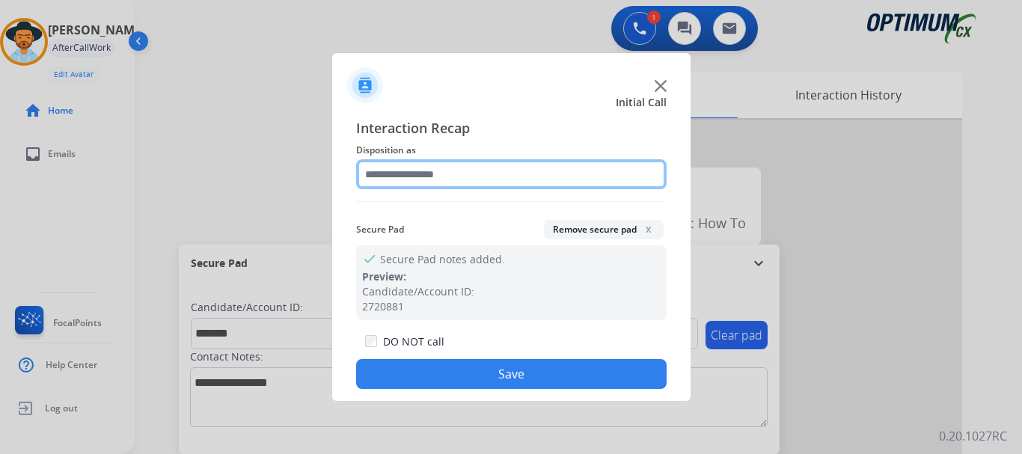
click at [531, 172] on input "text" at bounding box center [511, 174] width 311 height 30
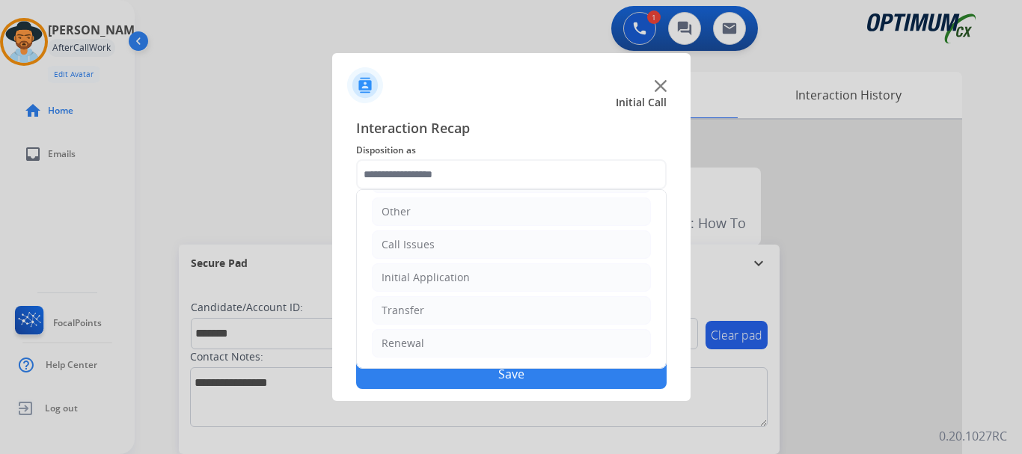
click at [463, 344] on li "Renewal" at bounding box center [511, 343] width 279 height 28
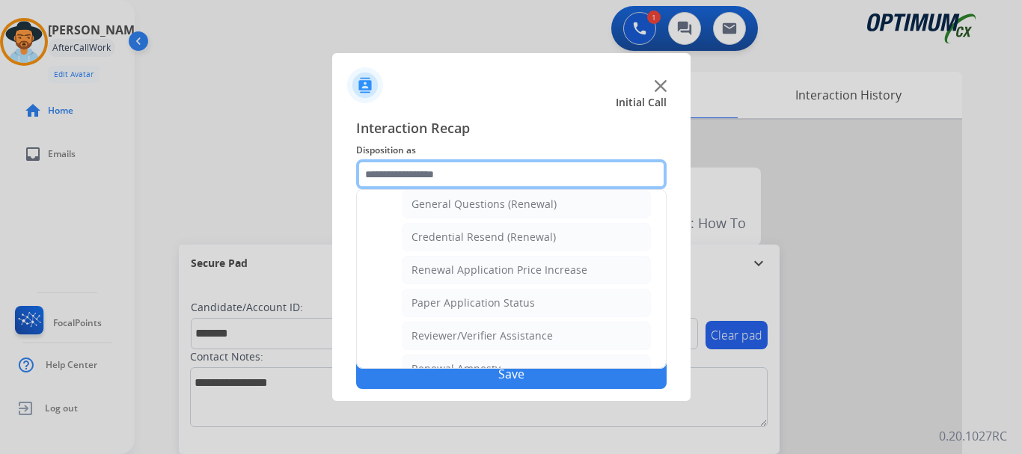
scroll to position [578, 0]
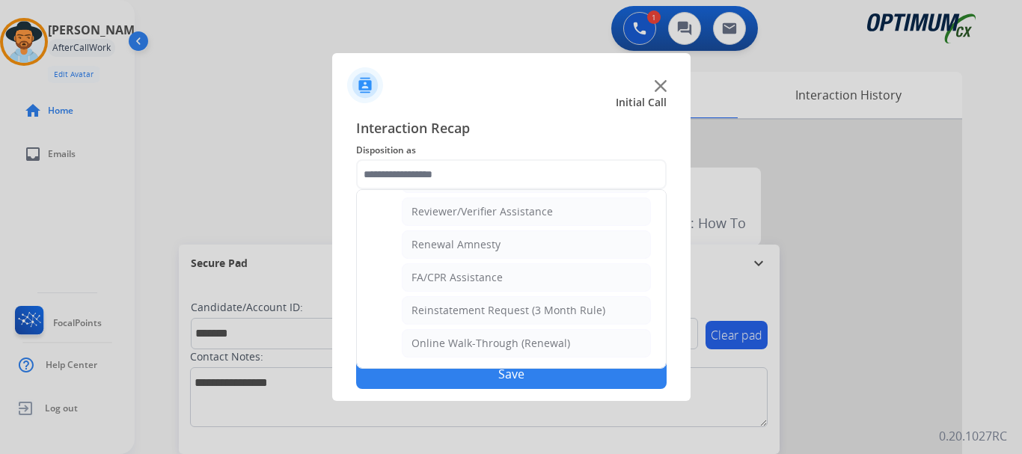
click at [547, 217] on div "Reviewer/Verifier Assistance" at bounding box center [482, 211] width 141 height 15
type input "**********"
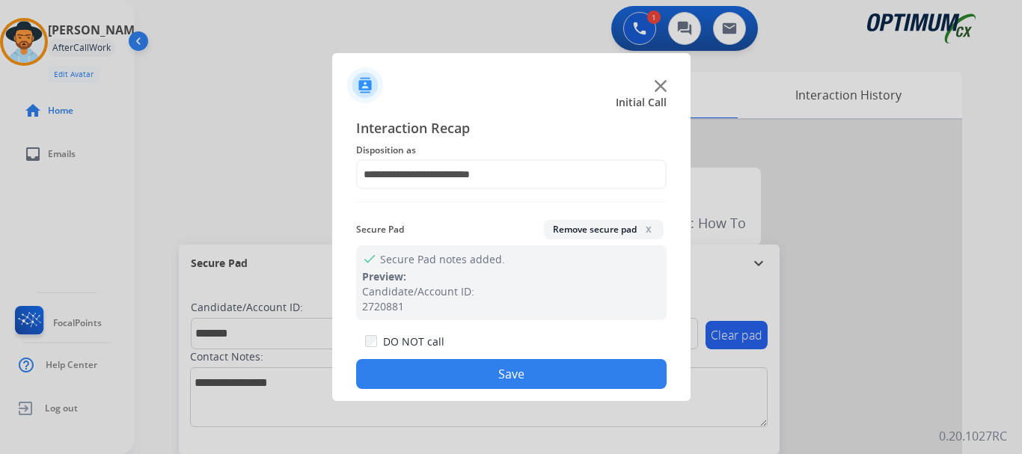
click at [508, 368] on button "Save" at bounding box center [511, 374] width 311 height 30
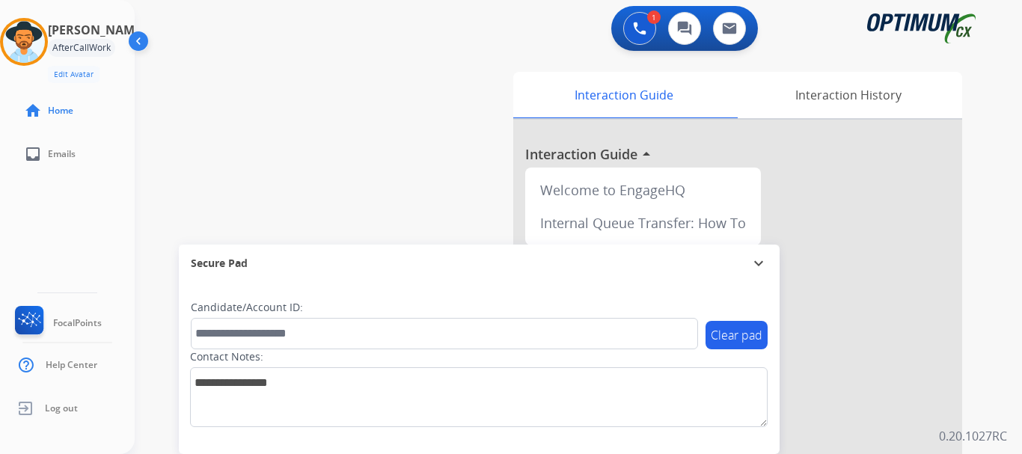
click at [368, 198] on div "swap_horiz Break voice bridge close_fullscreen Connect 3-Way Call merge_type Se…" at bounding box center [561, 366] width 852 height 624
click at [316, 138] on div "swap_horiz Break voice bridge close_fullscreen Connect 3-Way Call merge_type Se…" at bounding box center [561, 366] width 852 height 624
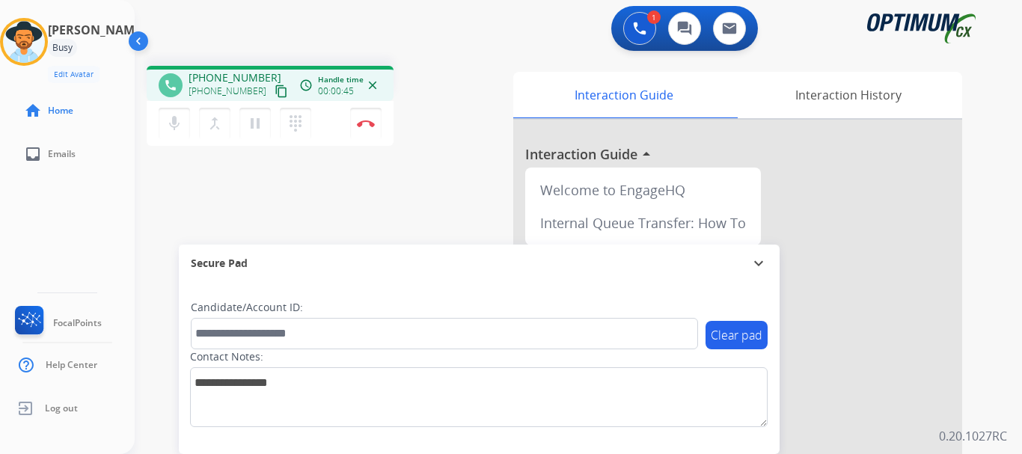
click at [438, 154] on div "phone [PHONE_NUMBER] [PHONE_NUMBER] content_copy access_time Call metrics Queue…" at bounding box center [561, 366] width 852 height 624
drag, startPoint x: 203, startPoint y: 76, endPoint x: 265, endPoint y: 75, distance: 62.1
click at [265, 75] on div "[PHONE_NUMBER] [PHONE_NUMBER] content_copy" at bounding box center [240, 85] width 102 height 30
copy span "8329553134"
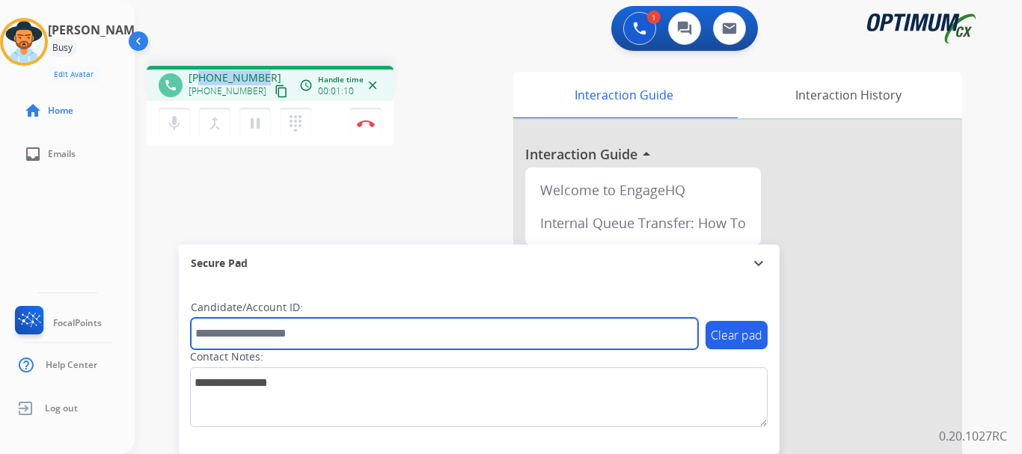
click at [311, 328] on input "text" at bounding box center [444, 333] width 507 height 31
type input "**********"
click at [257, 325] on input "text" at bounding box center [444, 333] width 507 height 31
paste input "*******"
type input "*******"
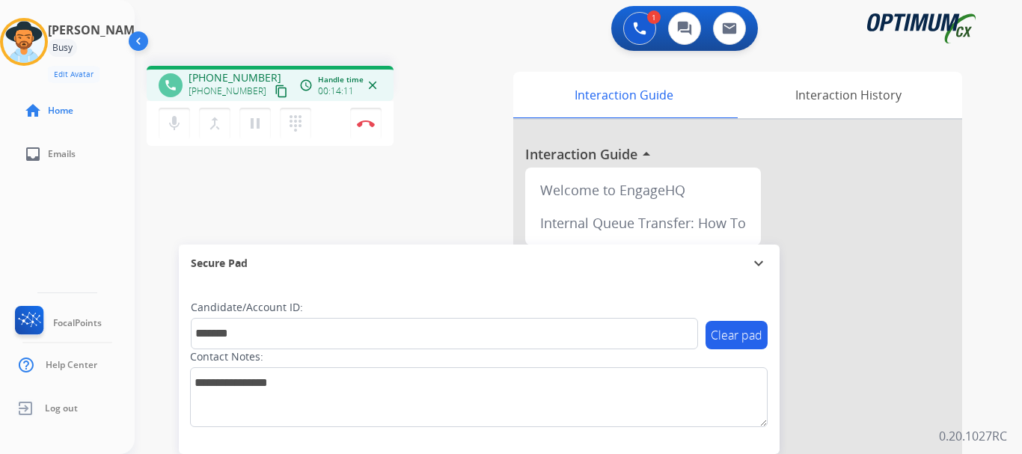
click at [347, 216] on div "phone [PHONE_NUMBER] [PHONE_NUMBER] content_copy access_time Call metrics Queue…" at bounding box center [561, 366] width 852 height 624
click at [477, 40] on div "1 Voice Interactions 0 Chat Interactions 0 Email Interactions" at bounding box center [570, 30] width 834 height 48
click at [471, 93] on div "phone [PHONE_NUMBER] [PHONE_NUMBER] content_copy access_time Call metrics Queue…" at bounding box center [325, 108] width 356 height 85
click at [368, 119] on button "Disconnect" at bounding box center [365, 123] width 31 height 31
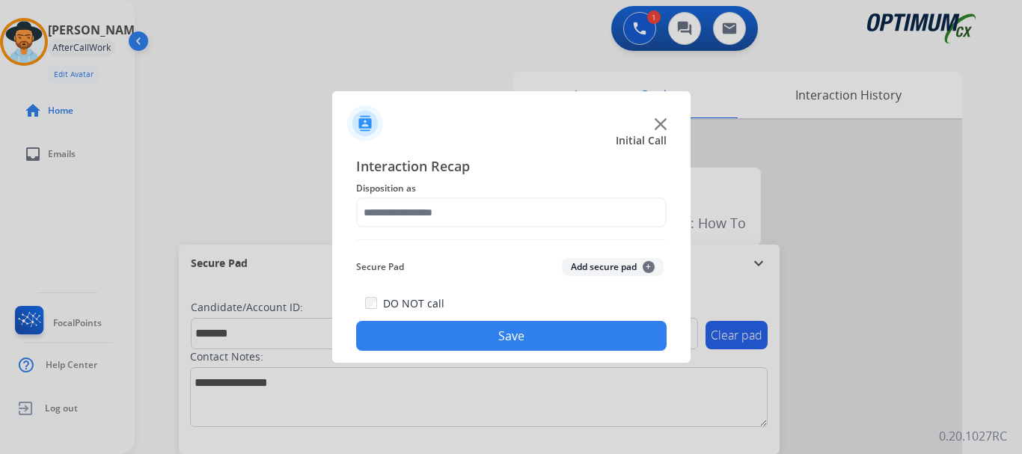
click at [587, 272] on button "Add secure pad +" at bounding box center [613, 267] width 102 height 18
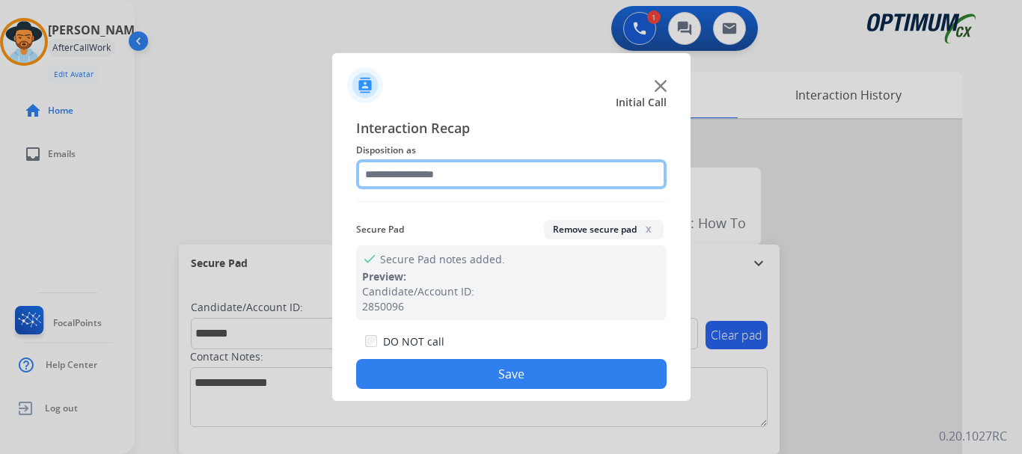
click at [471, 171] on input "text" at bounding box center [511, 174] width 311 height 30
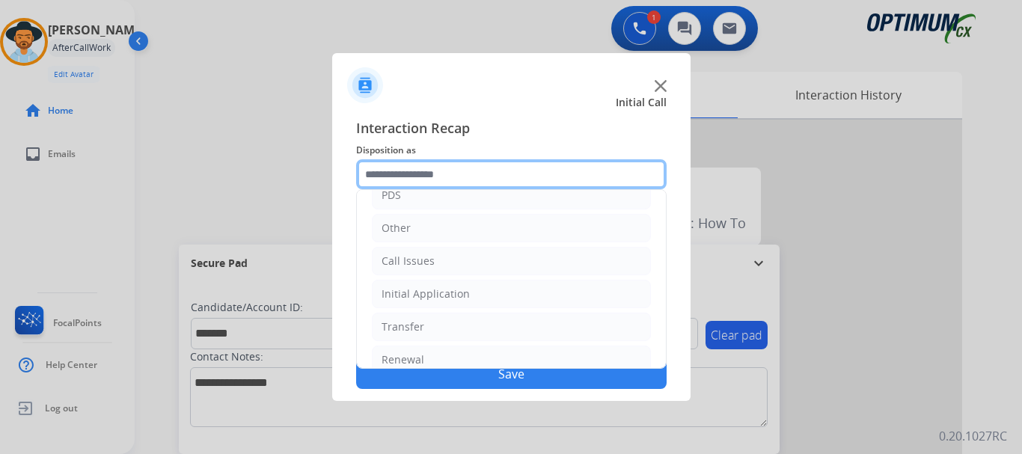
scroll to position [102, 0]
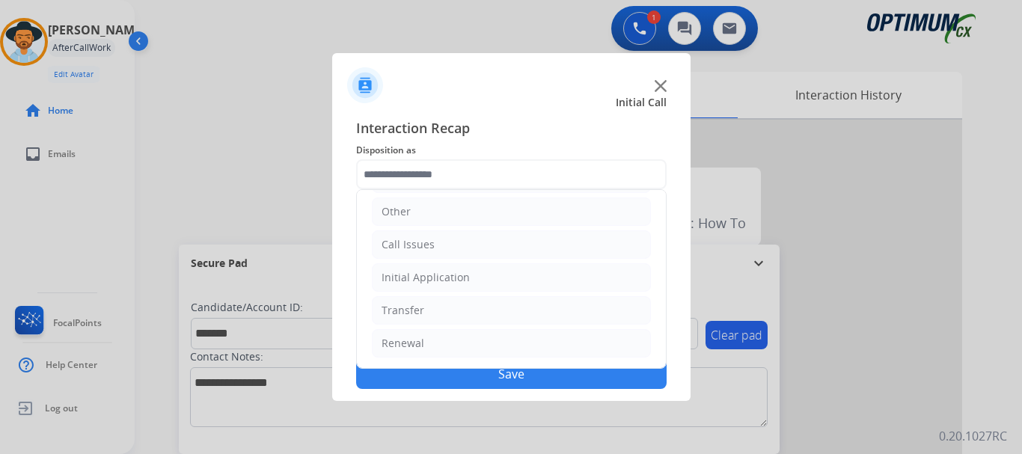
click at [522, 282] on li "Initial Application" at bounding box center [511, 277] width 279 height 28
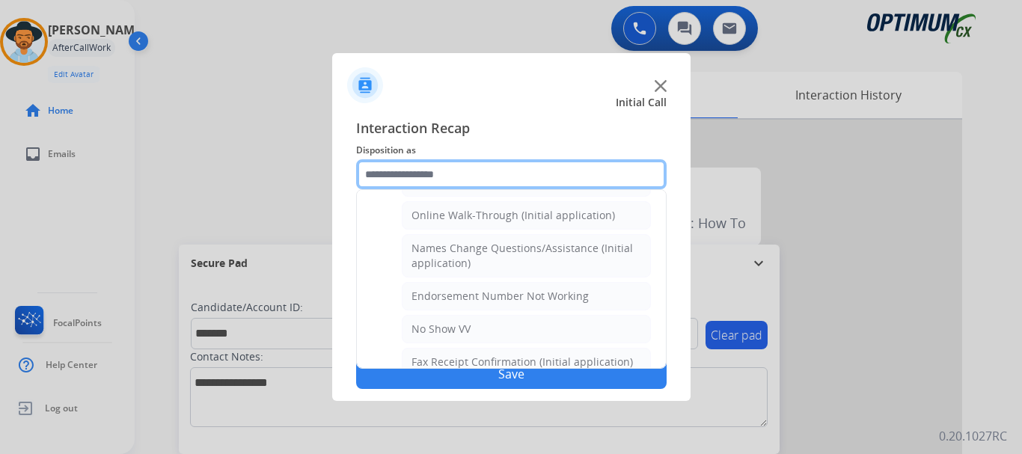
scroll to position [329, 0]
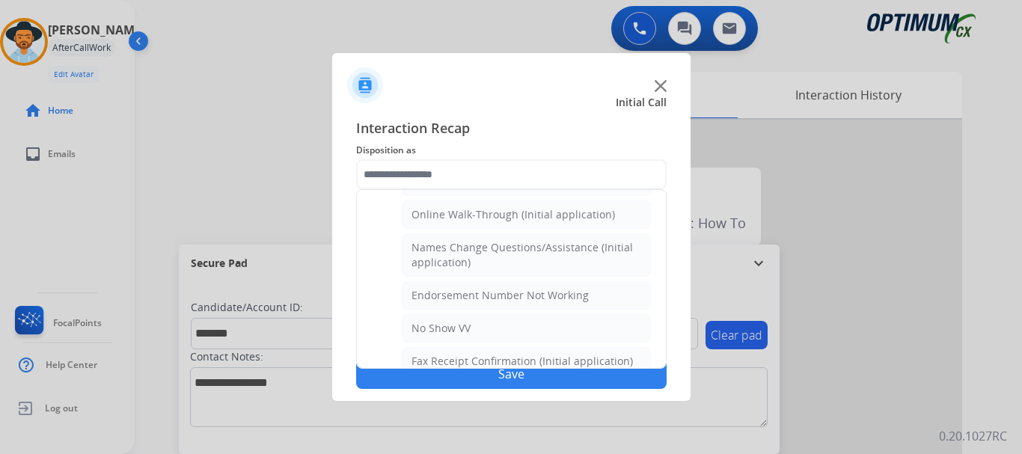
click at [585, 212] on div "Online Walk-Through (Initial application)" at bounding box center [514, 214] width 204 height 15
type input "**********"
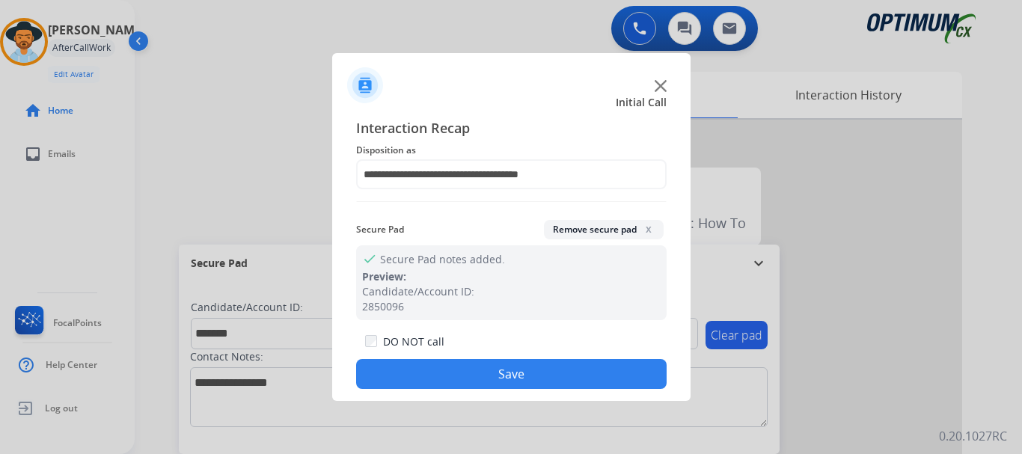
click at [546, 383] on button "Save" at bounding box center [511, 374] width 311 height 30
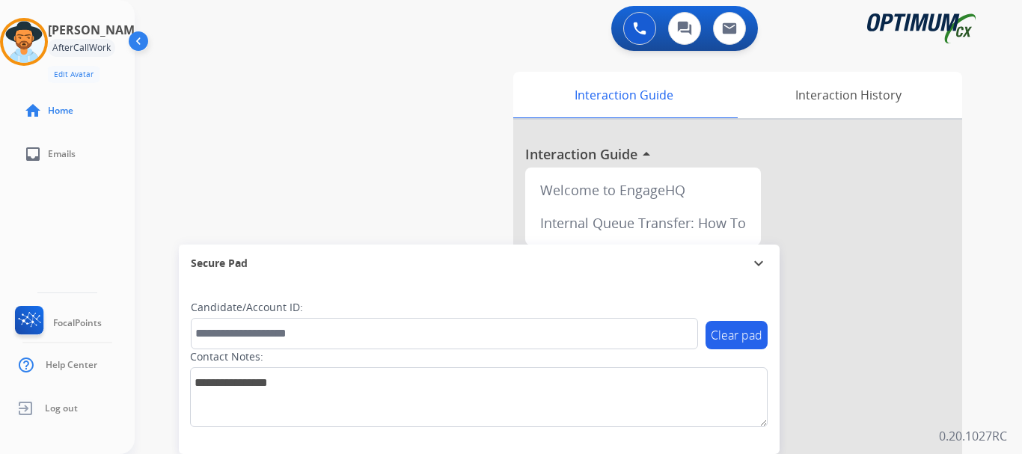
click at [434, 147] on div "swap_horiz Break voice bridge close_fullscreen Connect 3-Way Call merge_type Se…" at bounding box center [561, 366] width 852 height 624
click at [30, 42] on img at bounding box center [24, 42] width 42 height 42
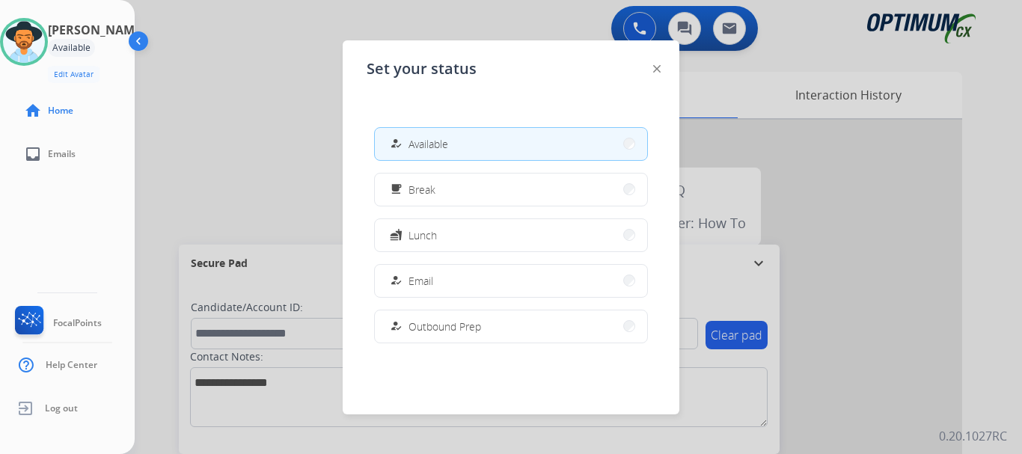
click at [469, 231] on button "fastfood Lunch" at bounding box center [511, 235] width 272 height 32
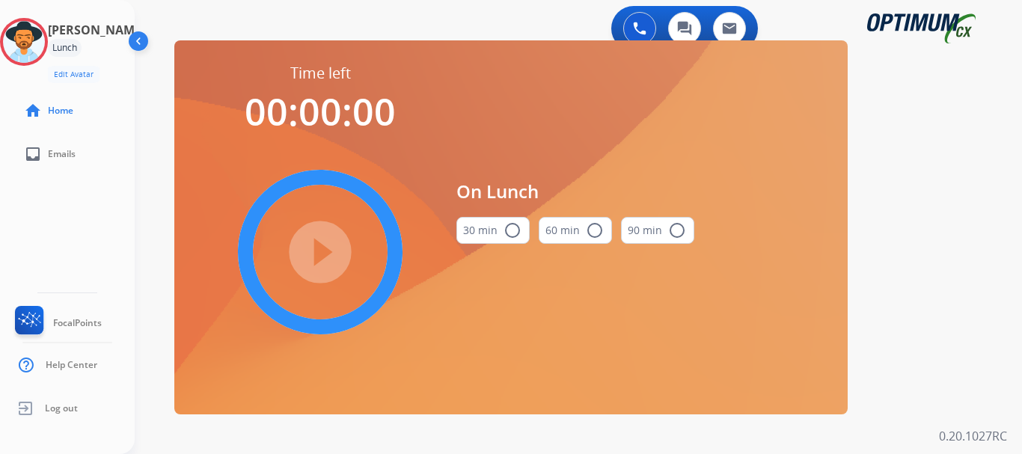
click at [501, 225] on button "30 min radio_button_unchecked" at bounding box center [493, 230] width 73 height 27
click at [311, 243] on mat-icon "play_circle_filled" at bounding box center [320, 252] width 18 height 18
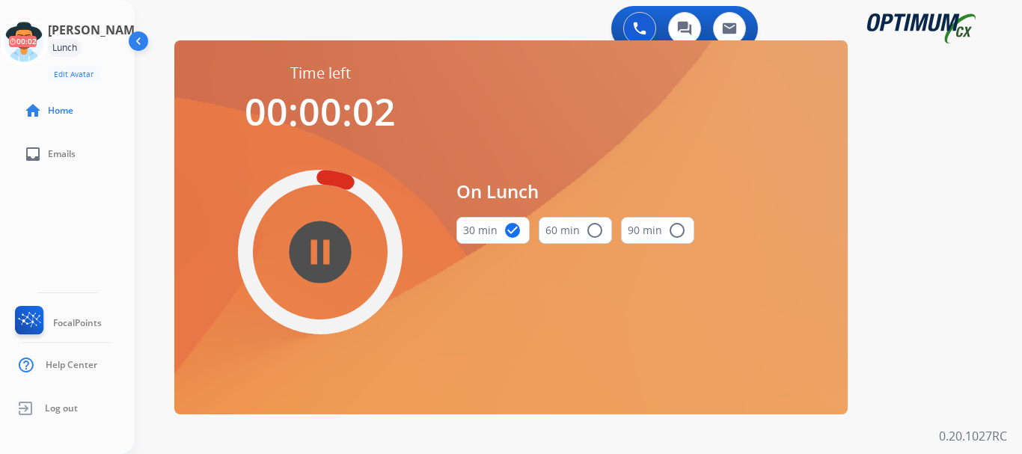
click at [27, 45] on icon at bounding box center [24, 42] width 49 height 49
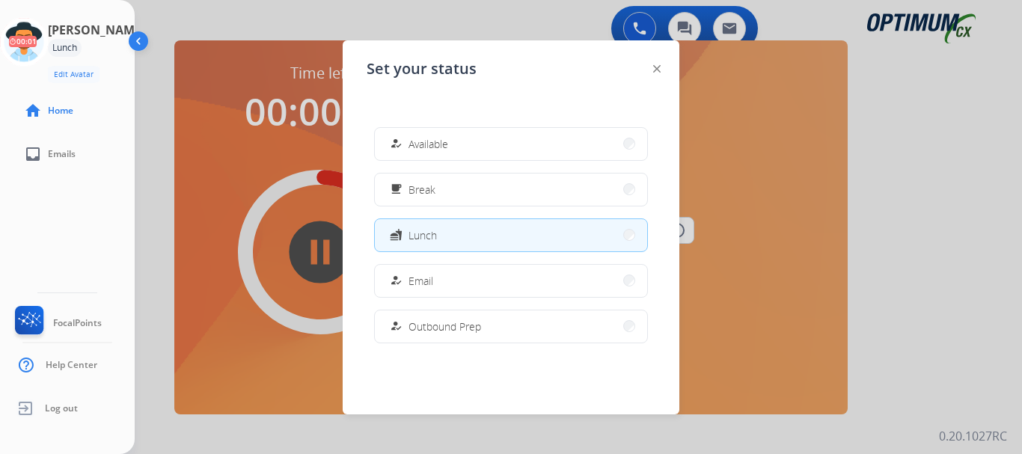
click at [510, 153] on button "how_to_reg Available" at bounding box center [511, 144] width 272 height 32
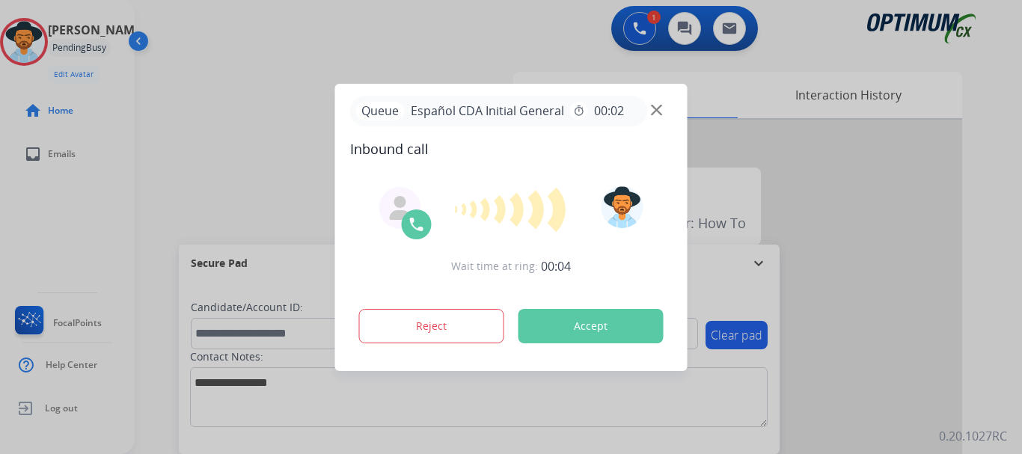
click at [606, 323] on button "Accept" at bounding box center [591, 326] width 145 height 34
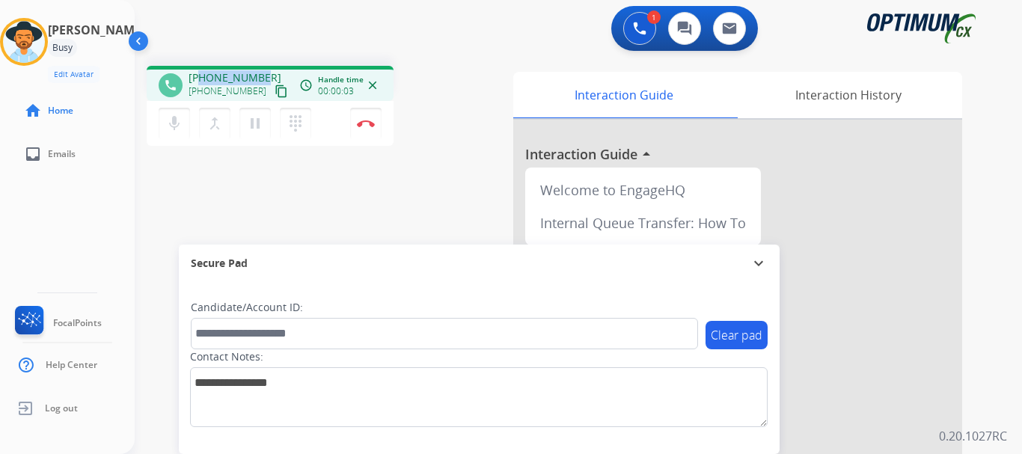
drag, startPoint x: 200, startPoint y: 73, endPoint x: 269, endPoint y: 70, distance: 69.0
click at [269, 70] on div "phone [PHONE_NUMBER] [PHONE_NUMBER] content_copy access_time Call metrics Queue…" at bounding box center [270, 83] width 247 height 35
click at [466, 55] on div "phone [PHONE_NUMBER] [PHONE_NUMBER] content_copy access_time Call metrics Queue…" at bounding box center [561, 366] width 852 height 624
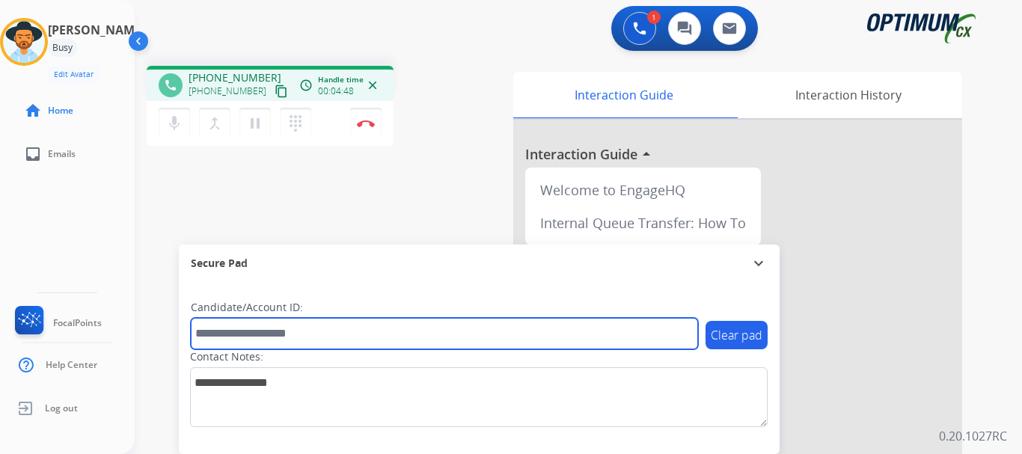
click at [266, 337] on input "text" at bounding box center [444, 333] width 507 height 31
paste input "*******"
type input "*******"
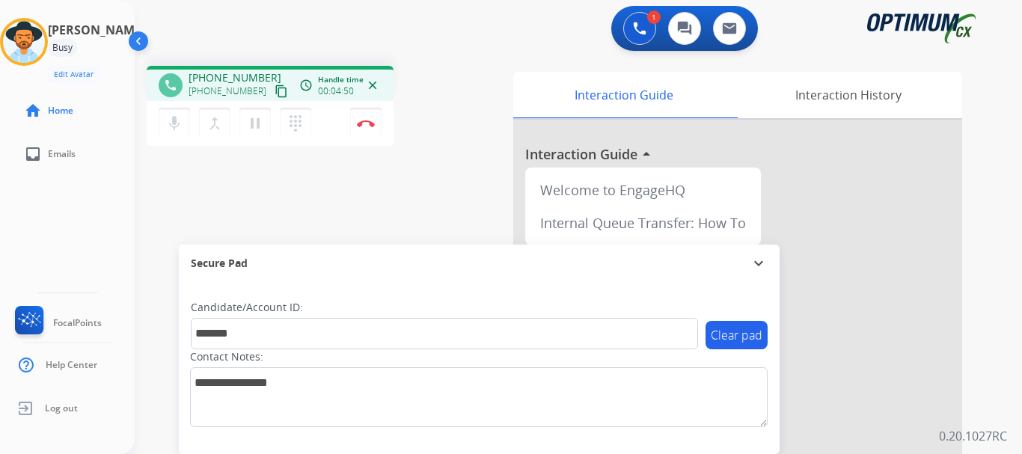
click at [258, 188] on div "phone [PHONE_NUMBER] [PHONE_NUMBER] content_copy access_time Call metrics Queue…" at bounding box center [561, 366] width 852 height 624
click at [366, 136] on button "Disconnect" at bounding box center [365, 123] width 31 height 31
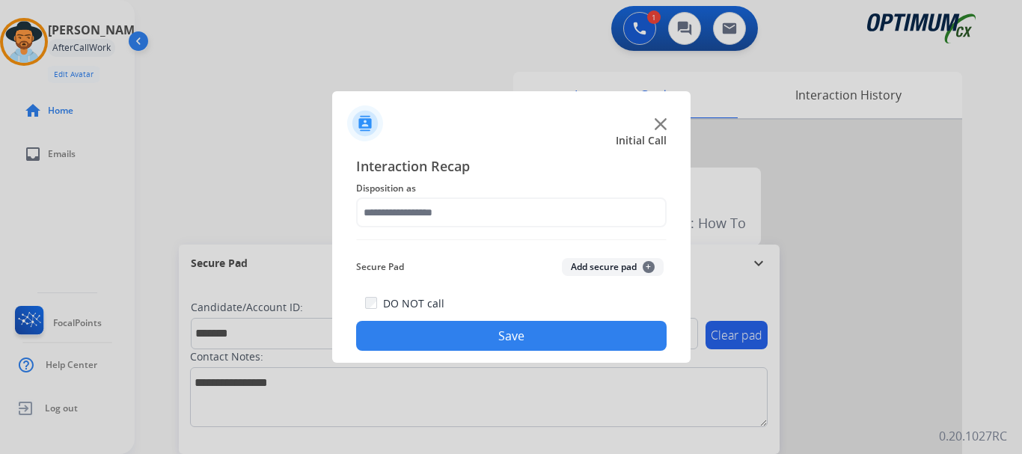
click at [600, 266] on button "Add secure pad +" at bounding box center [613, 267] width 102 height 18
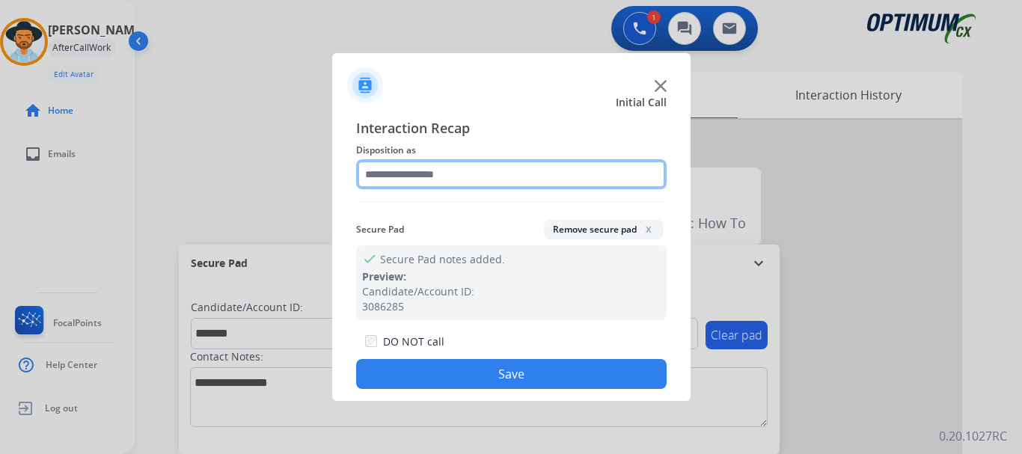
click at [511, 177] on input "text" at bounding box center [511, 174] width 311 height 30
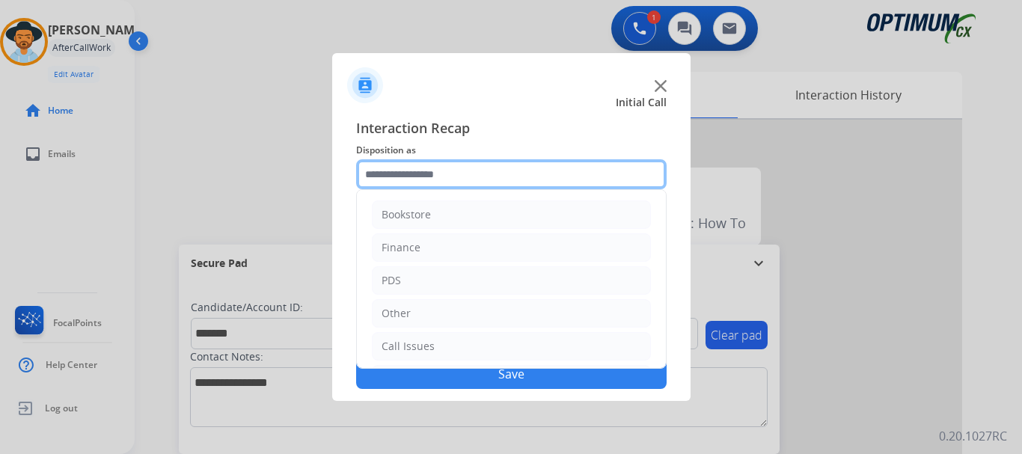
scroll to position [102, 0]
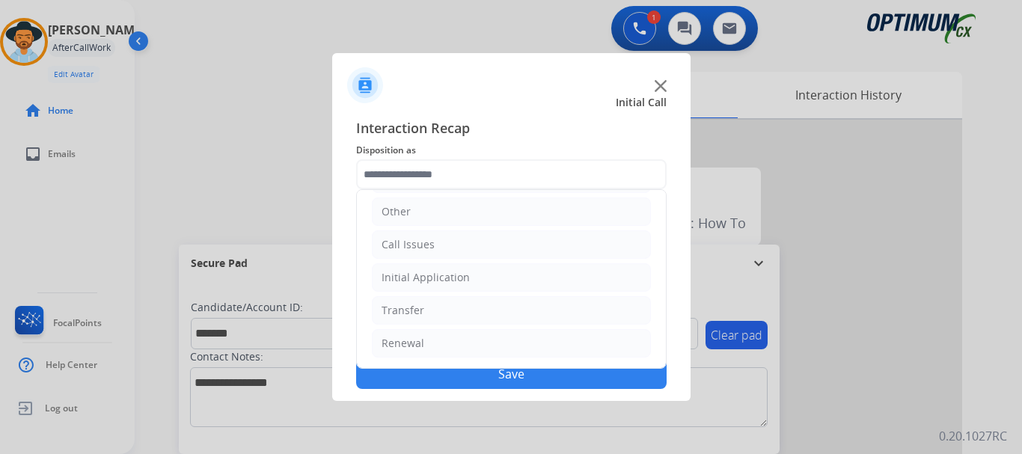
click at [517, 287] on li "Initial Application" at bounding box center [511, 277] width 279 height 28
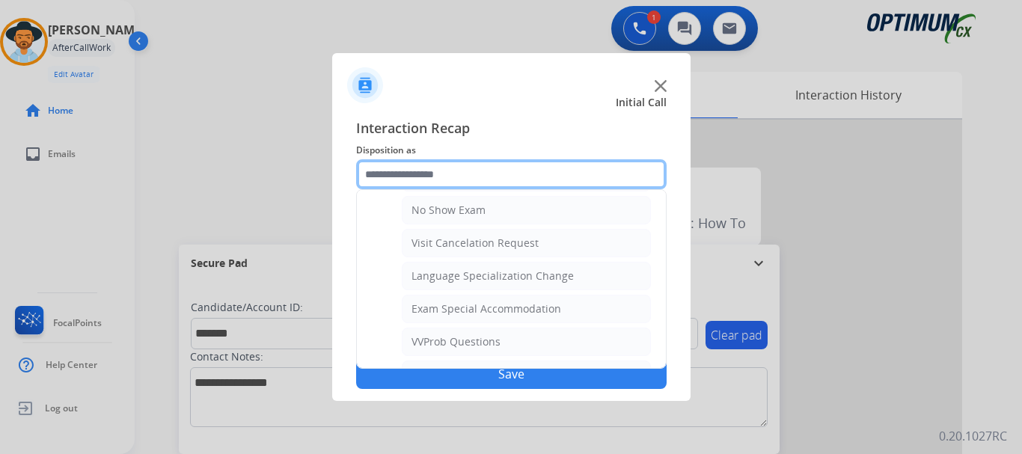
scroll to position [679, 0]
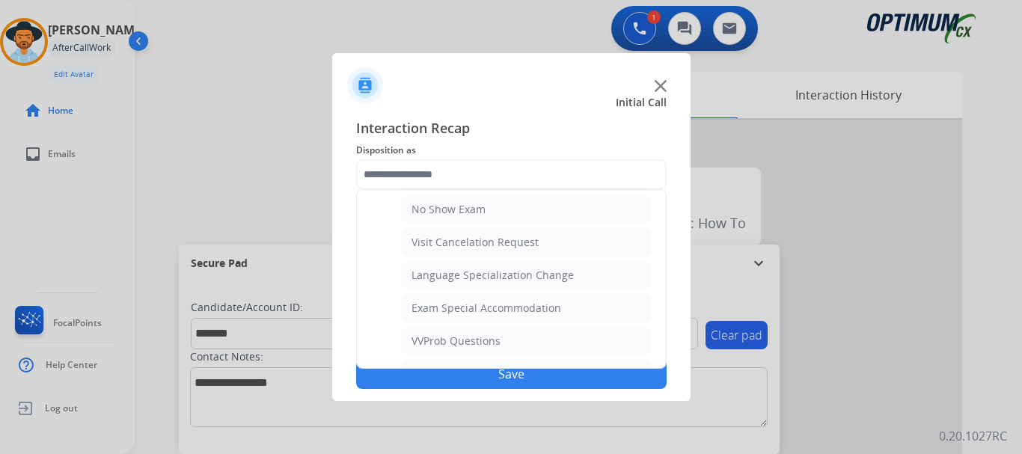
click at [564, 215] on li "No Show Exam" at bounding box center [526, 209] width 249 height 28
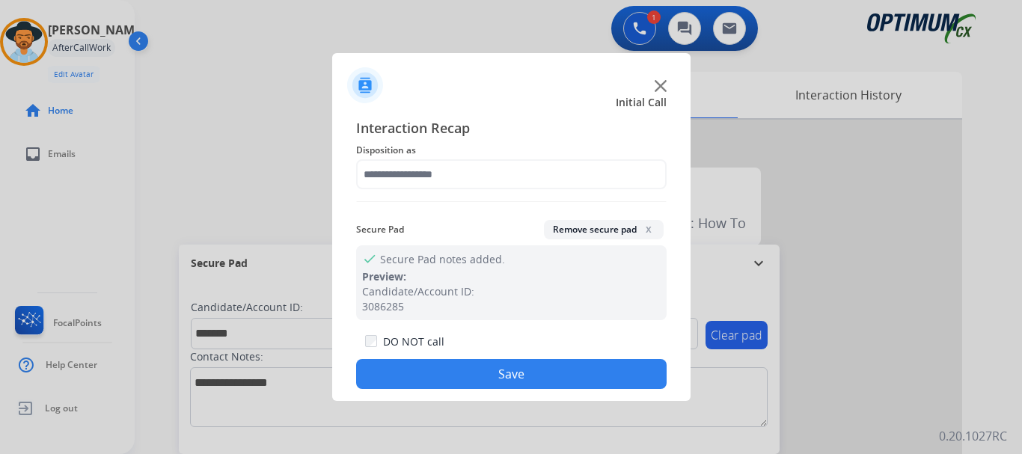
type input "**********"
click at [534, 362] on button "Save" at bounding box center [511, 374] width 311 height 30
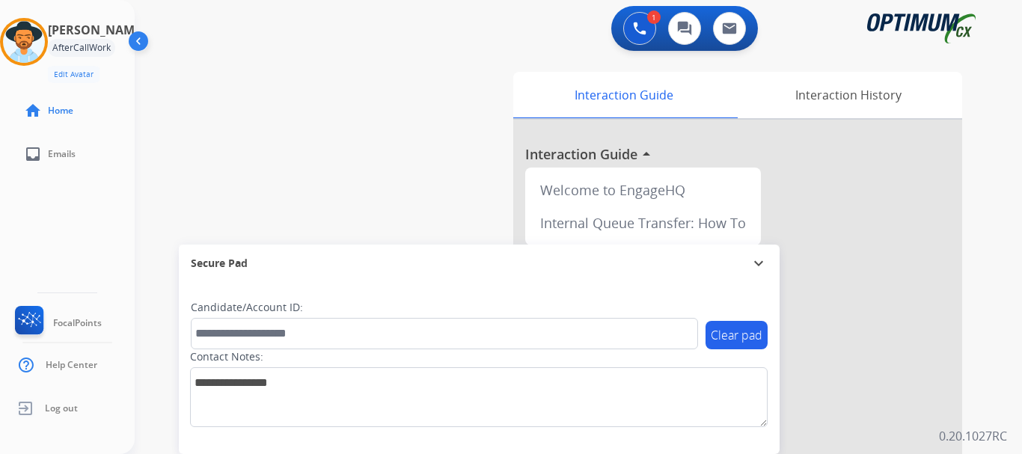
click at [445, 203] on div "swap_horiz Break voice bridge close_fullscreen Connect 3-Way Call merge_type Se…" at bounding box center [561, 366] width 852 height 624
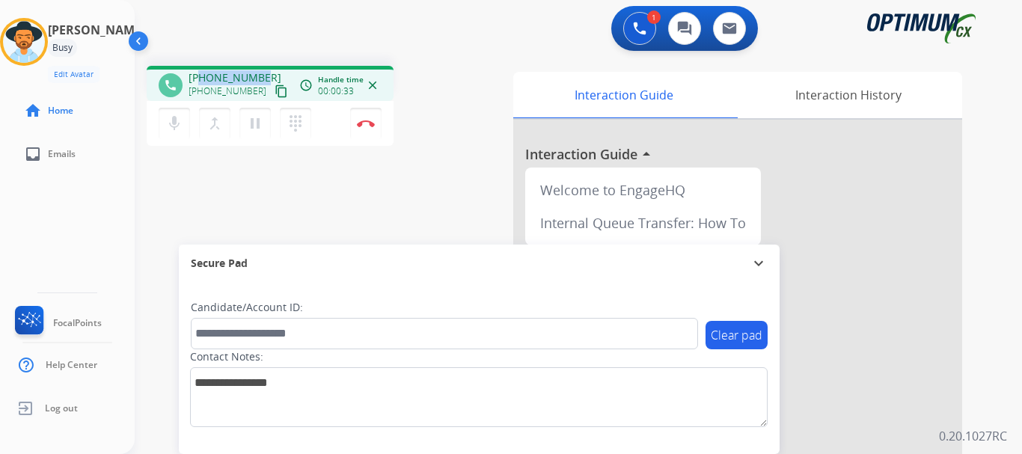
drag, startPoint x: 201, startPoint y: 79, endPoint x: 269, endPoint y: 58, distance: 72.0
click at [269, 58] on div "phone [PHONE_NUMBER] [PHONE_NUMBER] content_copy access_time Call metrics Queue…" at bounding box center [561, 366] width 852 height 624
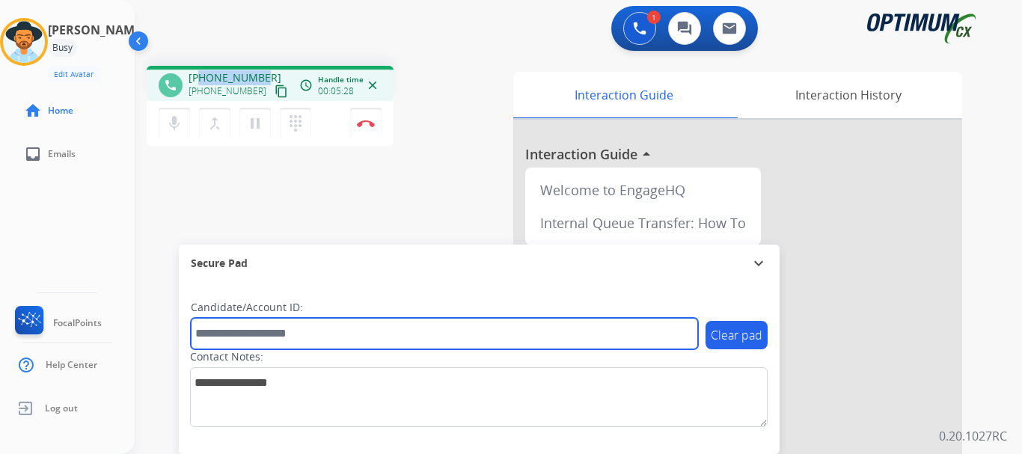
click at [334, 330] on input "text" at bounding box center [444, 333] width 507 height 31
paste input "*******"
type input "*******"
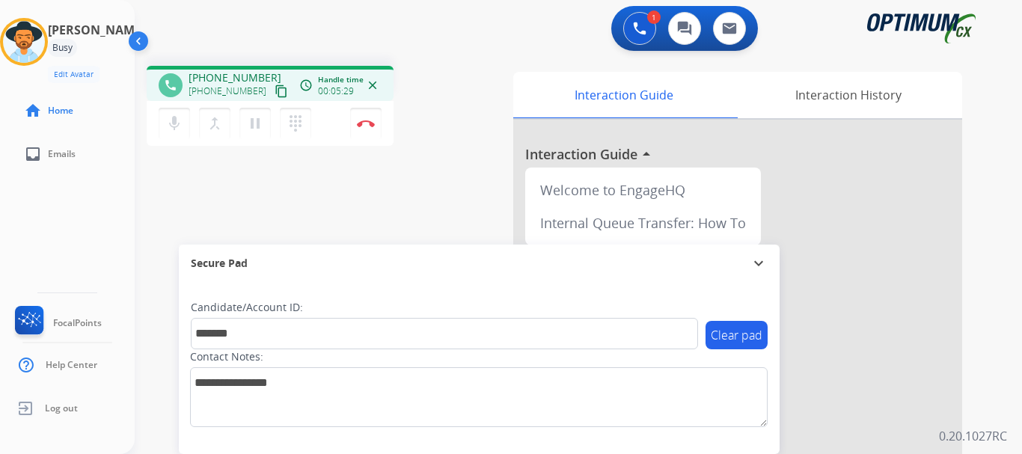
click at [282, 192] on div "phone [PHONE_NUMBER] [PHONE_NUMBER] content_copy access_time Call metrics Queue…" at bounding box center [561, 366] width 852 height 624
click at [363, 123] on img at bounding box center [366, 123] width 18 height 7
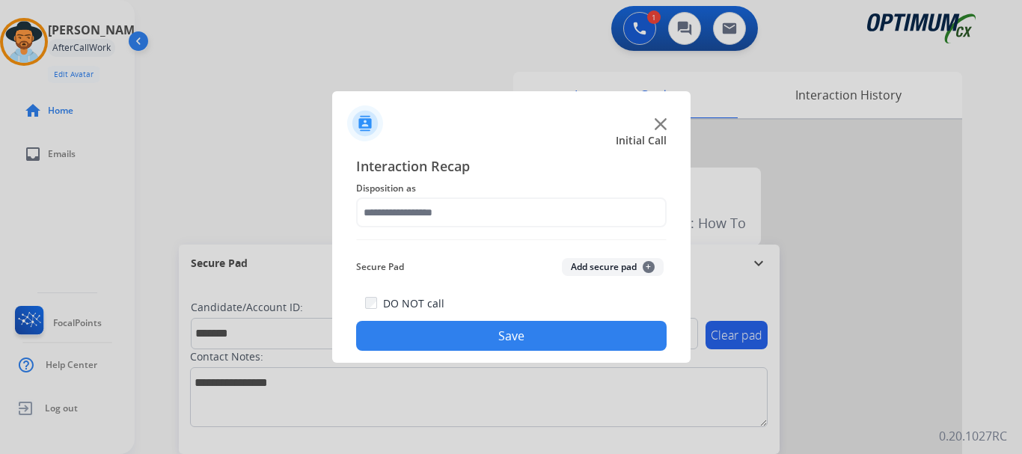
click at [583, 272] on button "Add secure pad +" at bounding box center [613, 267] width 102 height 18
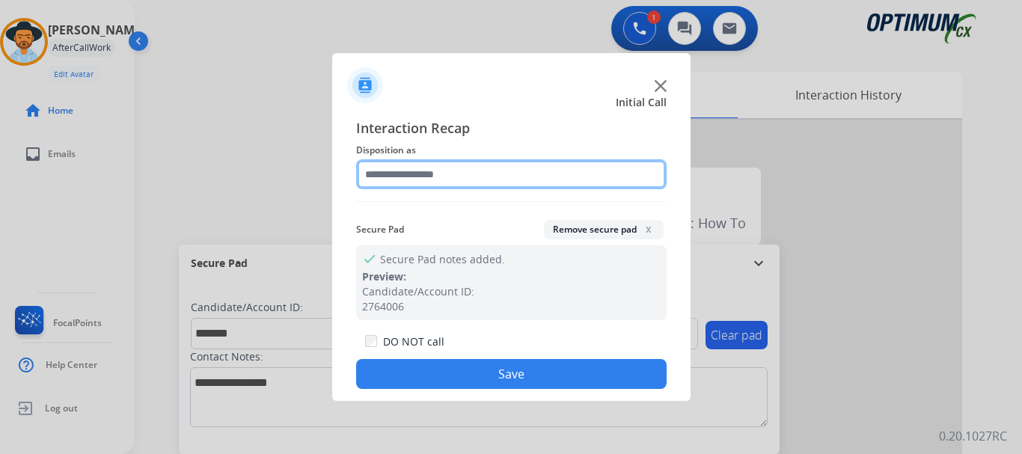
click at [486, 186] on input "text" at bounding box center [511, 174] width 311 height 30
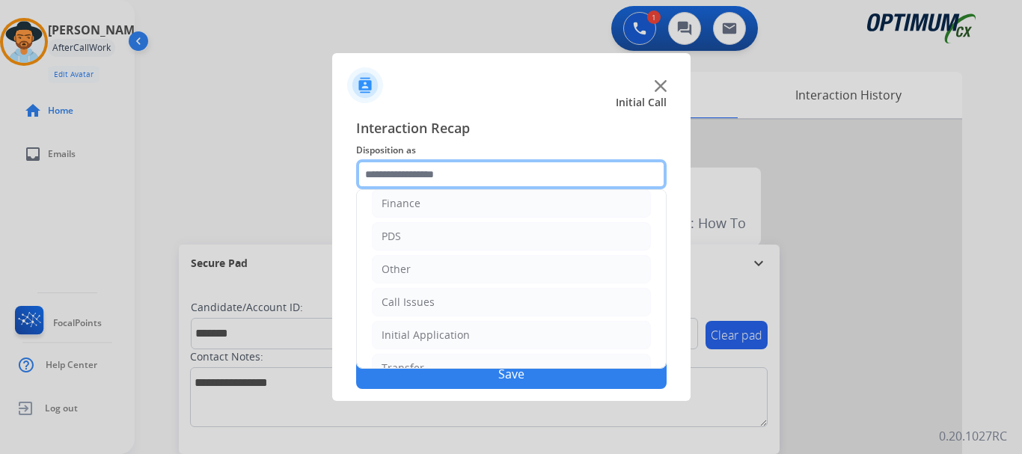
scroll to position [0, 0]
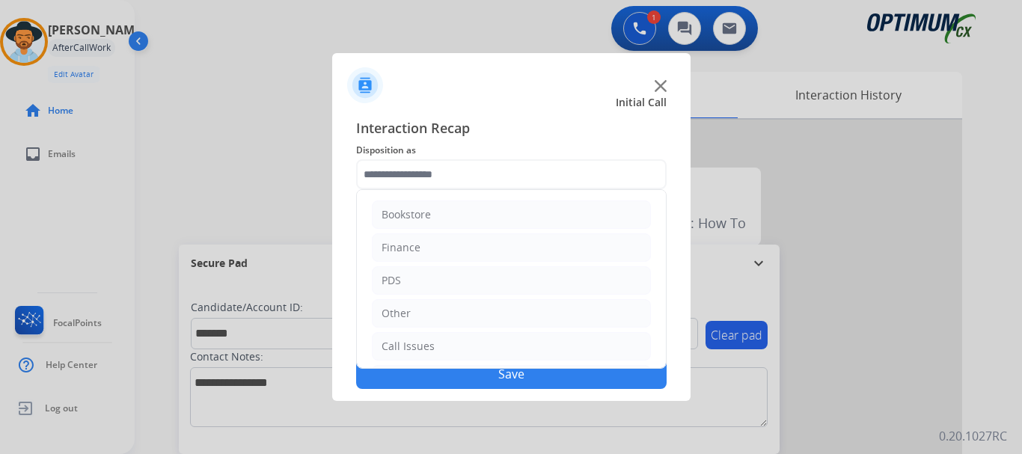
click at [534, 284] on li "PDS" at bounding box center [511, 280] width 279 height 28
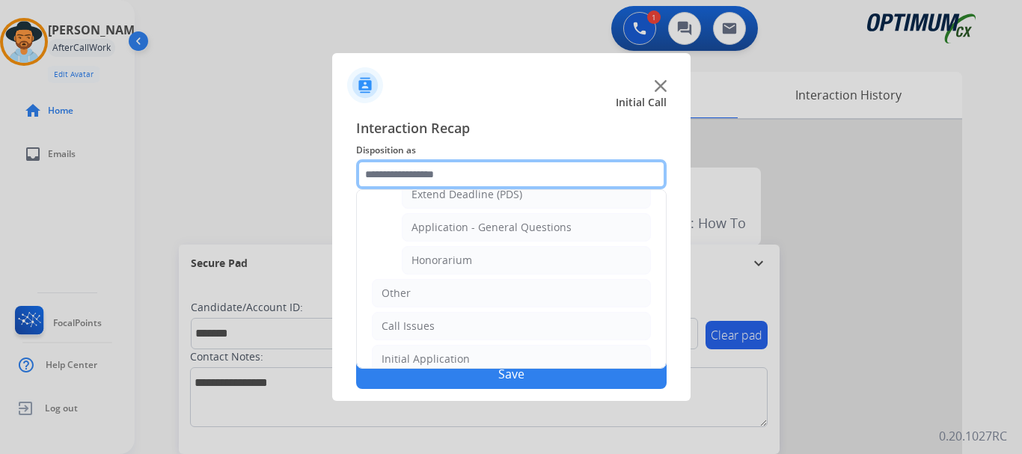
scroll to position [458, 0]
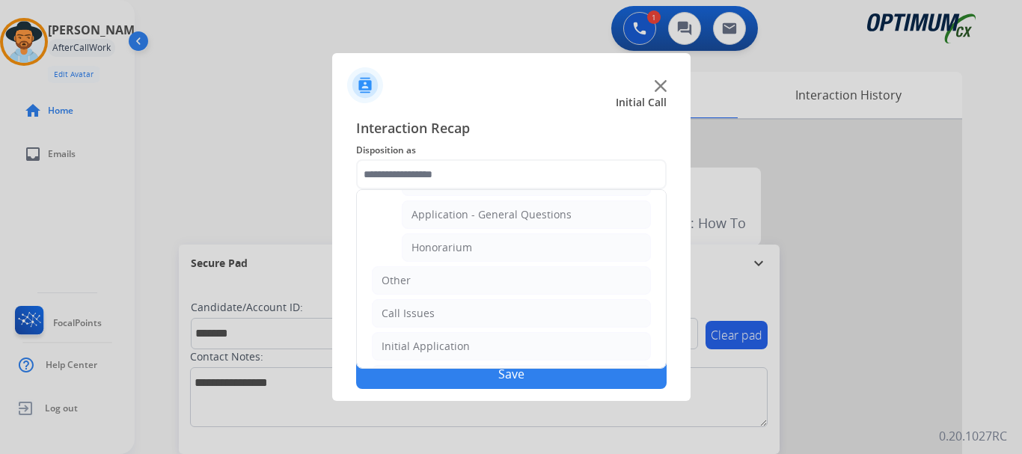
click at [553, 249] on li "Honorarium" at bounding box center [526, 248] width 249 height 28
type input "**********"
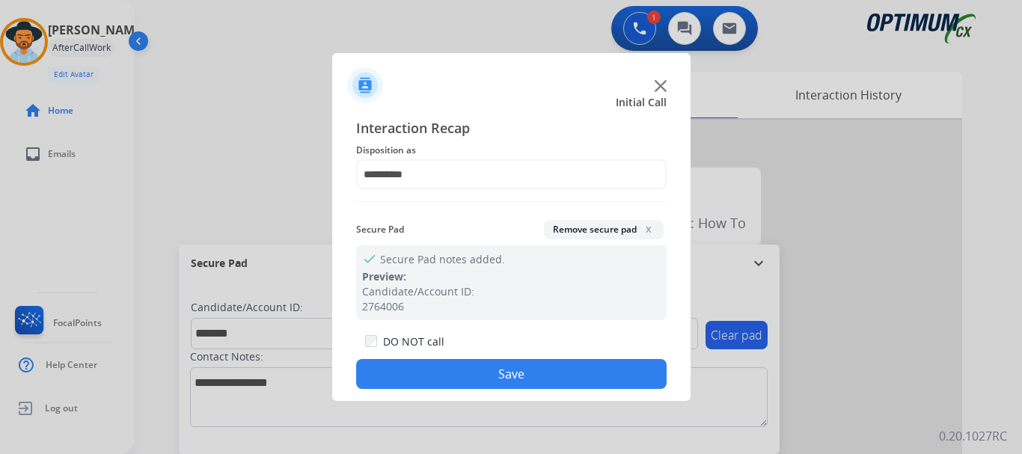
click at [531, 372] on button "Save" at bounding box center [511, 374] width 311 height 30
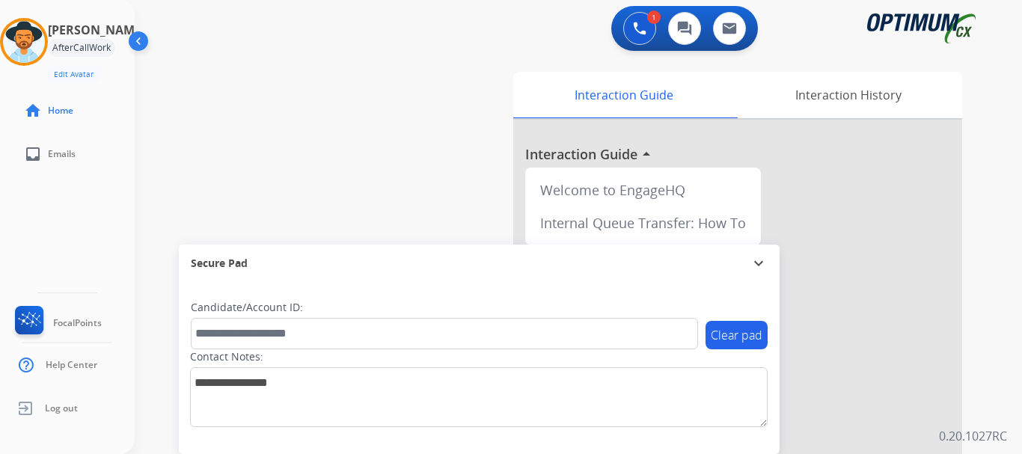
click at [454, 222] on div "swap_horiz Break voice bridge close_fullscreen Connect 3-Way Call merge_type Se…" at bounding box center [561, 366] width 852 height 624
click at [311, 141] on div "swap_horiz Break voice bridge close_fullscreen Connect 3-Way Call merge_type Se…" at bounding box center [561, 366] width 852 height 624
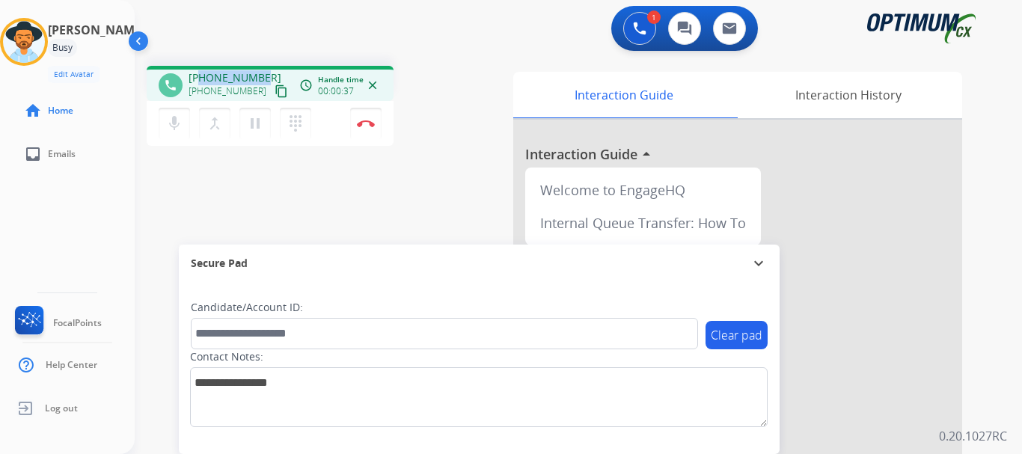
drag, startPoint x: 200, startPoint y: 76, endPoint x: 260, endPoint y: 73, distance: 60.0
click at [260, 73] on span "[PHONE_NUMBER]" at bounding box center [235, 77] width 93 height 15
click at [275, 48] on div "1 Voice Interactions 0 Chat Interactions 0 Email Interactions" at bounding box center [570, 30] width 834 height 48
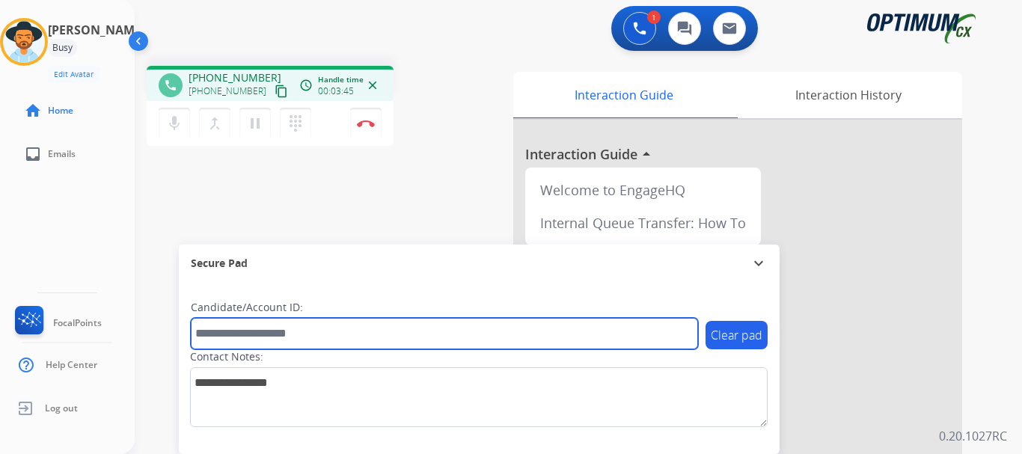
click at [353, 331] on input "text" at bounding box center [444, 333] width 507 height 31
paste input "*******"
type input "*******"
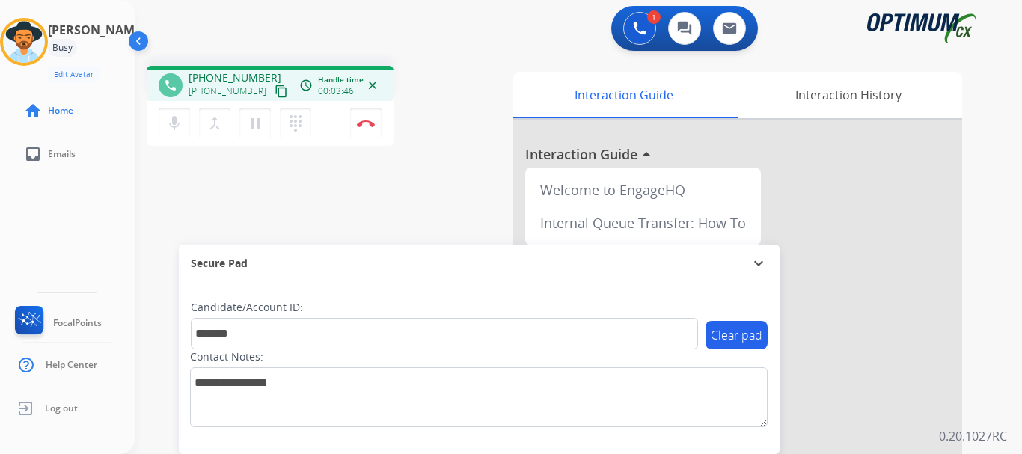
click at [444, 218] on div "phone [PHONE_NUMBER] [PHONE_NUMBER] content_copy access_time Call metrics Queue…" at bounding box center [561, 366] width 852 height 624
click at [363, 123] on img at bounding box center [366, 123] width 18 height 7
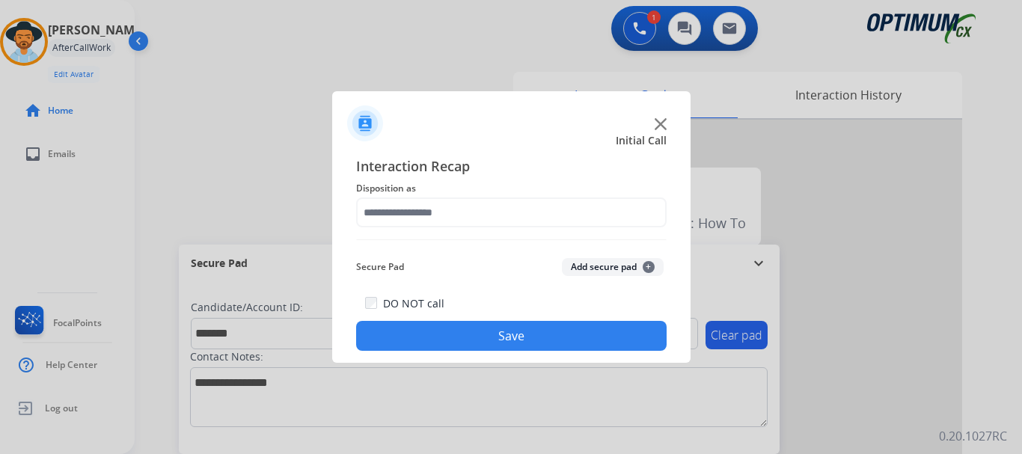
click at [580, 270] on button "Add secure pad +" at bounding box center [613, 267] width 102 height 18
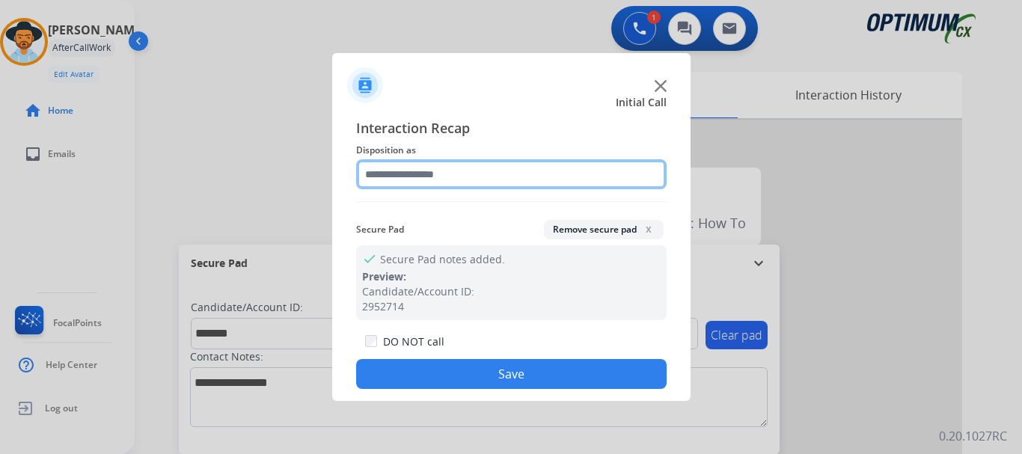
click at [461, 167] on input "text" at bounding box center [511, 174] width 311 height 30
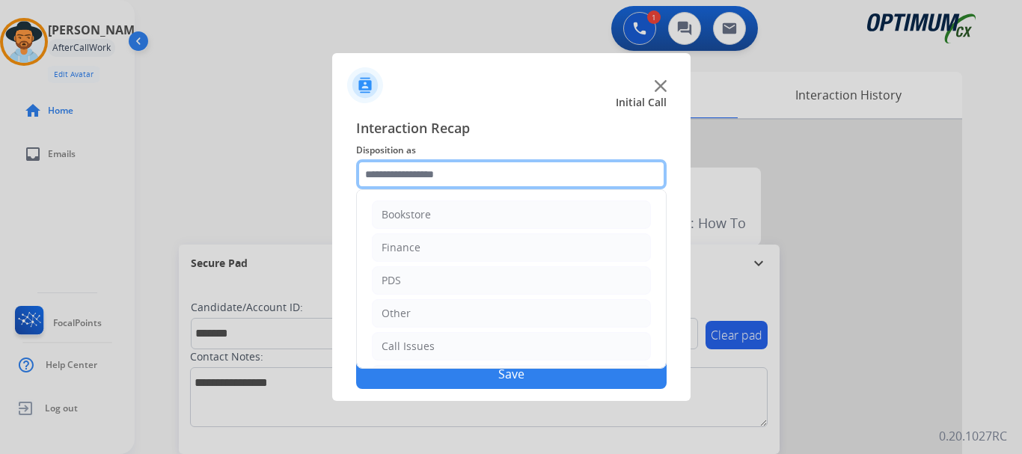
scroll to position [102, 0]
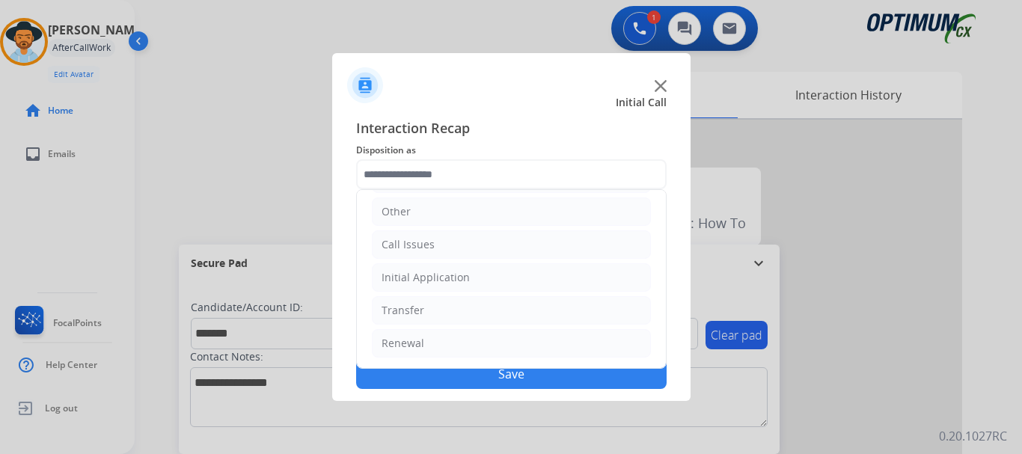
click at [491, 348] on li "Renewal" at bounding box center [511, 343] width 279 height 28
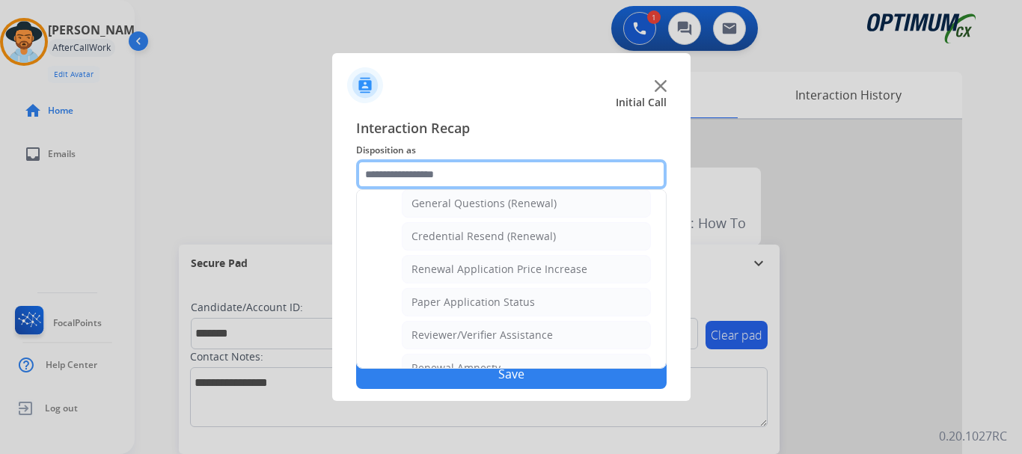
scroll to position [454, 0]
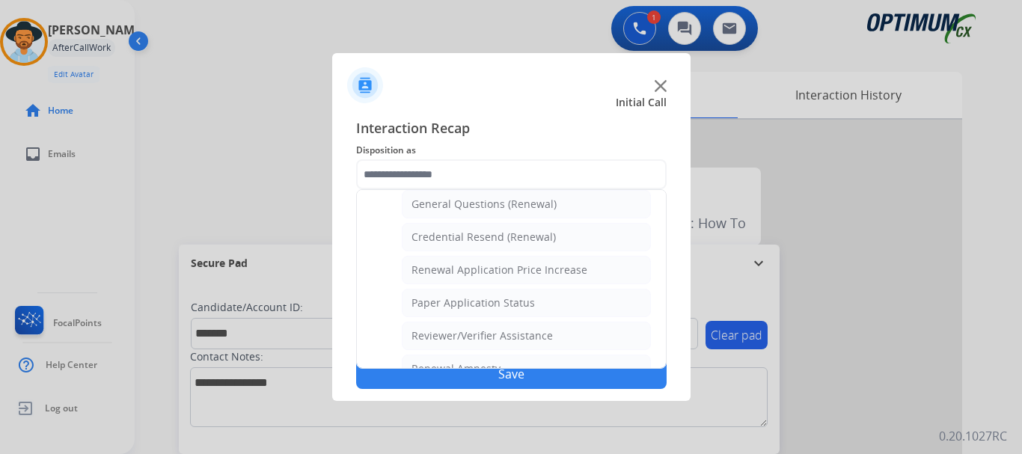
click at [561, 205] on li "General Questions (Renewal)" at bounding box center [526, 204] width 249 height 28
type input "**********"
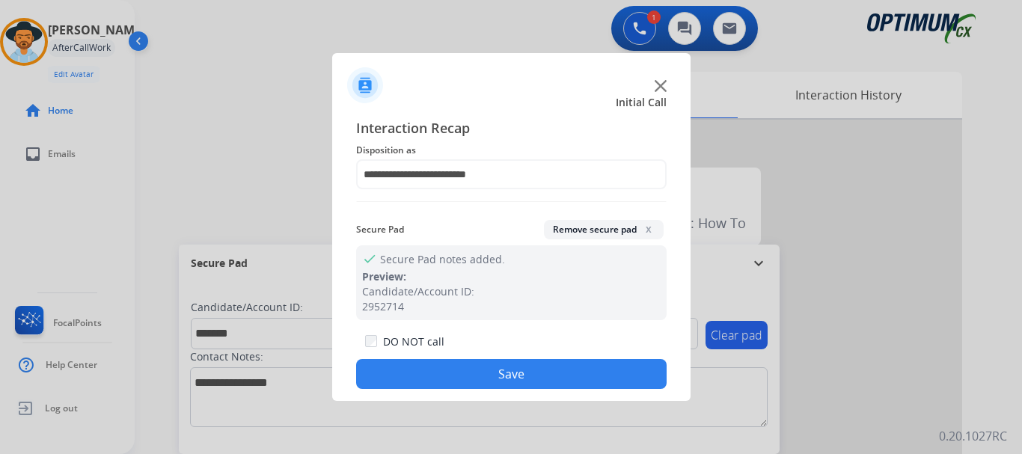
click at [516, 376] on button "Save" at bounding box center [511, 374] width 311 height 30
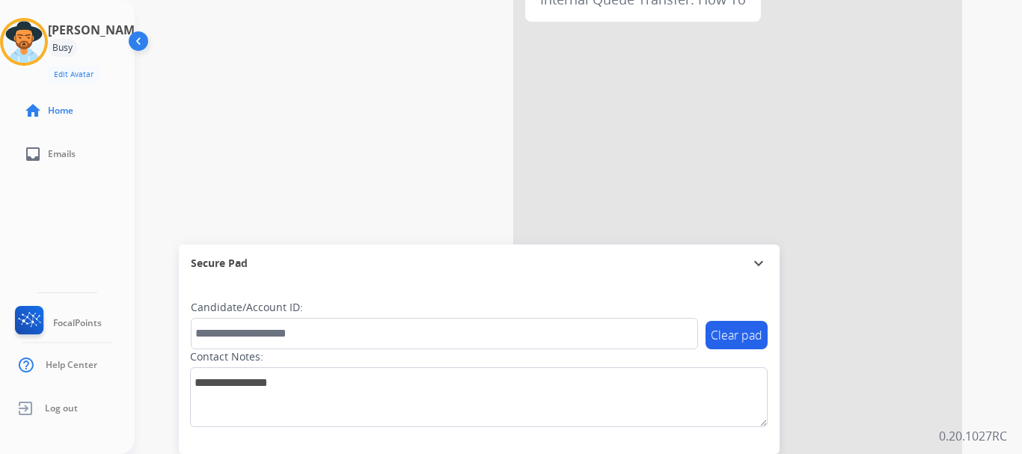
scroll to position [0, 0]
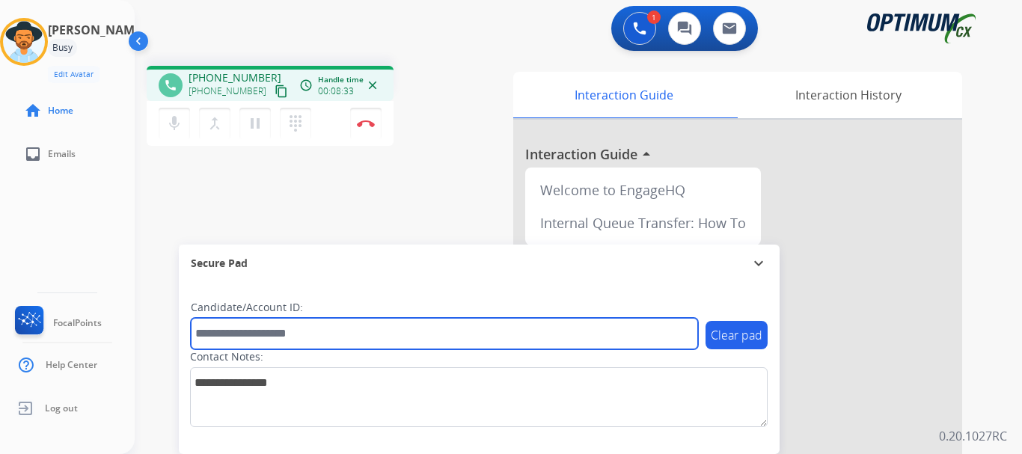
click at [349, 338] on input "text" at bounding box center [444, 333] width 507 height 31
click at [236, 341] on input "text" at bounding box center [444, 333] width 507 height 31
paste input "*******"
type input "*******"
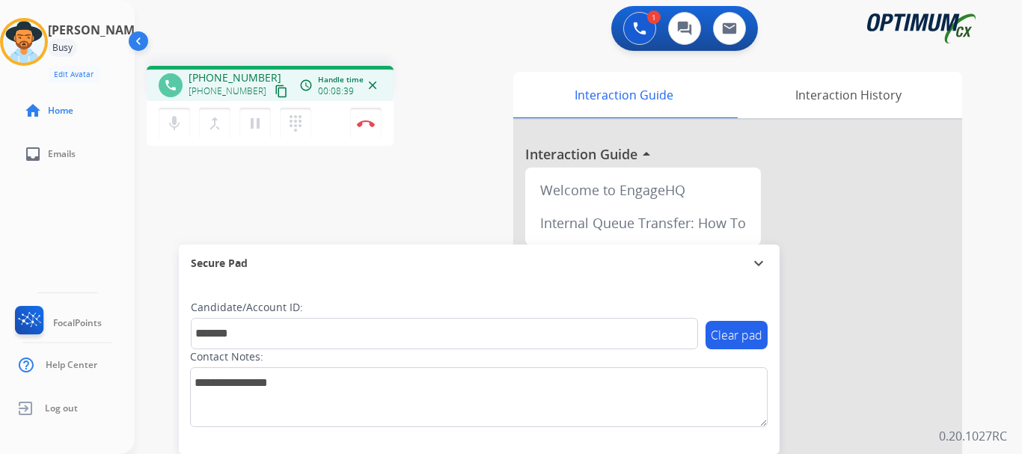
click at [340, 225] on div "phone [PHONE_NUMBER] [PHONE_NUMBER] content_copy access_time Call metrics Queue…" at bounding box center [561, 366] width 852 height 624
click at [376, 120] on button "Disconnect" at bounding box center [365, 123] width 31 height 31
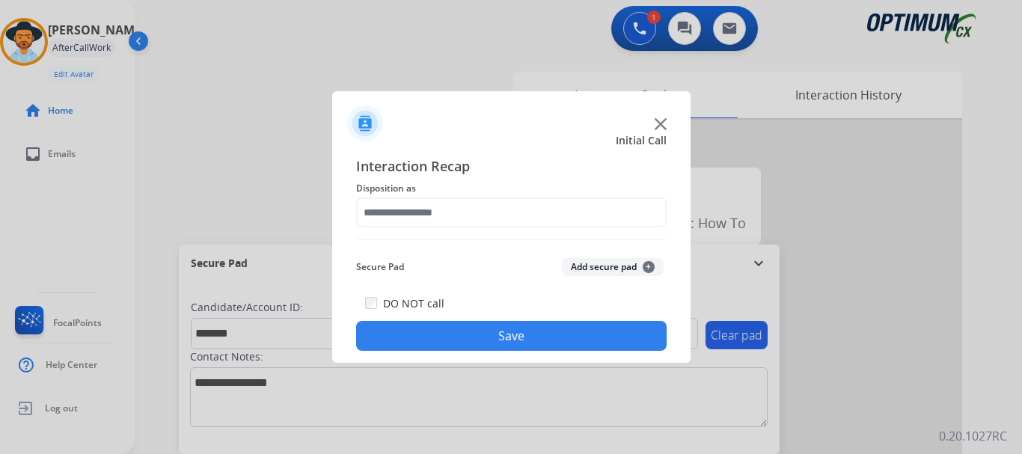
click at [593, 266] on button "Add secure pad +" at bounding box center [613, 267] width 102 height 18
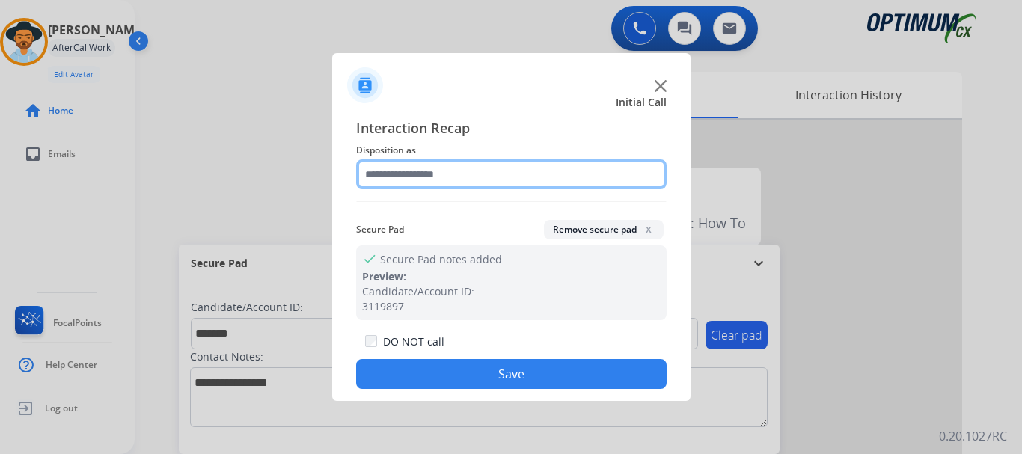
click at [492, 172] on input "text" at bounding box center [511, 174] width 311 height 30
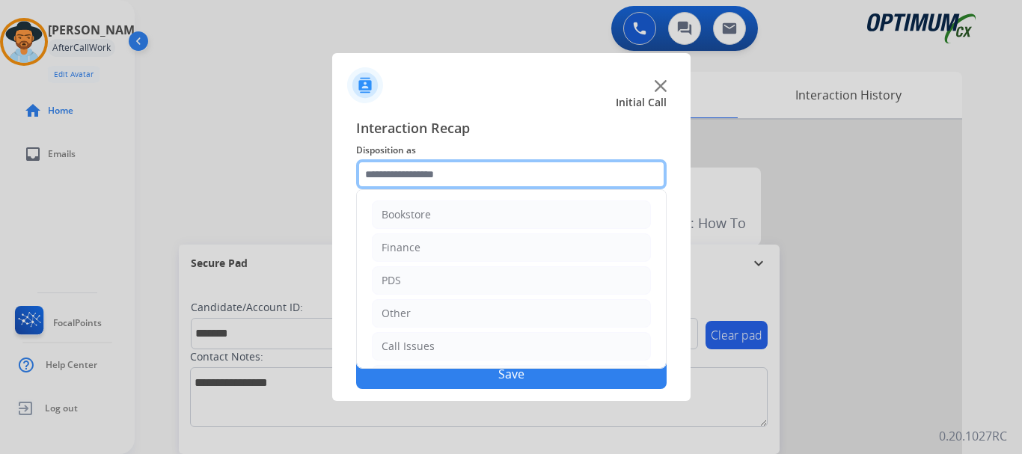
scroll to position [70, 0]
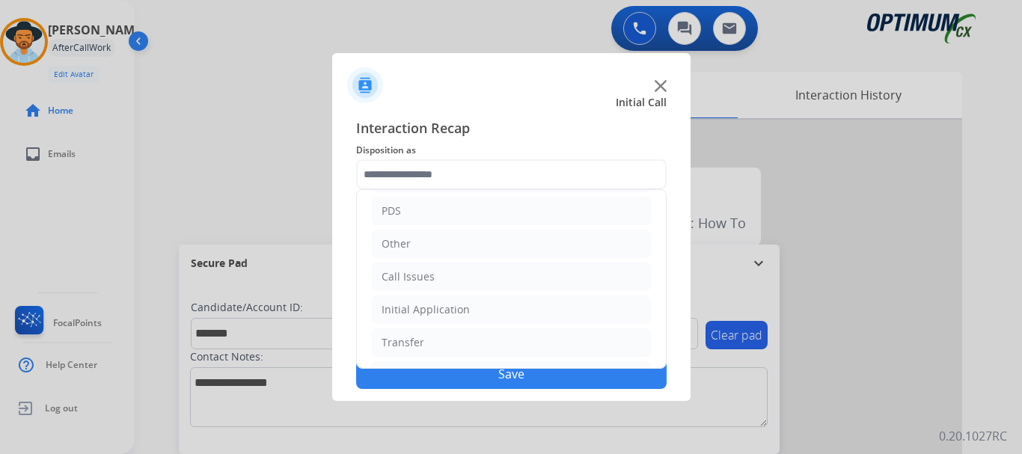
click at [544, 245] on li "Other" at bounding box center [511, 244] width 279 height 28
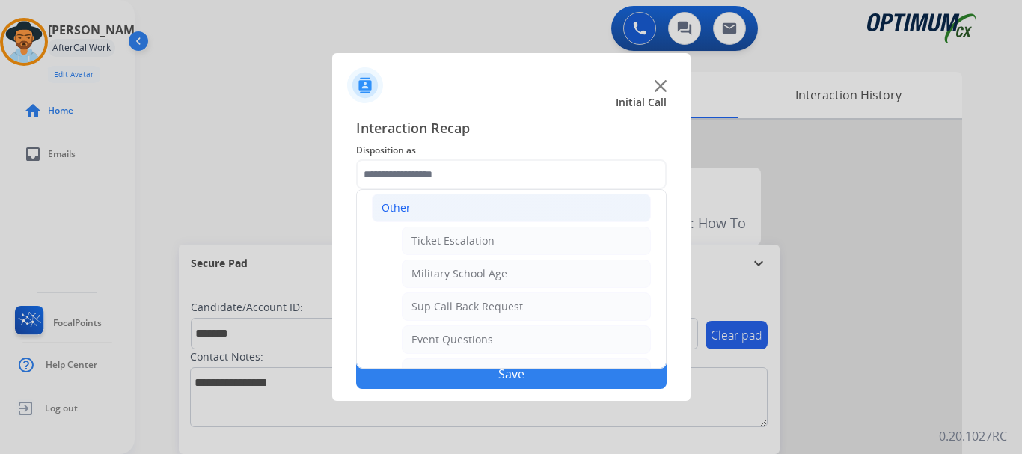
click at [555, 213] on li "Other" at bounding box center [511, 208] width 279 height 28
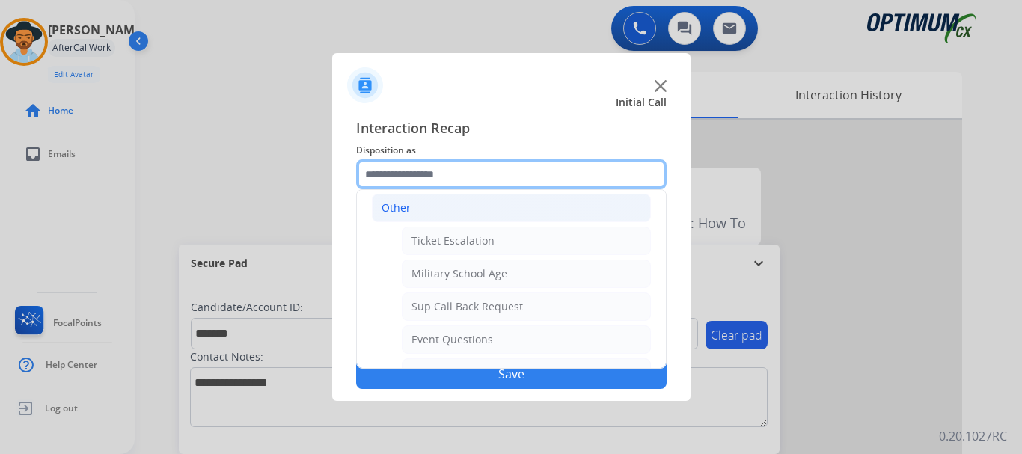
scroll to position [102, 0]
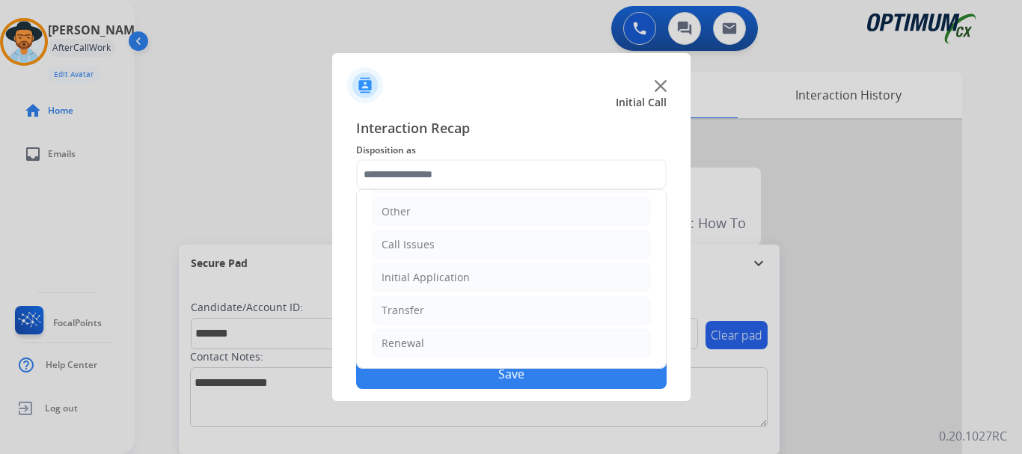
click at [529, 272] on li "Initial Application" at bounding box center [511, 277] width 279 height 28
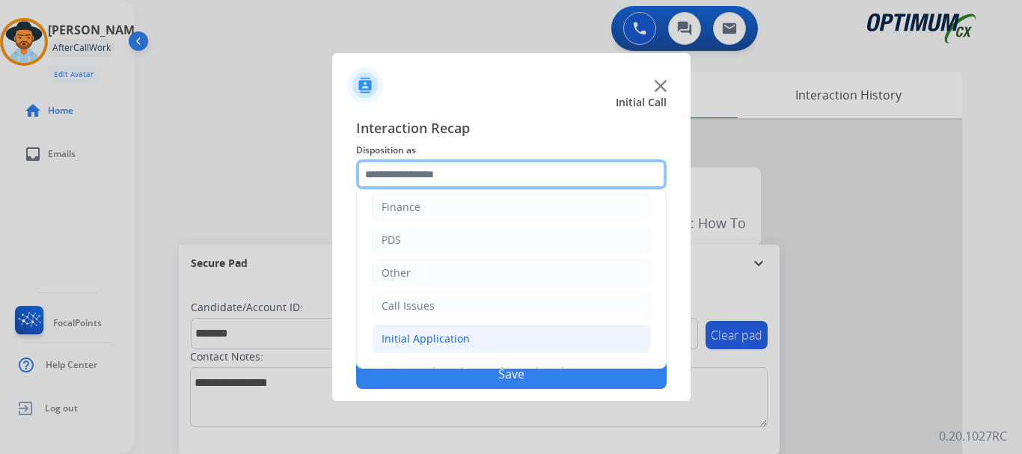
scroll to position [135, 0]
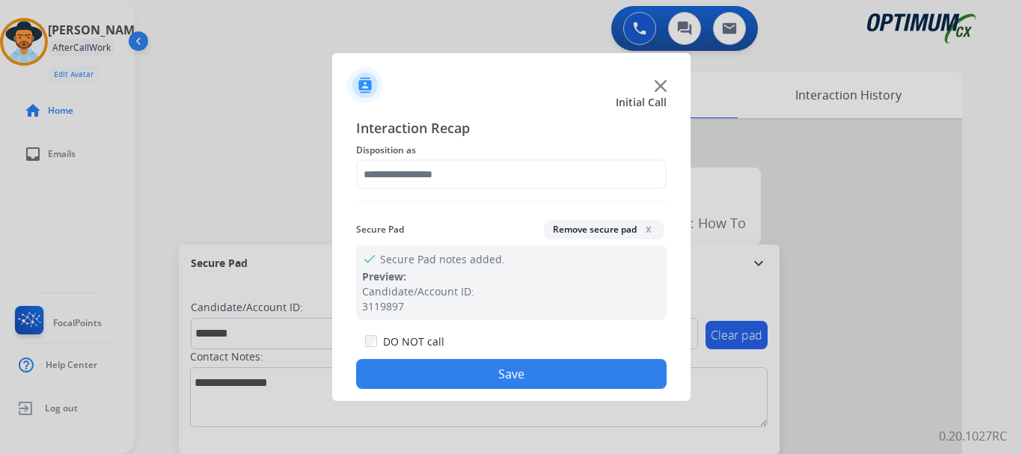
click at [291, 201] on div at bounding box center [511, 227] width 1022 height 454
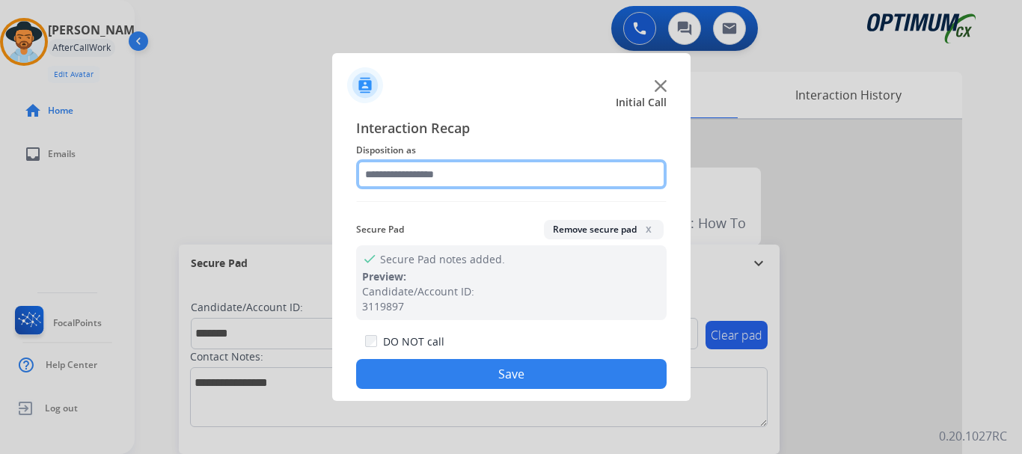
click at [457, 176] on input "text" at bounding box center [511, 174] width 311 height 30
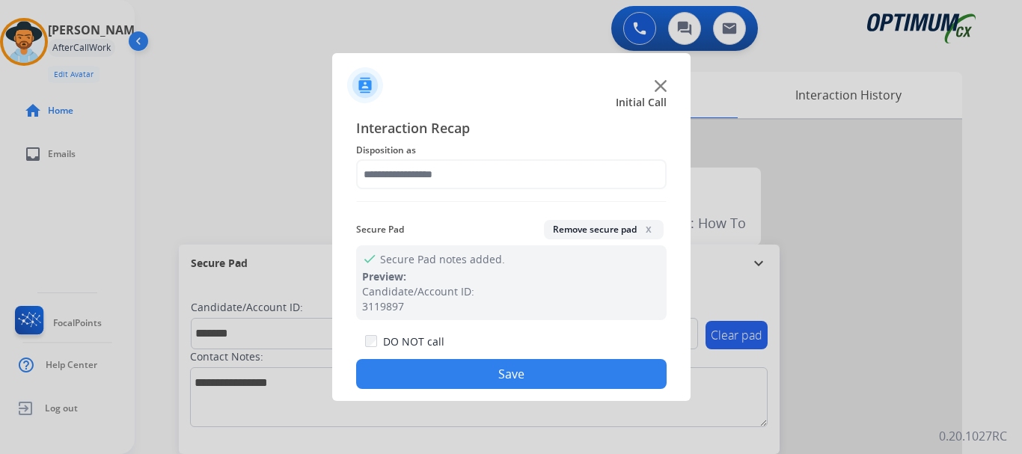
click at [288, 222] on div at bounding box center [511, 227] width 1022 height 454
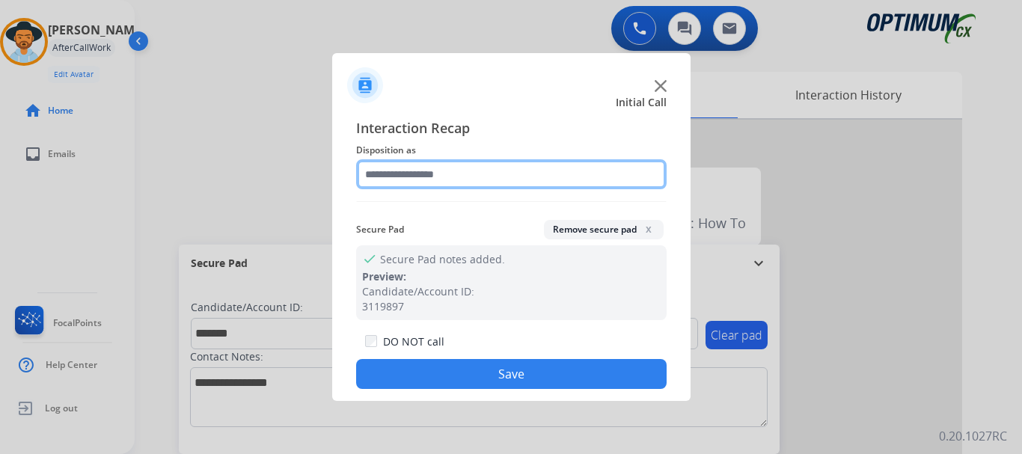
click at [529, 172] on input "text" at bounding box center [511, 174] width 311 height 30
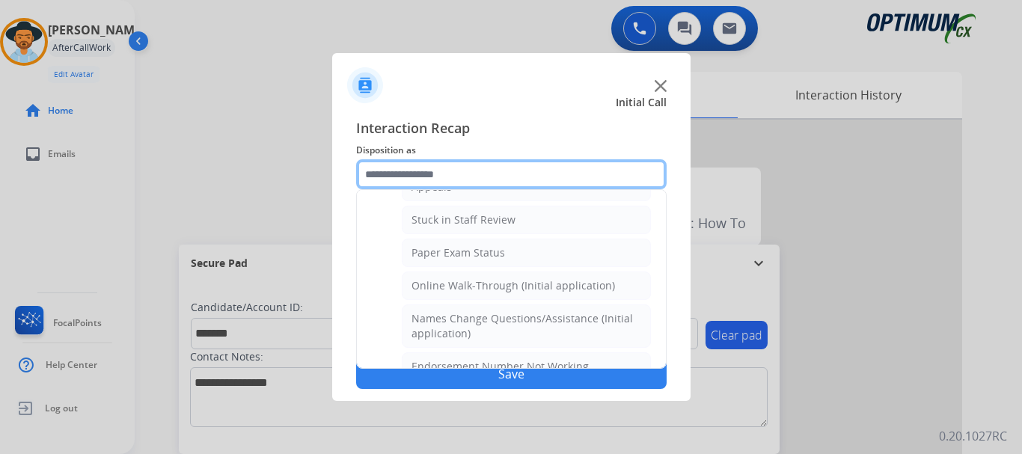
scroll to position [269, 0]
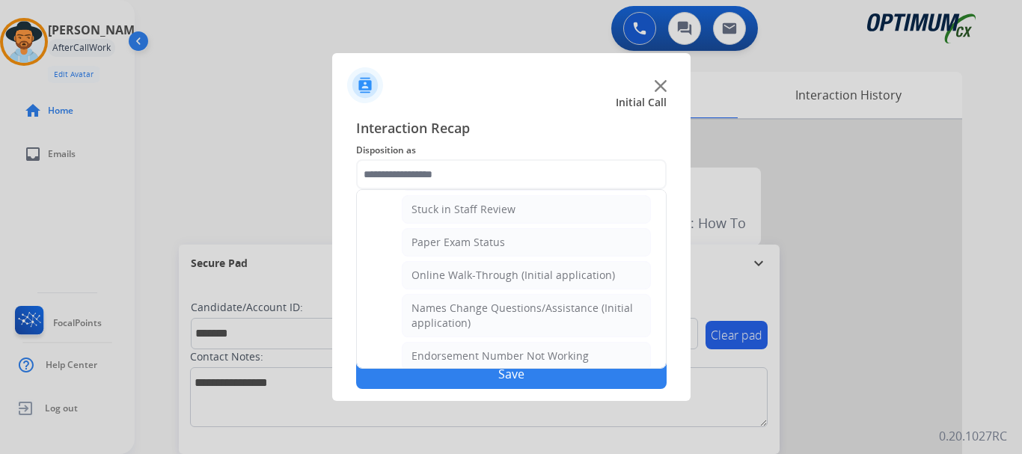
click at [523, 316] on div "Names Change Questions/Assistance (Initial application)" at bounding box center [527, 316] width 230 height 30
type input "**********"
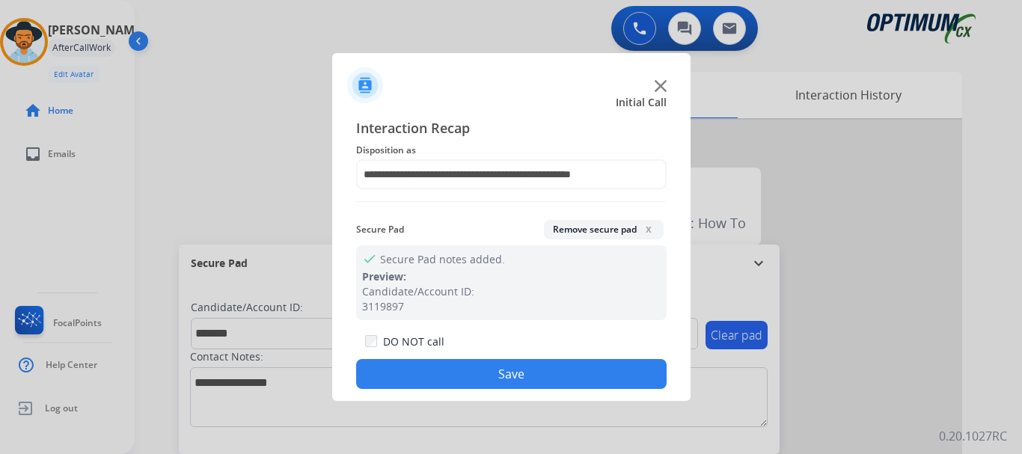
click at [486, 379] on button "Save" at bounding box center [511, 374] width 311 height 30
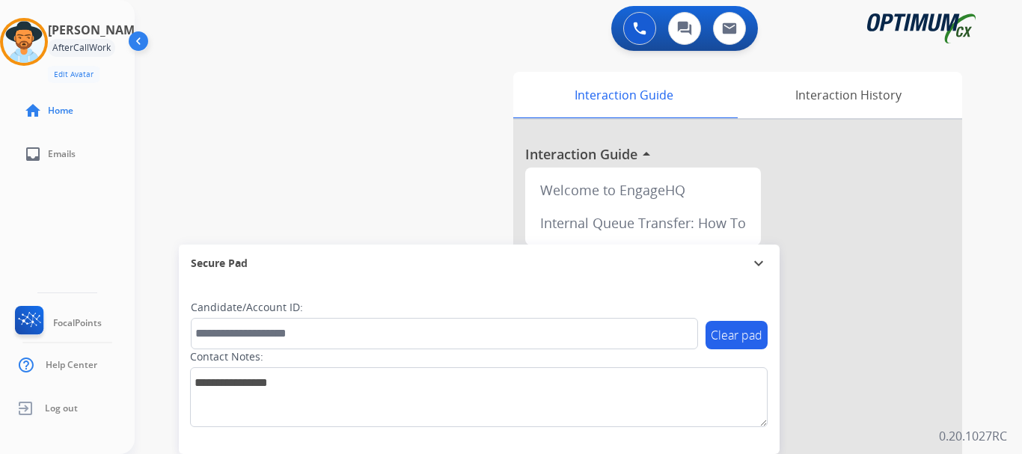
click at [365, 202] on div "swap_horiz Break voice bridge close_fullscreen Connect 3-Way Call merge_type Se…" at bounding box center [561, 366] width 852 height 624
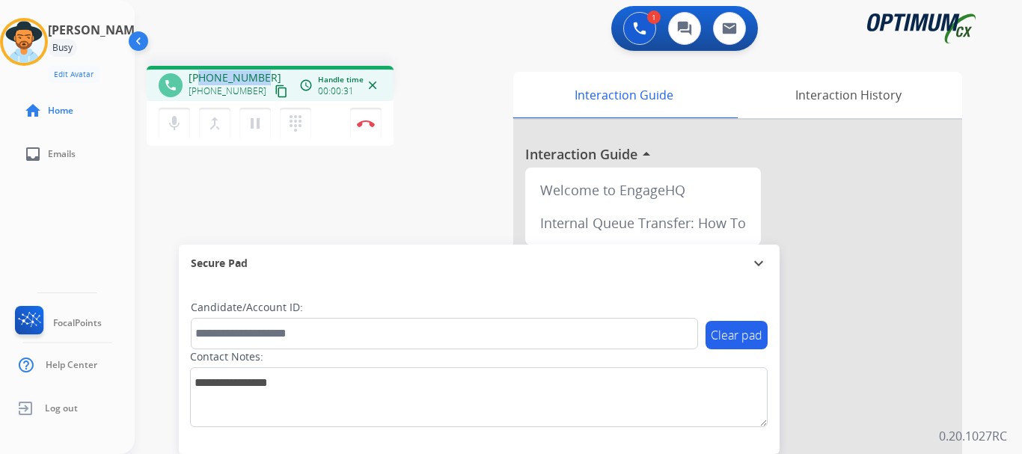
drag, startPoint x: 200, startPoint y: 77, endPoint x: 268, endPoint y: 70, distance: 68.5
click at [268, 70] on div "phone [PHONE_NUMBER] [PHONE_NUMBER] content_copy access_time Call metrics Queue…" at bounding box center [270, 83] width 247 height 35
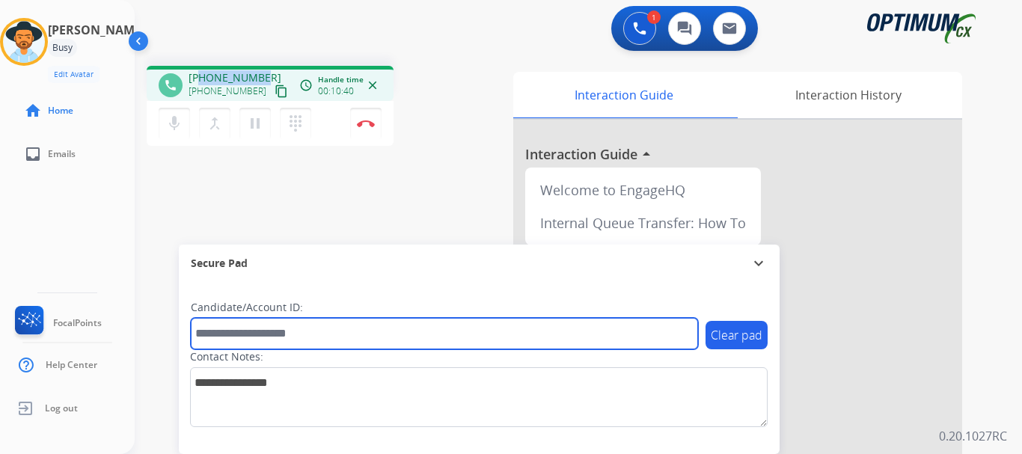
click at [264, 332] on input "text" at bounding box center [444, 333] width 507 height 31
paste input "*******"
type input "*******"
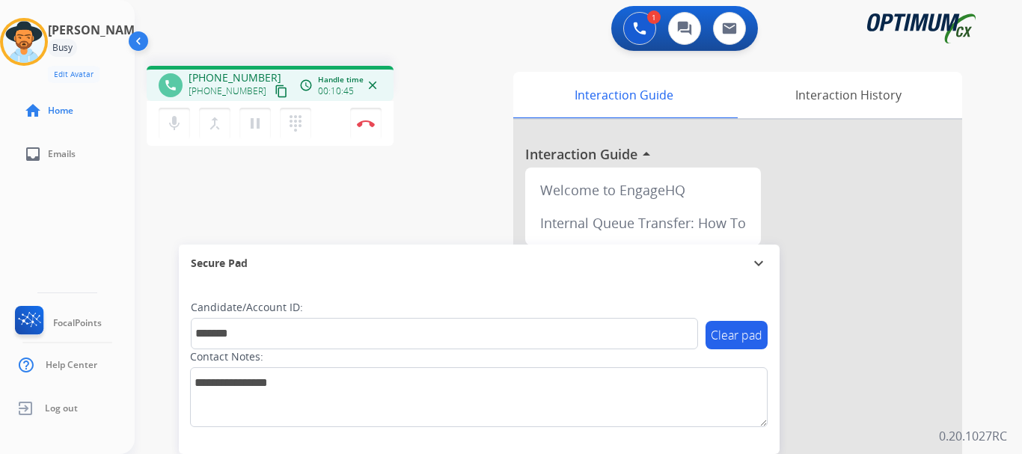
click at [362, 222] on div "phone [PHONE_NUMBER] [PHONE_NUMBER] content_copy access_time Call metrics Queue…" at bounding box center [561, 366] width 852 height 624
click at [367, 125] on img at bounding box center [366, 123] width 18 height 7
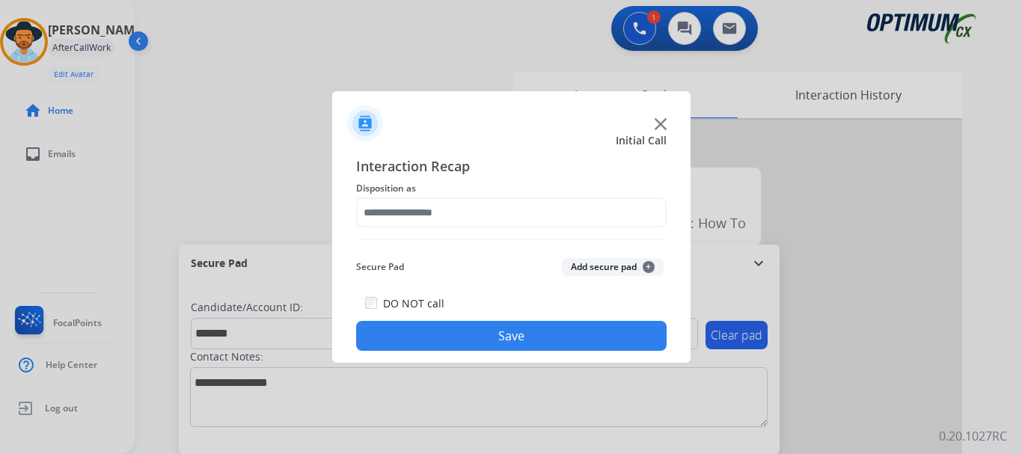
click at [594, 266] on button "Add secure pad +" at bounding box center [613, 267] width 102 height 18
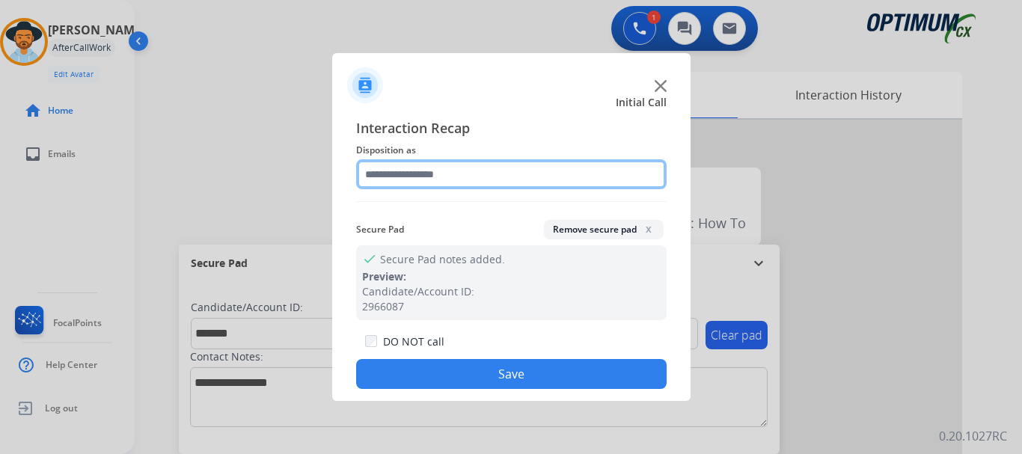
click at [472, 172] on input "text" at bounding box center [511, 174] width 311 height 30
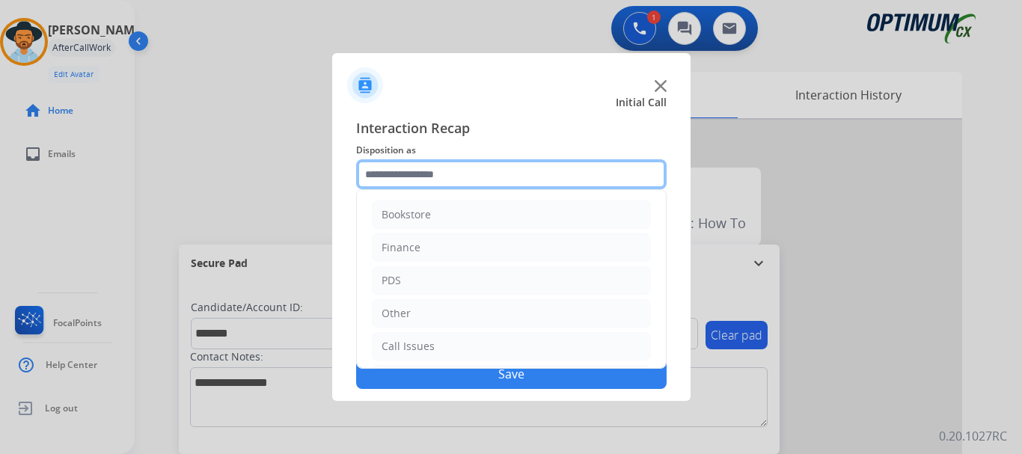
scroll to position [102, 0]
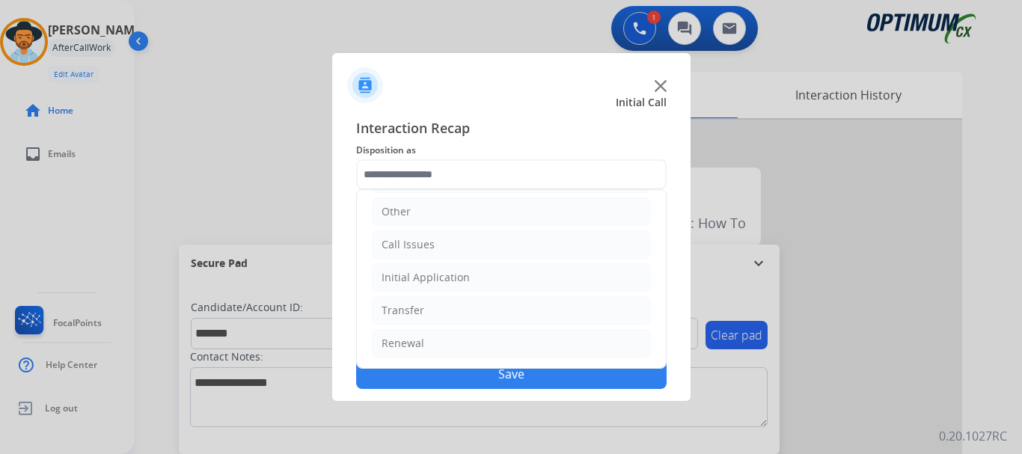
click at [481, 352] on li "Renewal" at bounding box center [511, 343] width 279 height 28
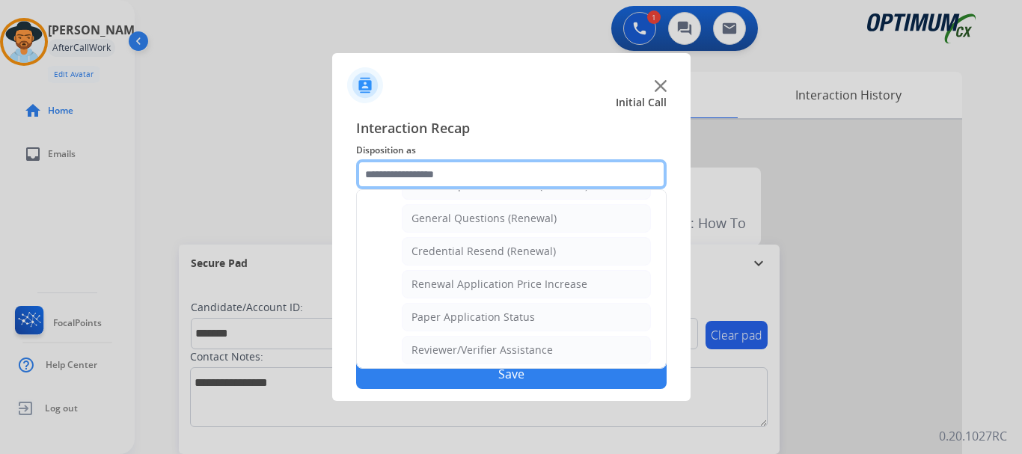
scroll to position [433, 0]
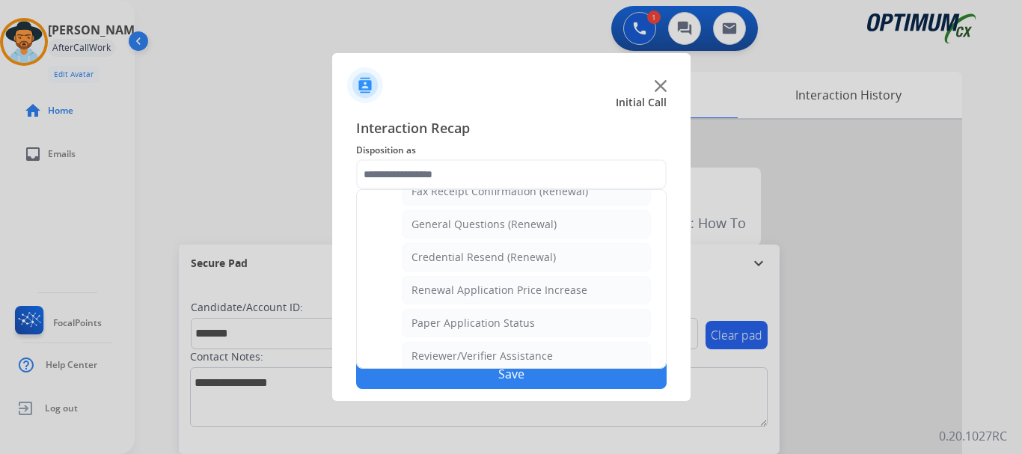
click at [572, 228] on li "General Questions (Renewal)" at bounding box center [526, 224] width 249 height 28
type input "**********"
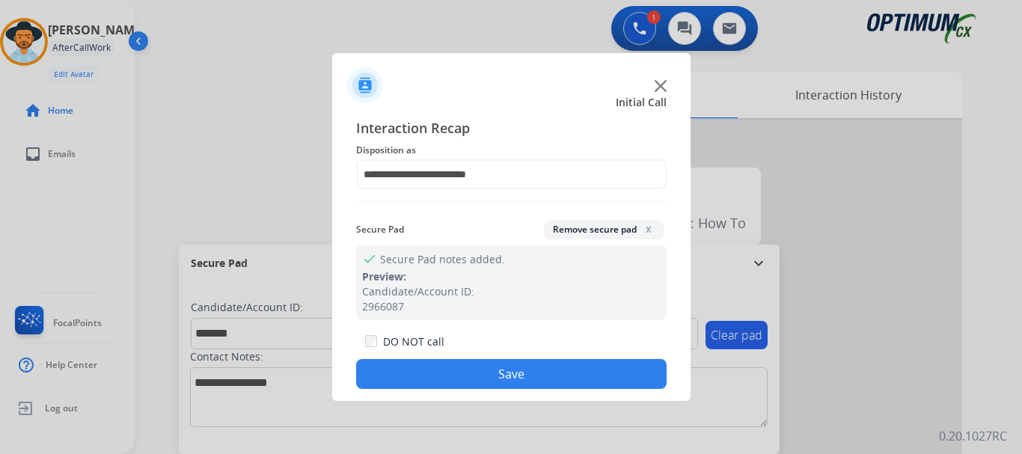
click at [544, 381] on button "Save" at bounding box center [511, 374] width 311 height 30
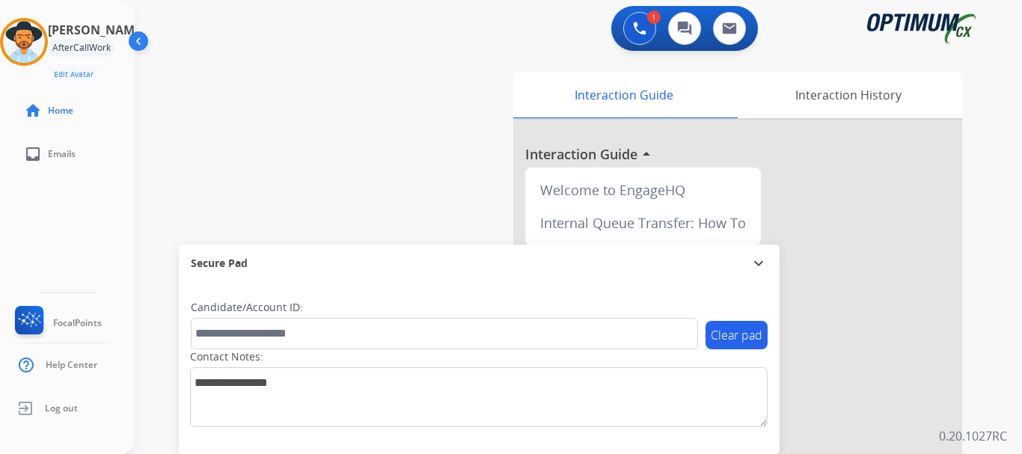
click at [434, 160] on div "swap_horiz Break voice bridge close_fullscreen Connect 3-Way Call merge_type Se…" at bounding box center [561, 366] width 852 height 624
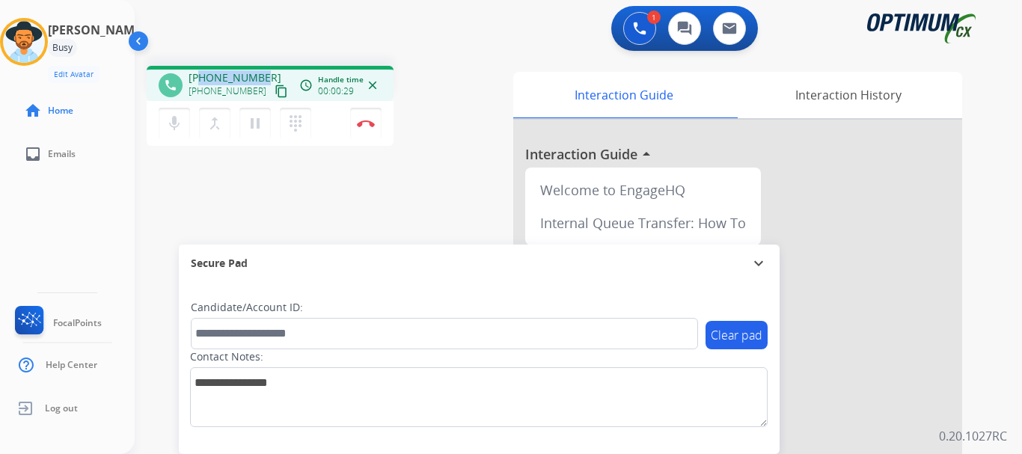
drag, startPoint x: 201, startPoint y: 77, endPoint x: 265, endPoint y: 67, distance: 65.1
click at [265, 67] on div "phone [PHONE_NUMBER] [PHONE_NUMBER] content_copy access_time Call metrics Queue…" at bounding box center [270, 83] width 247 height 35
click at [299, 12] on div "1 Voice Interactions 0 Chat Interactions 0 Email Interactions" at bounding box center [570, 30] width 834 height 48
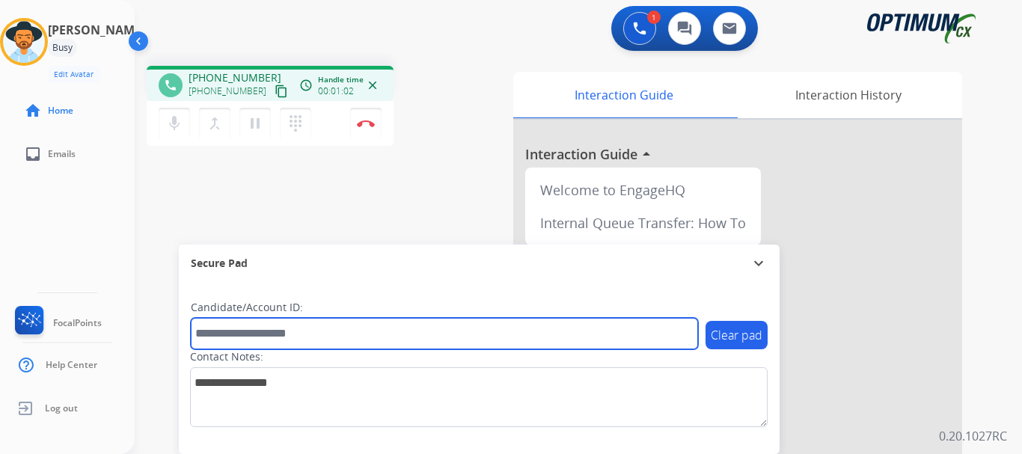
click at [311, 323] on input "text" at bounding box center [444, 333] width 507 height 31
paste input "*******"
type input "*******"
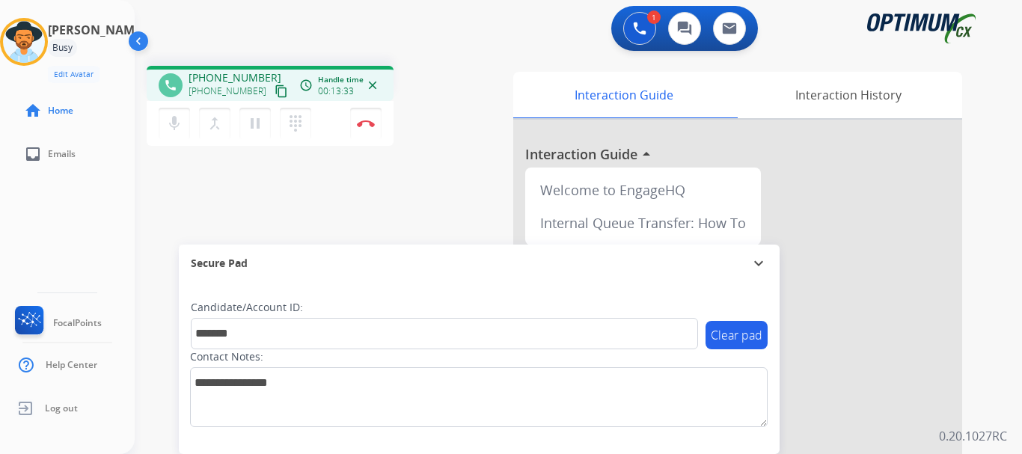
click at [400, 184] on div "phone [PHONE_NUMBER] [PHONE_NUMBER] content_copy access_time Call metrics Queue…" at bounding box center [561, 366] width 852 height 624
click at [422, 174] on div "phone [PHONE_NUMBER] [PHONE_NUMBER] content_copy access_time Call metrics Queue…" at bounding box center [561, 366] width 852 height 624
click at [369, 132] on button "Disconnect" at bounding box center [365, 123] width 31 height 31
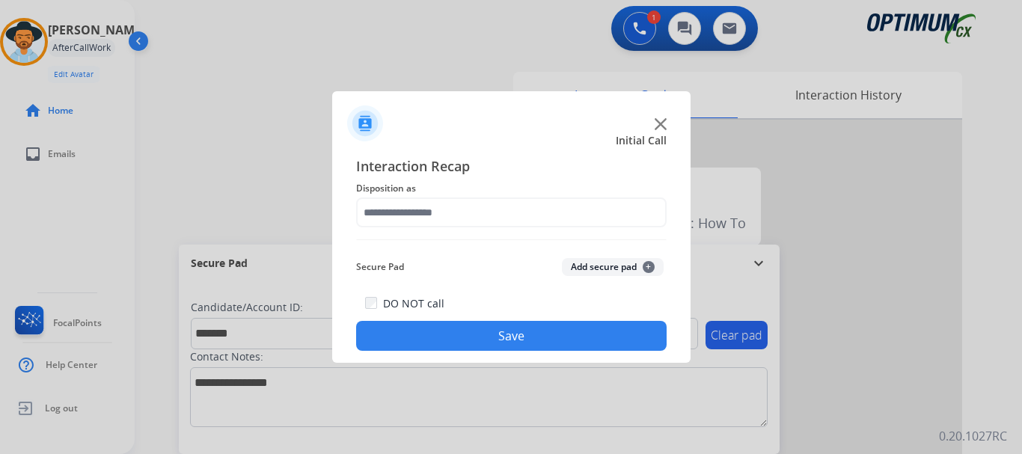
click at [587, 269] on button "Add secure pad +" at bounding box center [613, 267] width 102 height 18
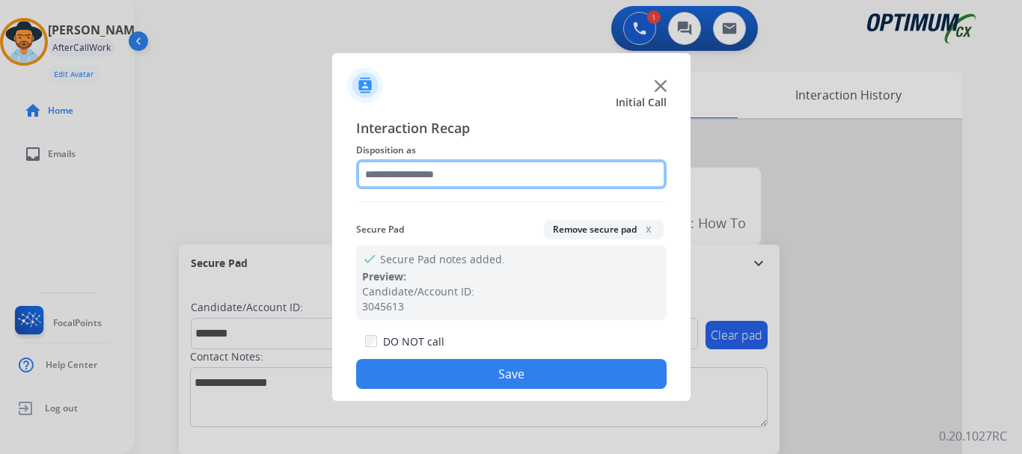
click at [466, 176] on input "text" at bounding box center [511, 174] width 311 height 30
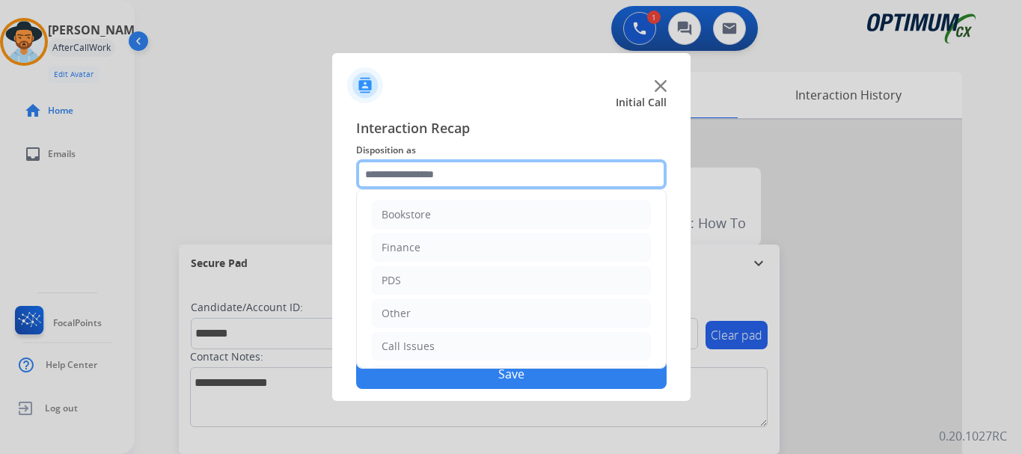
scroll to position [102, 0]
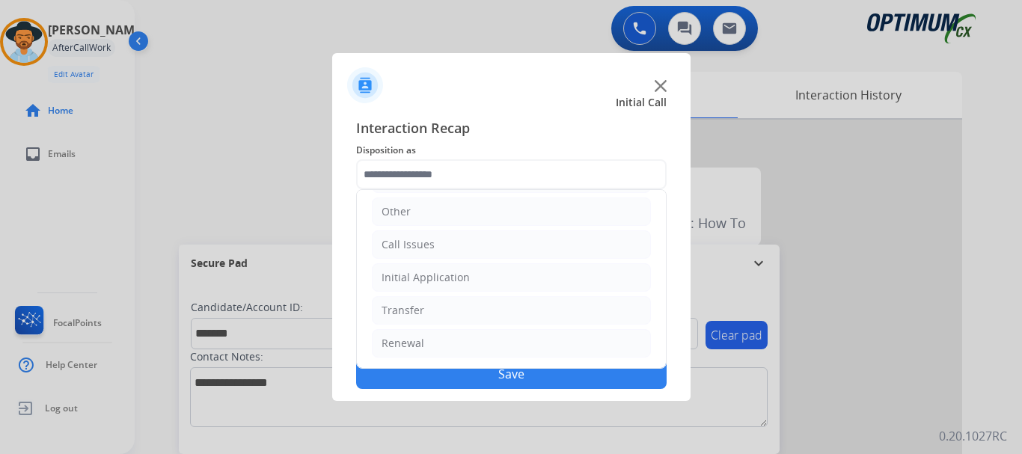
click at [538, 276] on li "Initial Application" at bounding box center [511, 277] width 279 height 28
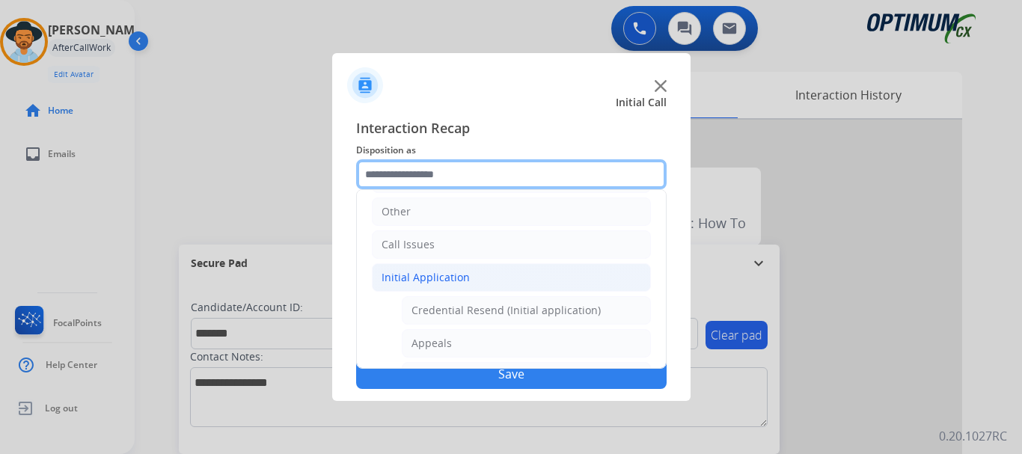
scroll to position [153, 0]
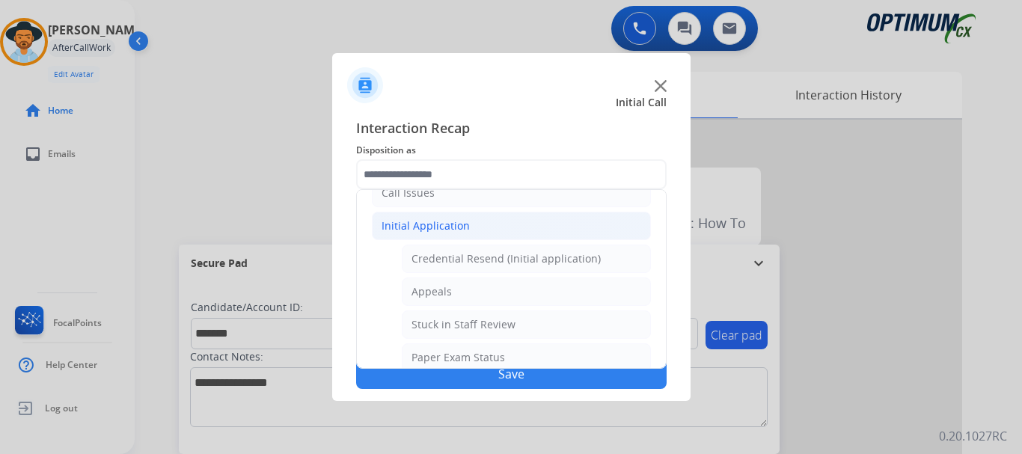
click at [530, 296] on li "Appeals" at bounding box center [526, 292] width 249 height 28
type input "*******"
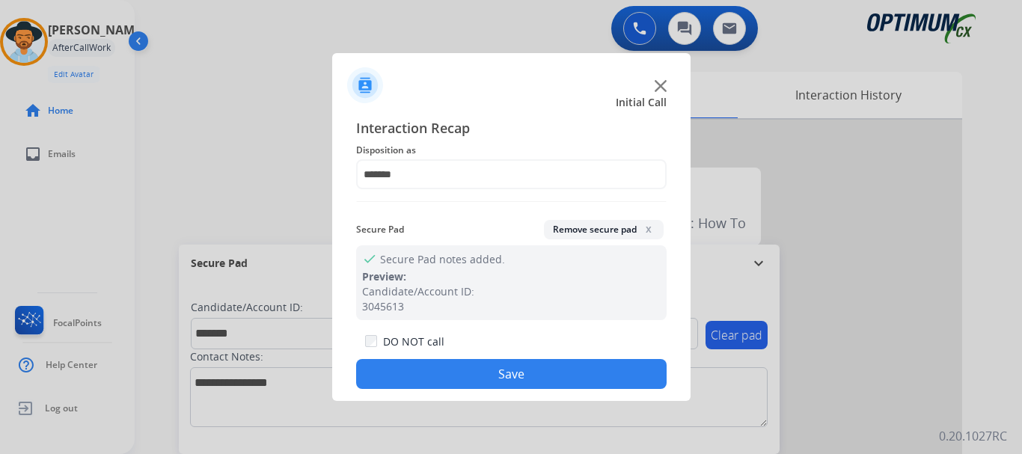
click at [515, 375] on button "Save" at bounding box center [511, 374] width 311 height 30
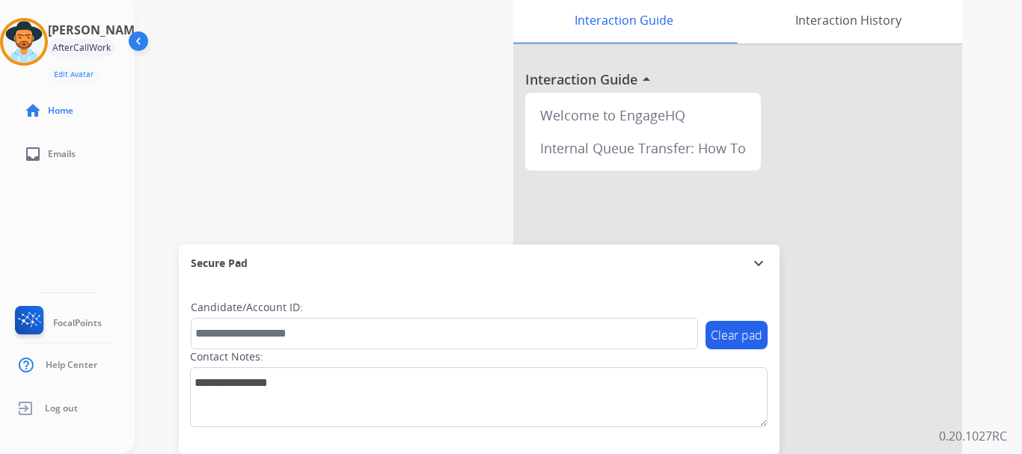
scroll to position [76, 0]
click at [44, 52] on img at bounding box center [24, 42] width 42 height 42
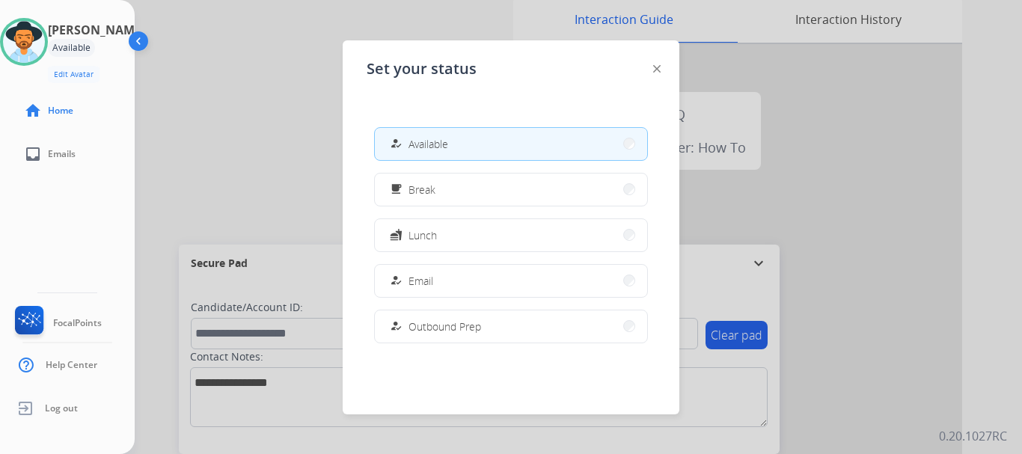
click at [439, 275] on button "how_to_reg Email" at bounding box center [511, 281] width 272 height 32
